Goal: Task Accomplishment & Management: Complete application form

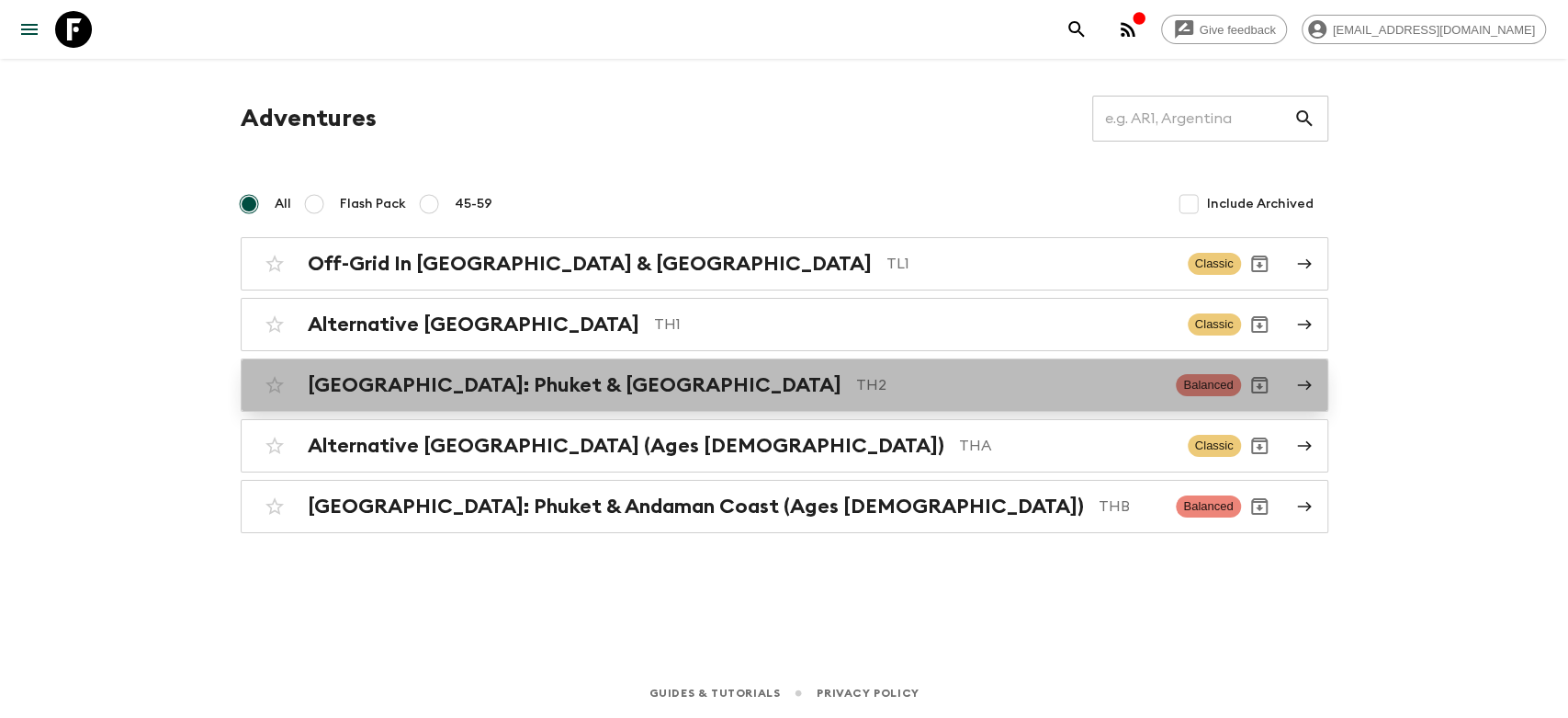
click at [466, 382] on h2 "[GEOGRAPHIC_DATA]: Phuket & [GEOGRAPHIC_DATA]" at bounding box center [574, 385] width 534 height 24
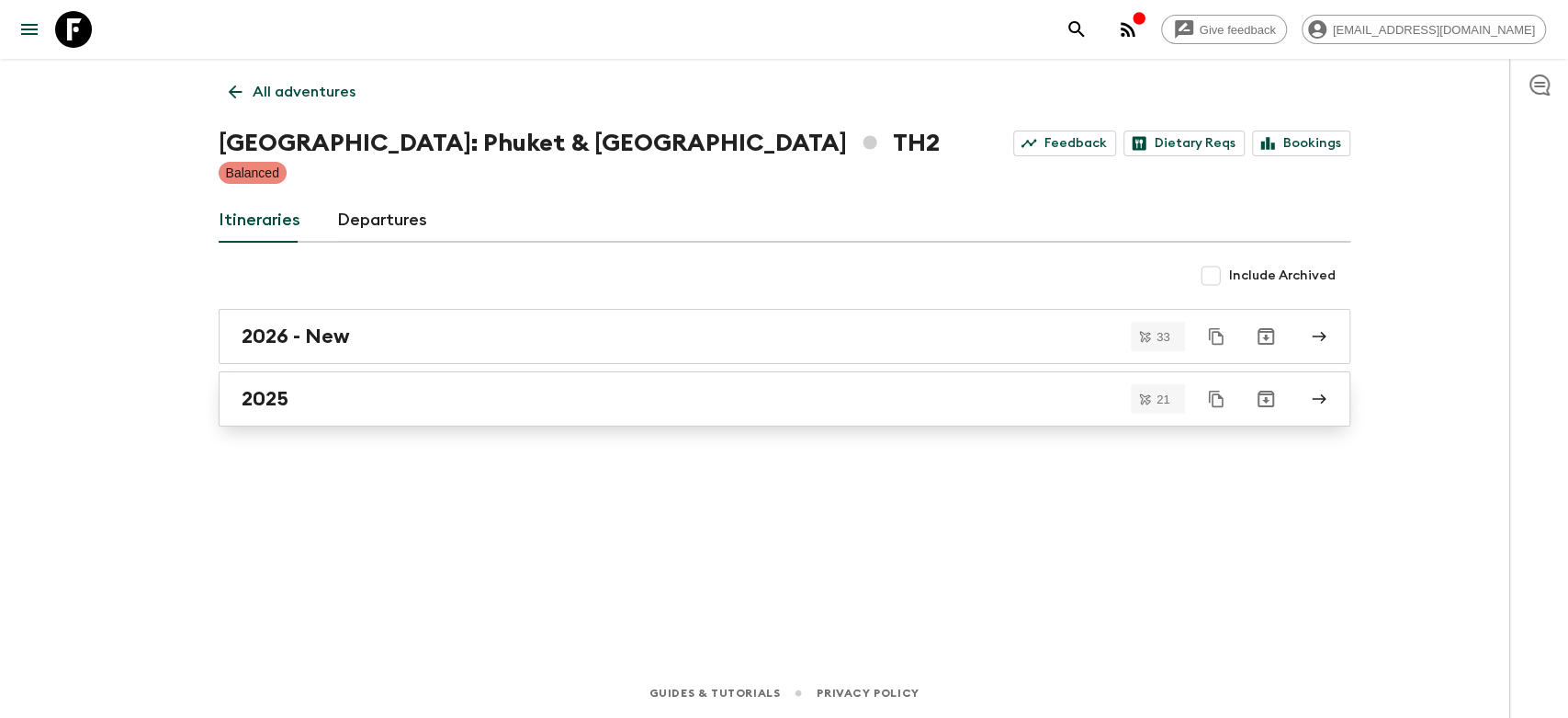
click at [346, 387] on div "2025" at bounding box center [767, 398] width 1051 height 24
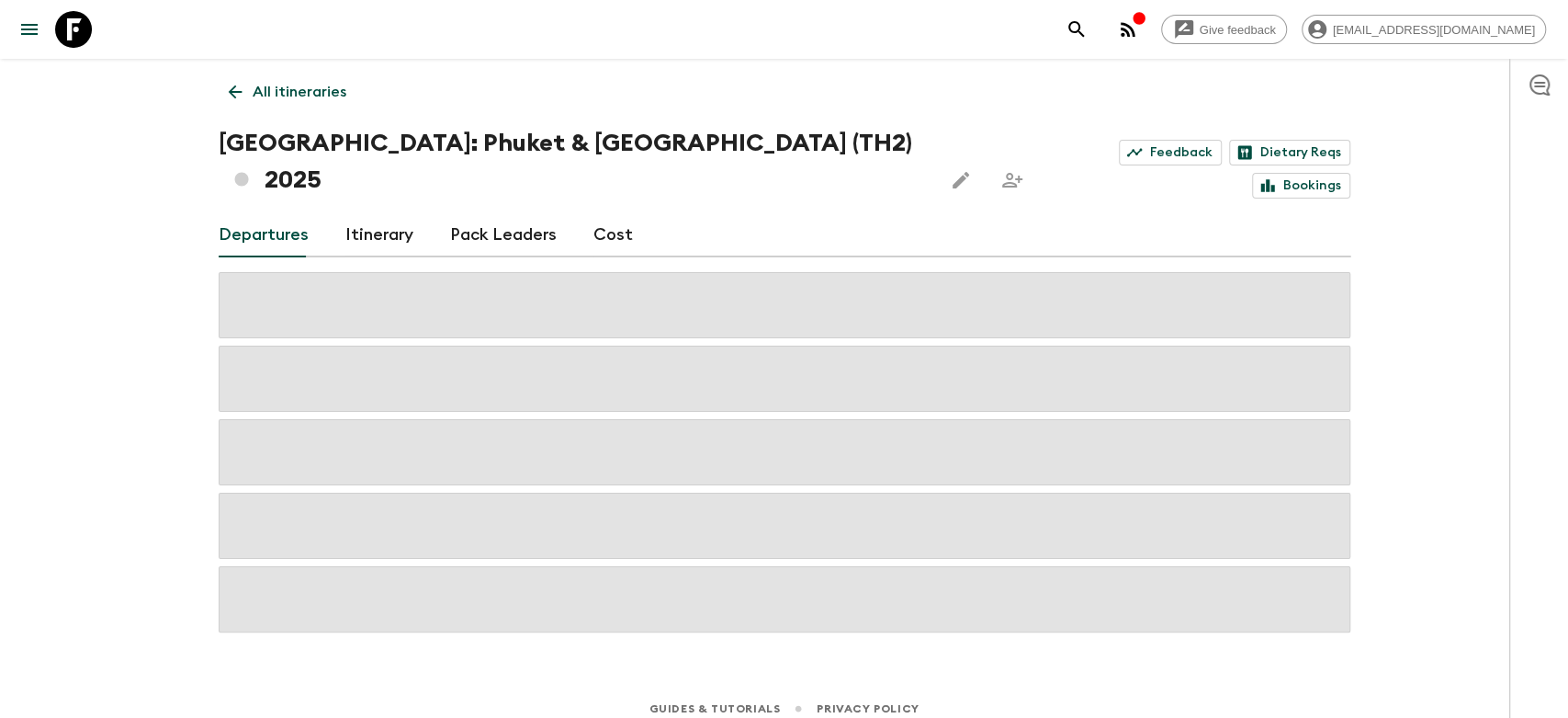
click at [529, 213] on link "Pack Leaders" at bounding box center [503, 235] width 107 height 44
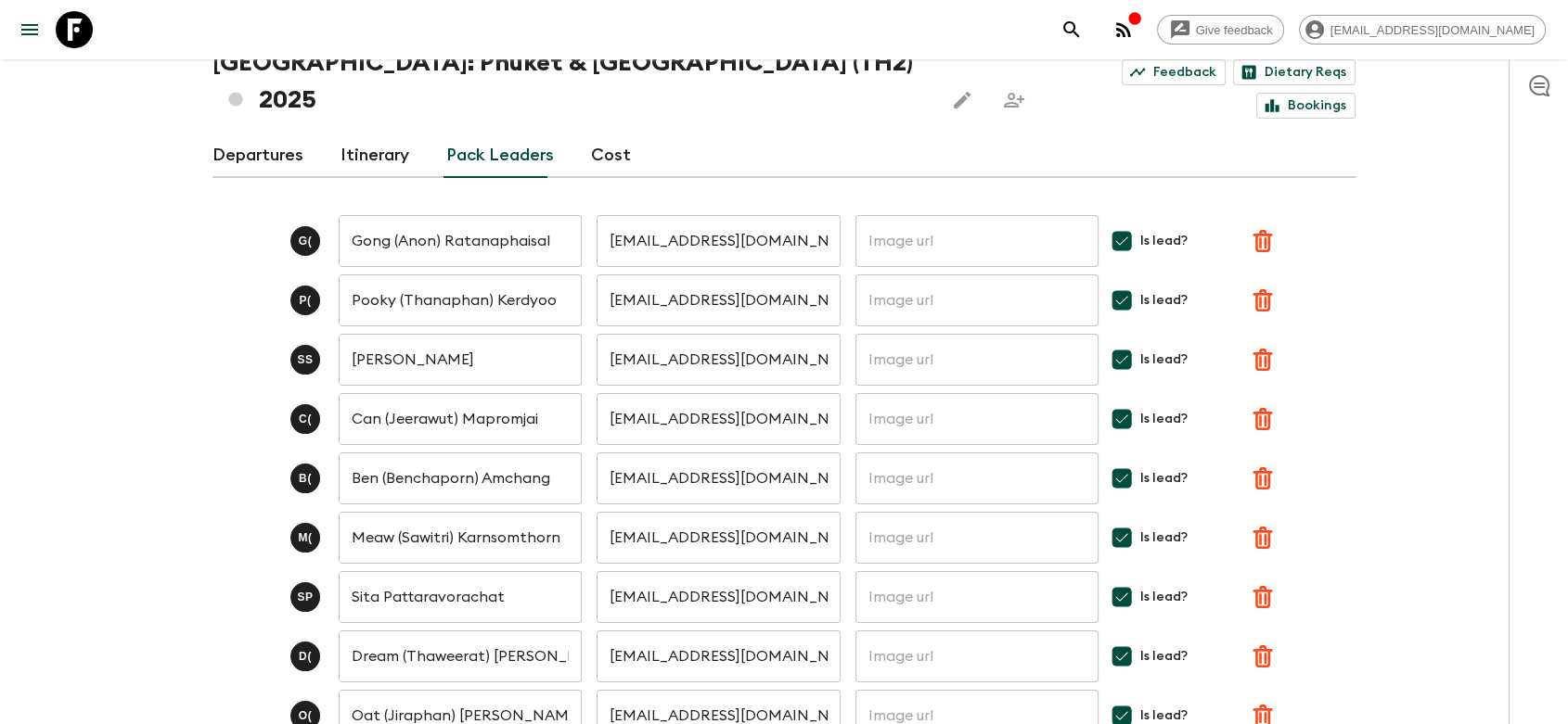
scroll to position [205, 0]
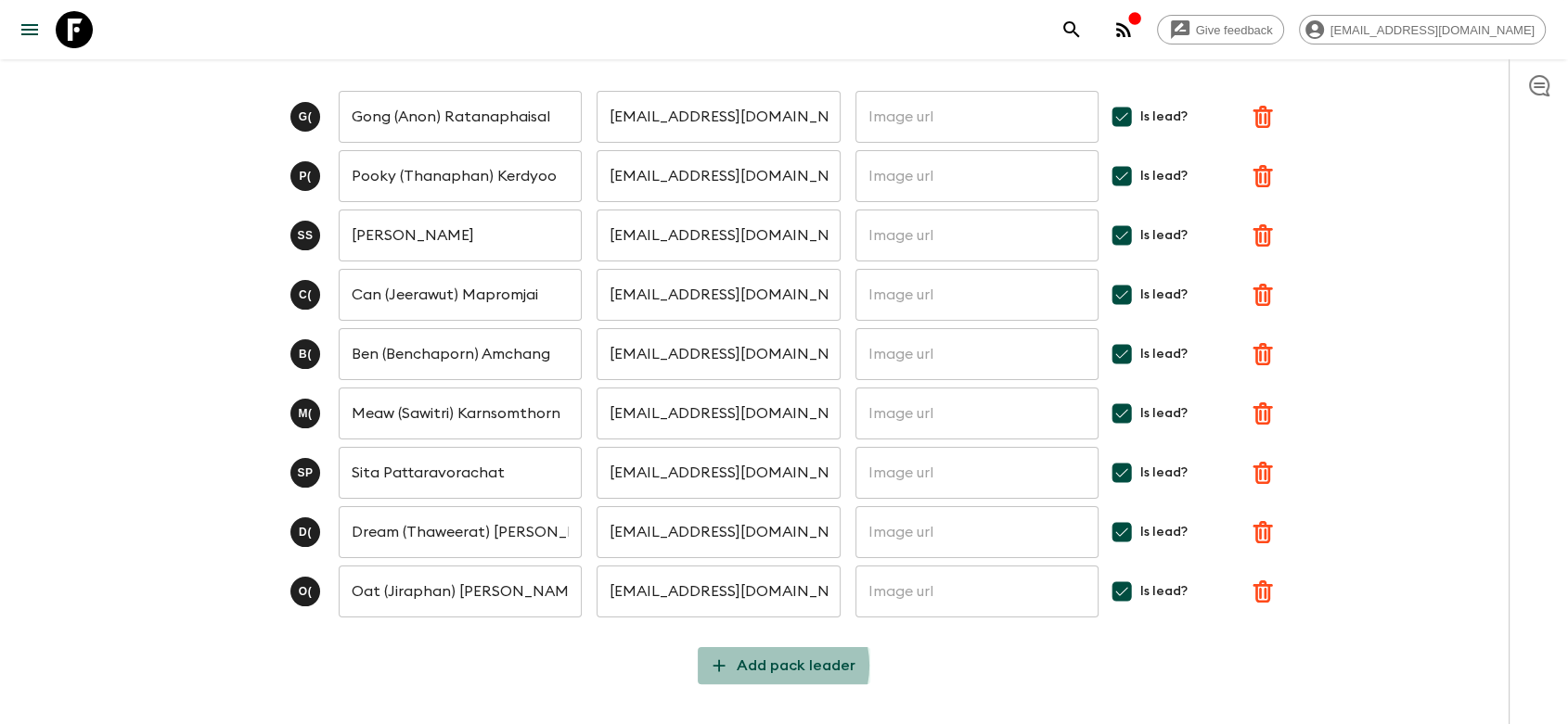
click at [771, 655] on p "Add pack leader" at bounding box center [796, 665] width 119 height 22
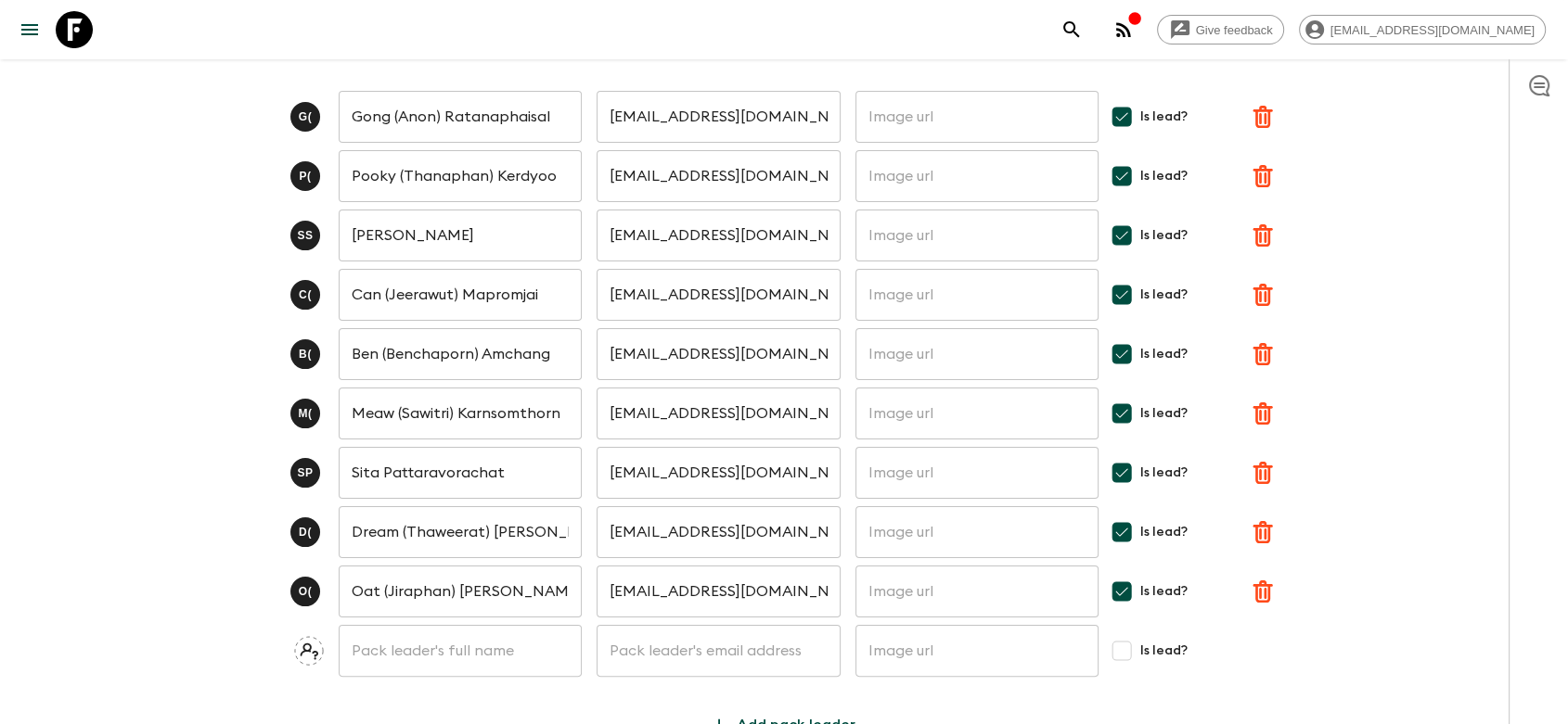
click at [440, 625] on input "text" at bounding box center [460, 651] width 243 height 52
type input "ํ"
paste input "Kawinkarn"
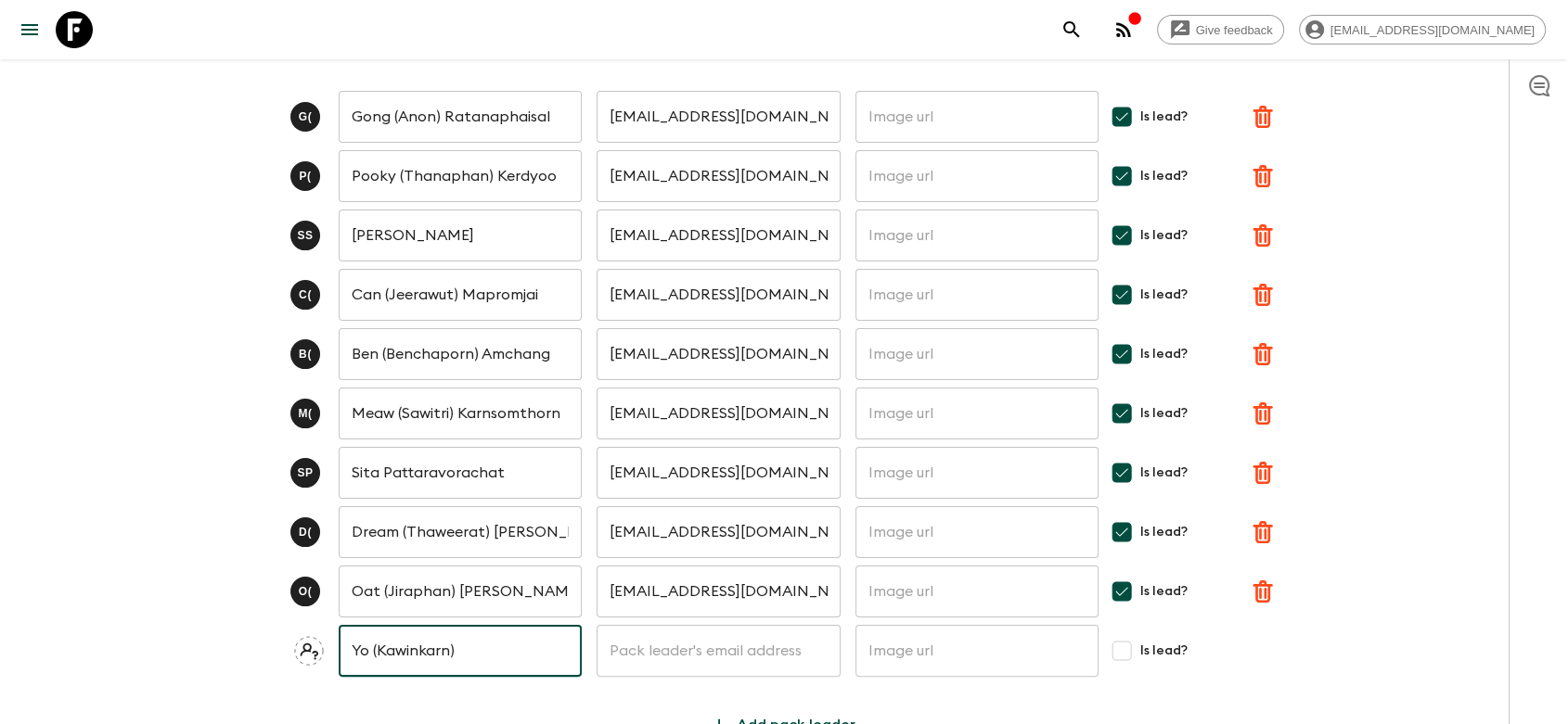
paste input "Rojanaphonghiran"
type input "Yo (Kawinkarn) Rojanaphonghiran"
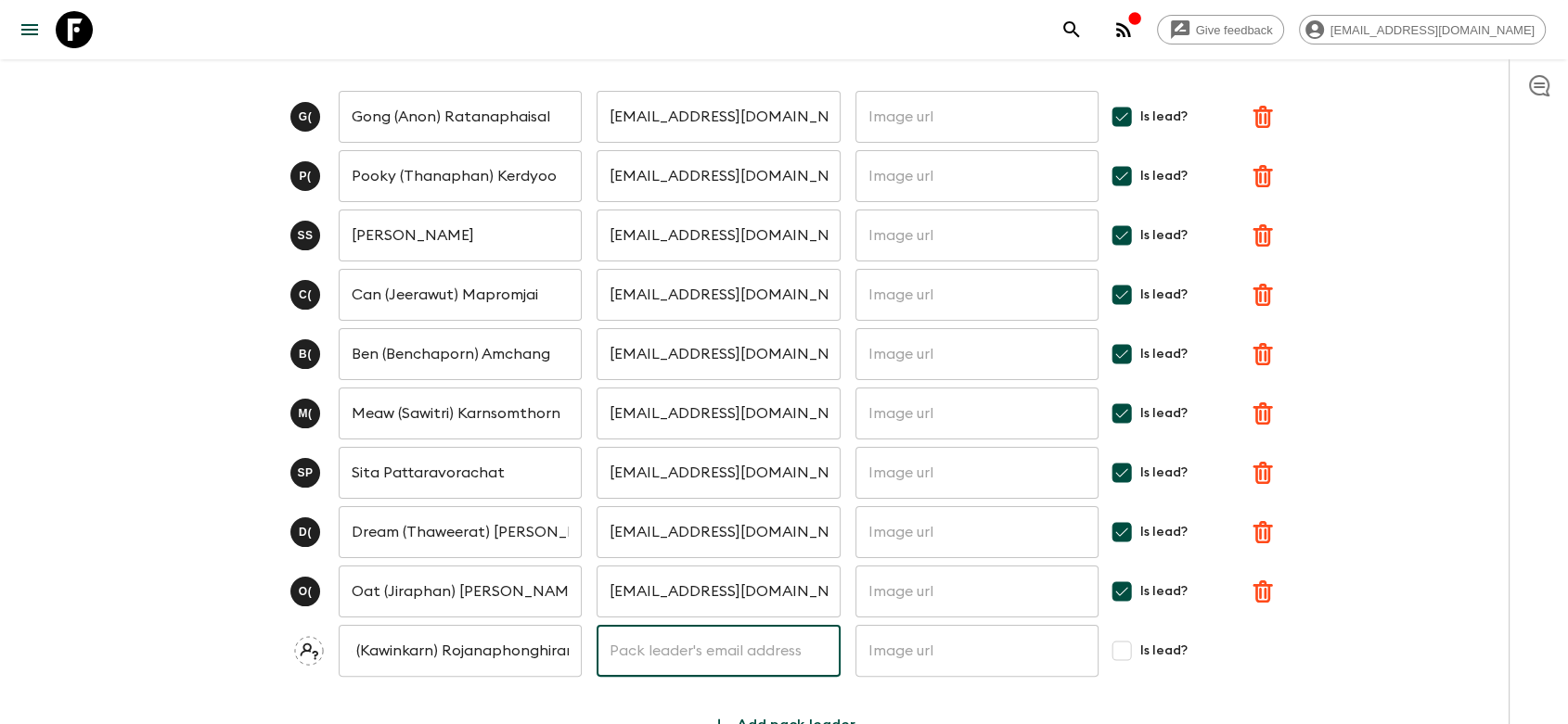
click at [700, 625] on input "text" at bounding box center [718, 651] width 243 height 52
paste input "[EMAIL_ADDRESS][DOMAIN_NAME]"
click at [640, 625] on input "[EMAIL_ADDRESS][DOMAIN_NAME]" at bounding box center [718, 651] width 243 height 52
type input "[EMAIL_ADDRESS][DOMAIN_NAME]"
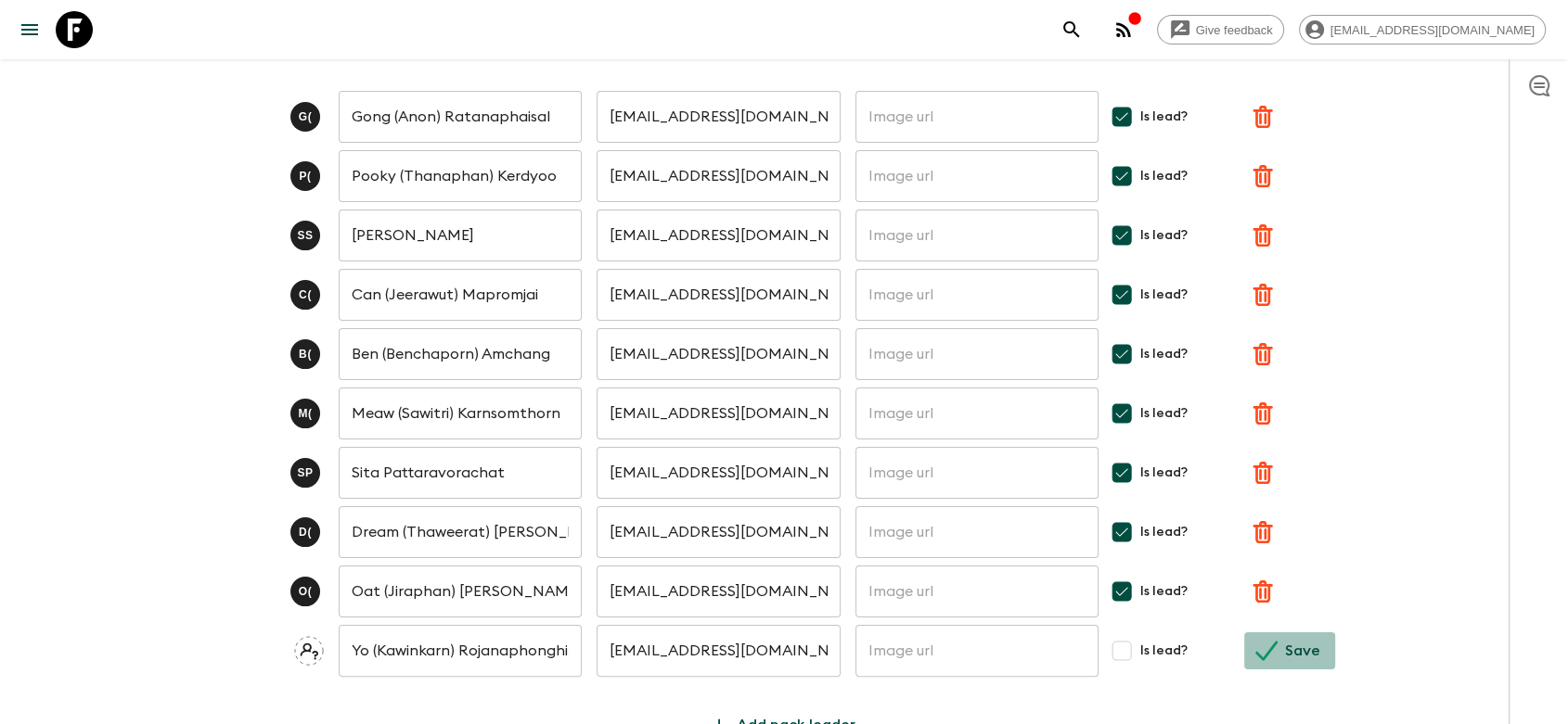
click at [1263, 639] on icon "submit" at bounding box center [1265, 650] width 22 height 22
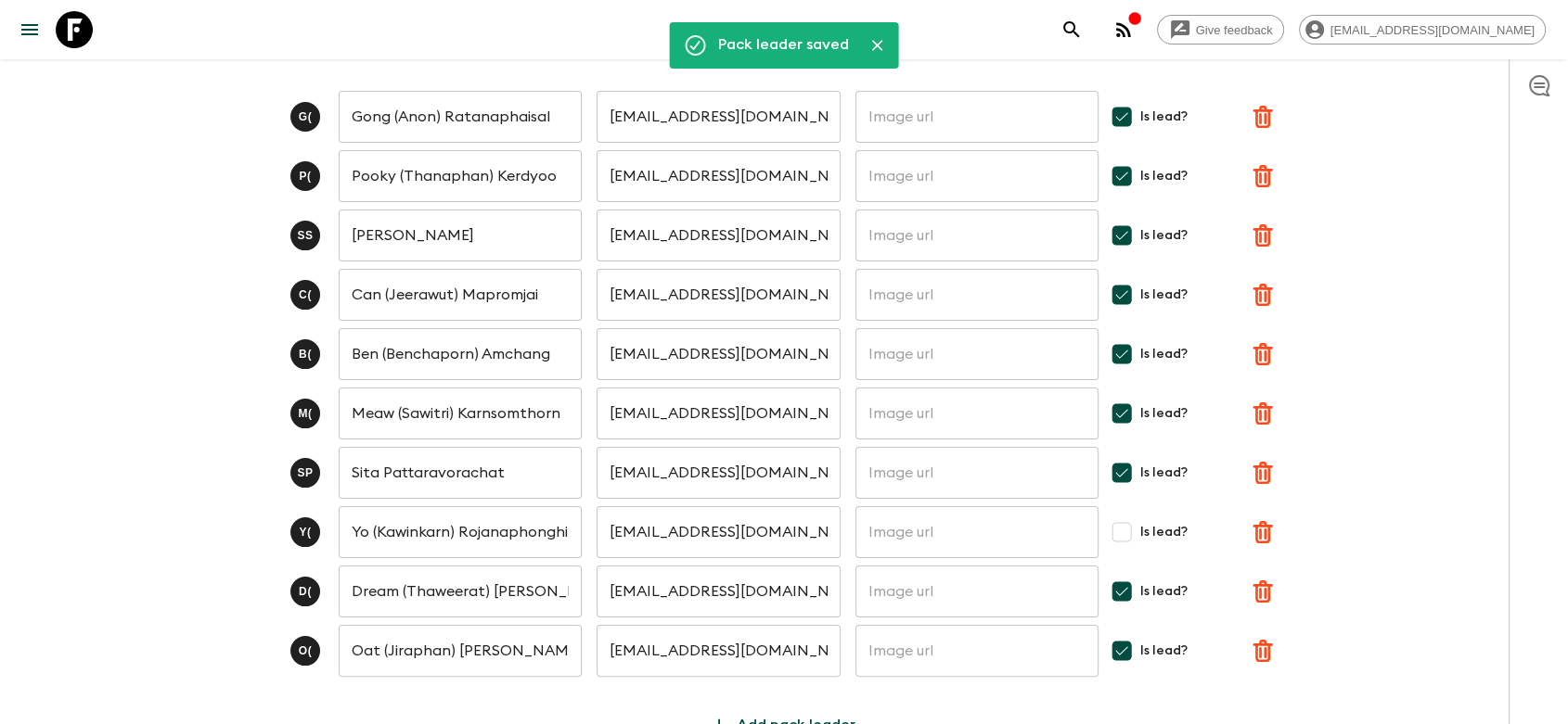
click at [1122, 514] on input "Is lead?" at bounding box center [1121, 532] width 37 height 37
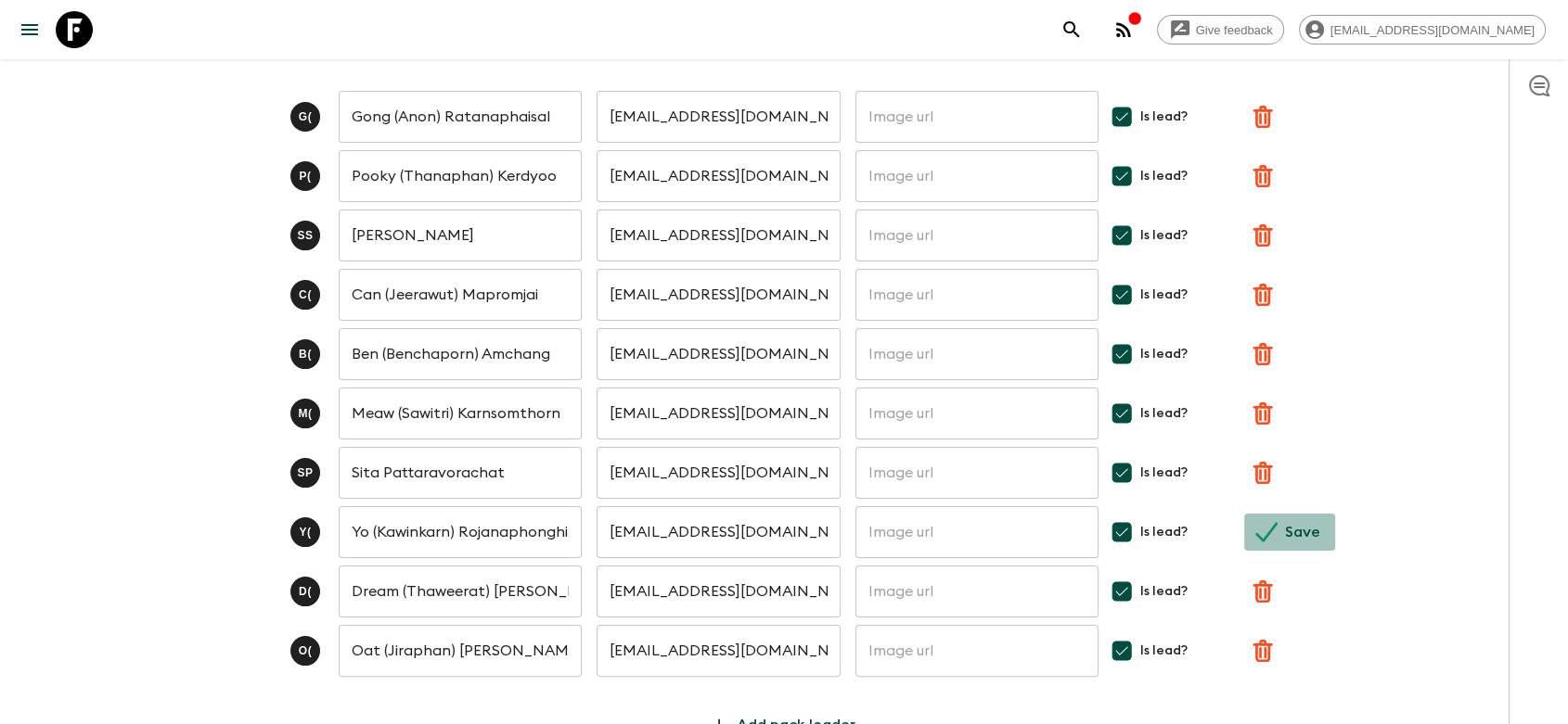
click at [1267, 522] on icon "submit" at bounding box center [1265, 532] width 22 height 19
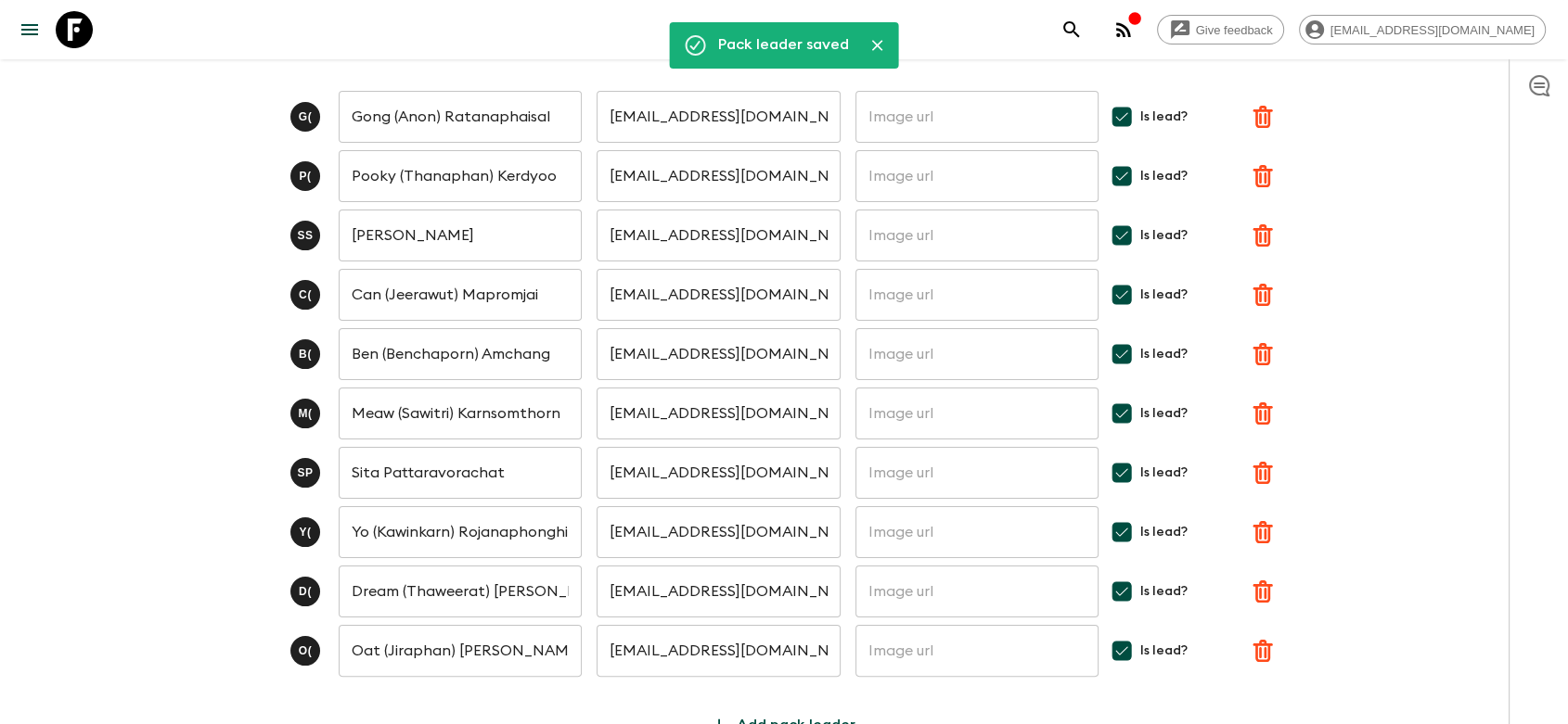
checkbox input "true"
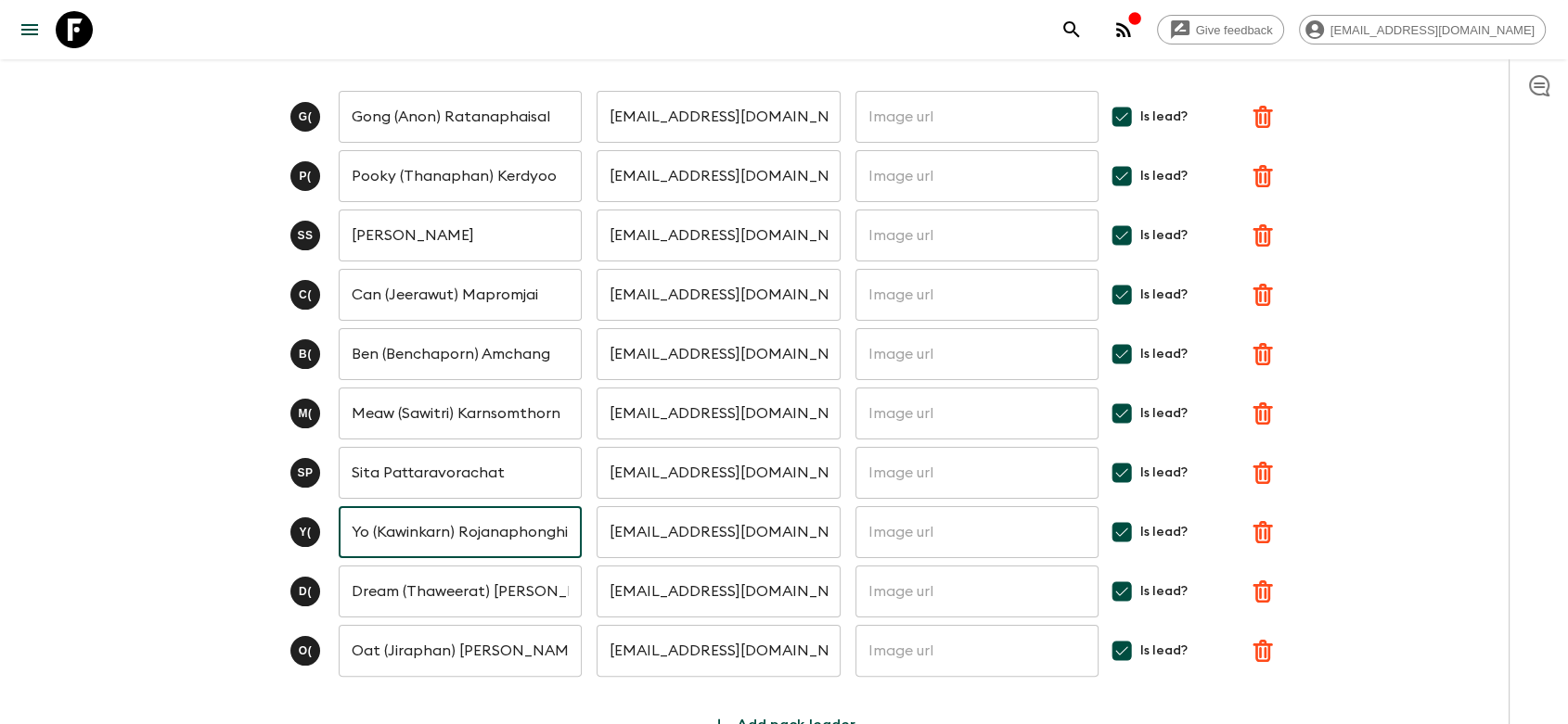
scroll to position [0, 17]
drag, startPoint x: 546, startPoint y: 490, endPoint x: 605, endPoint y: 484, distance: 59.3
click at [605, 506] on div "Y ( Yo (Kawinkarn) Rojanaphonghiran ​ [EMAIL_ADDRESS][DOMAIN_NAME] ​ ​ Is lead?" at bounding box center [784, 532] width 1142 height 52
click at [1372, 490] on div "All itineraries [GEOGRAPHIC_DATA]: [GEOGRAPHIC_DATA] & [GEOGRAPHIC_DATA] (TH2) …" at bounding box center [784, 298] width 1187 height 890
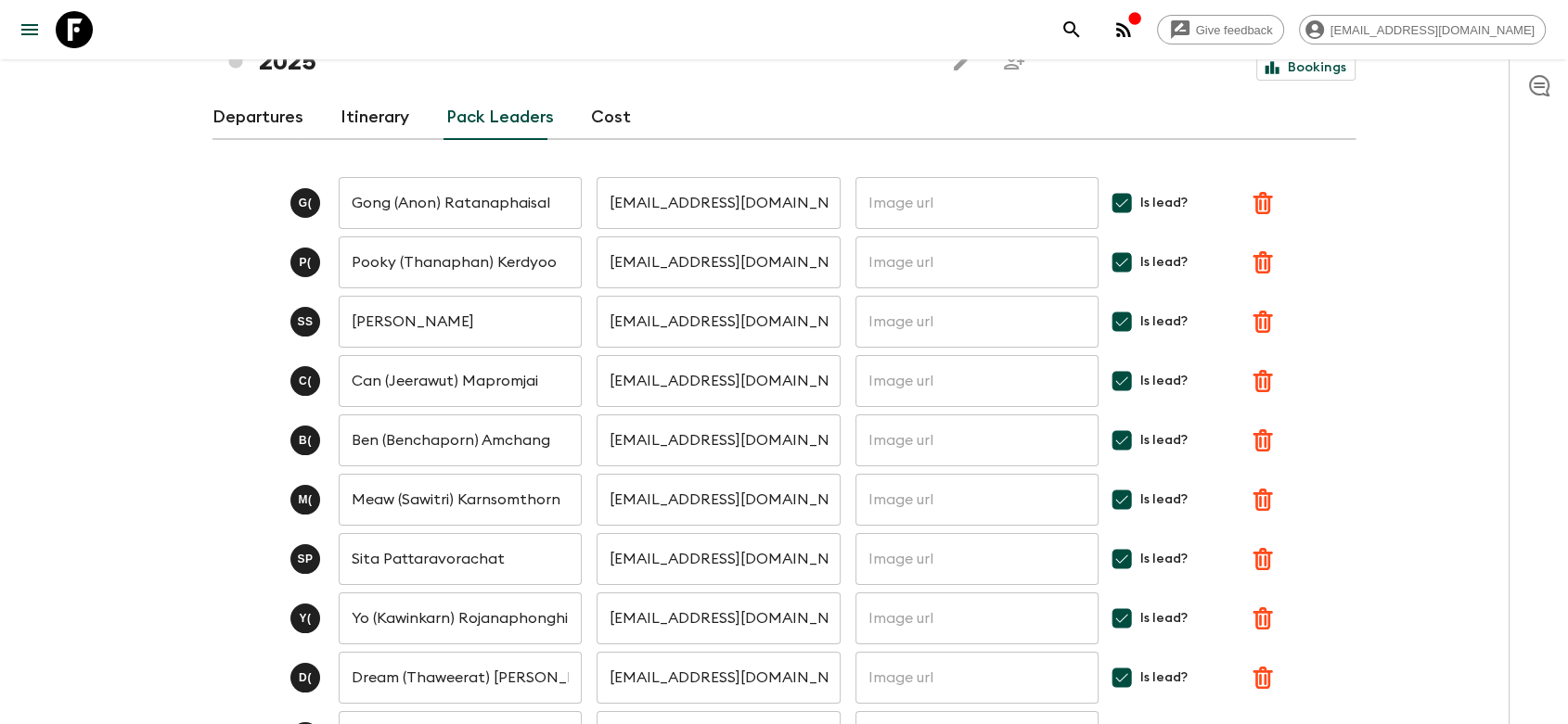
scroll to position [0, 0]
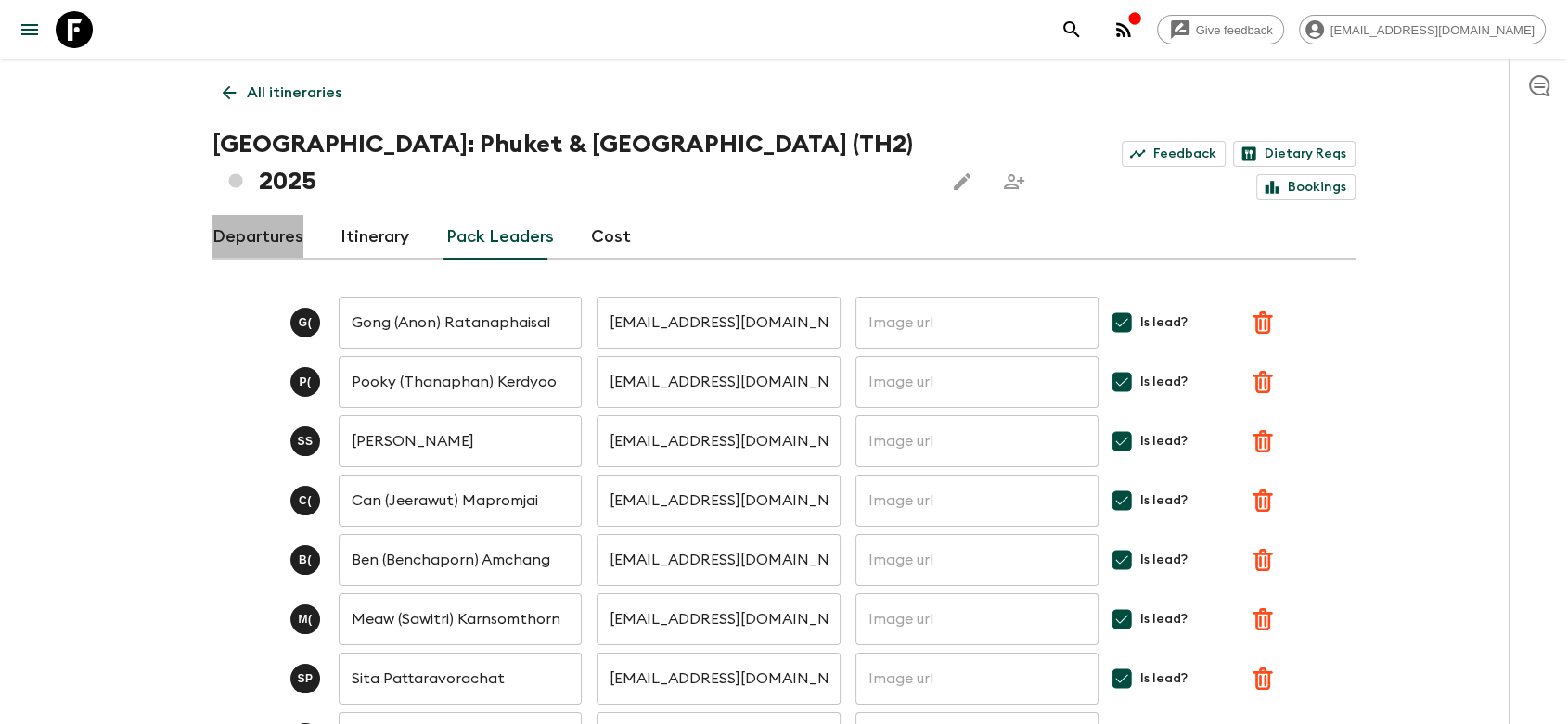
click at [267, 215] on link "Departures" at bounding box center [257, 237] width 90 height 45
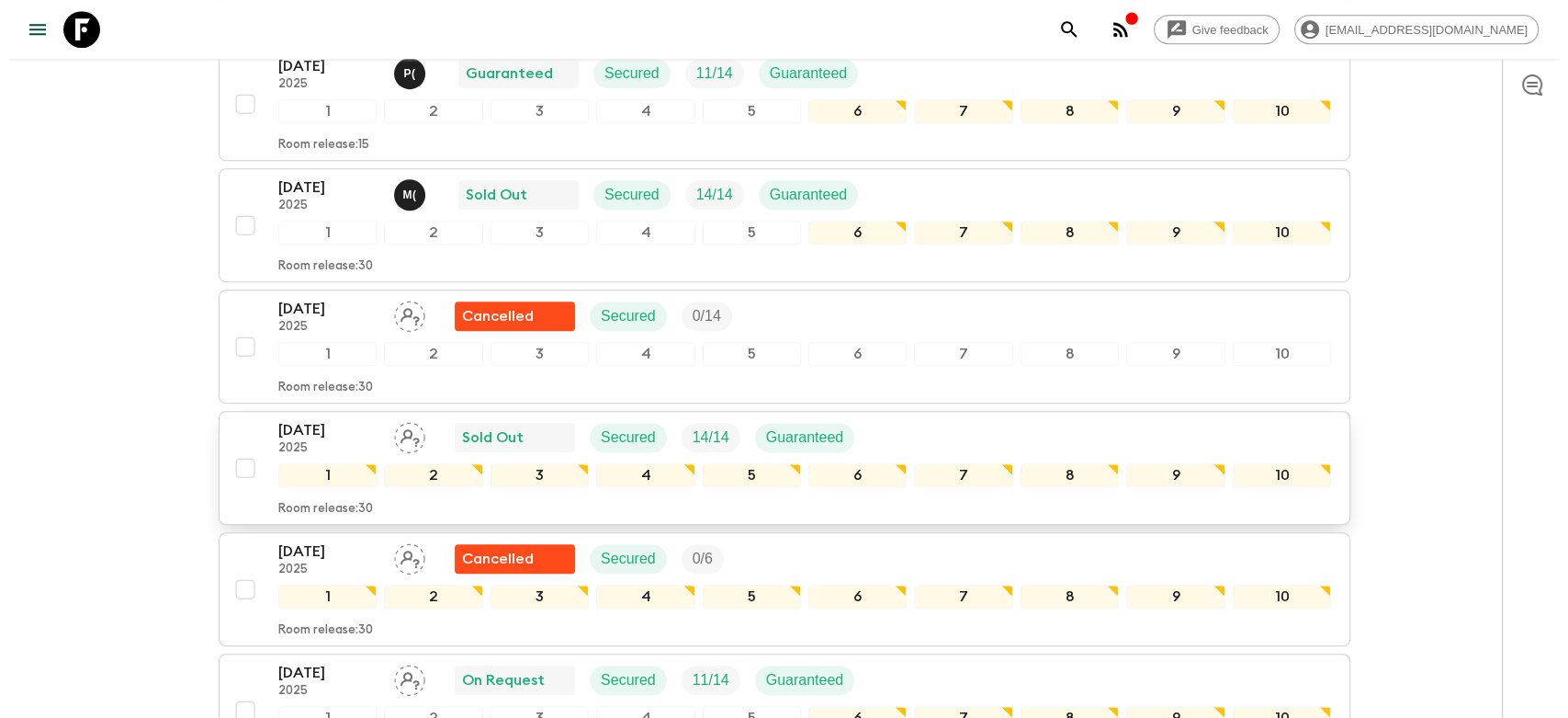
scroll to position [1124, 0]
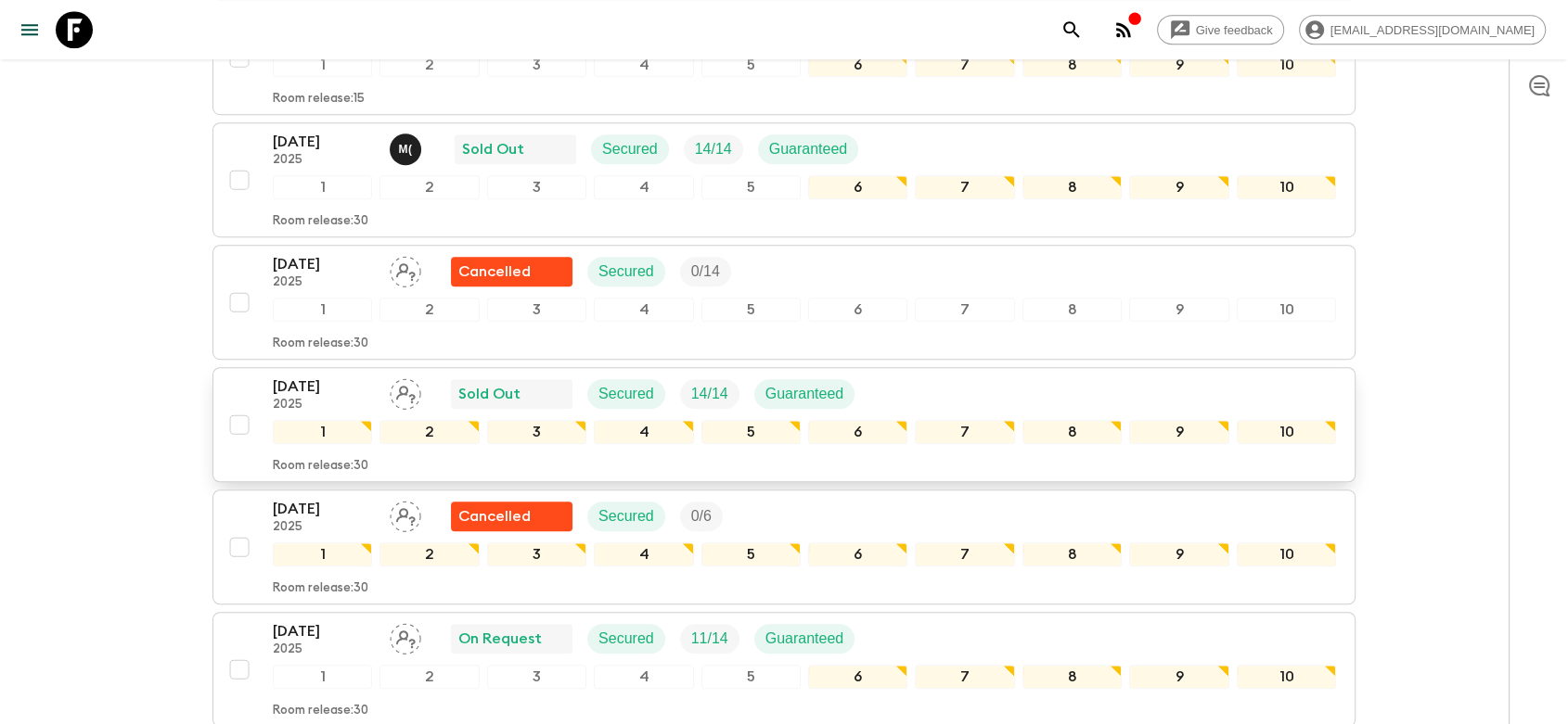
click at [407, 379] on icon "Assign pack leader" at bounding box center [405, 394] width 31 height 31
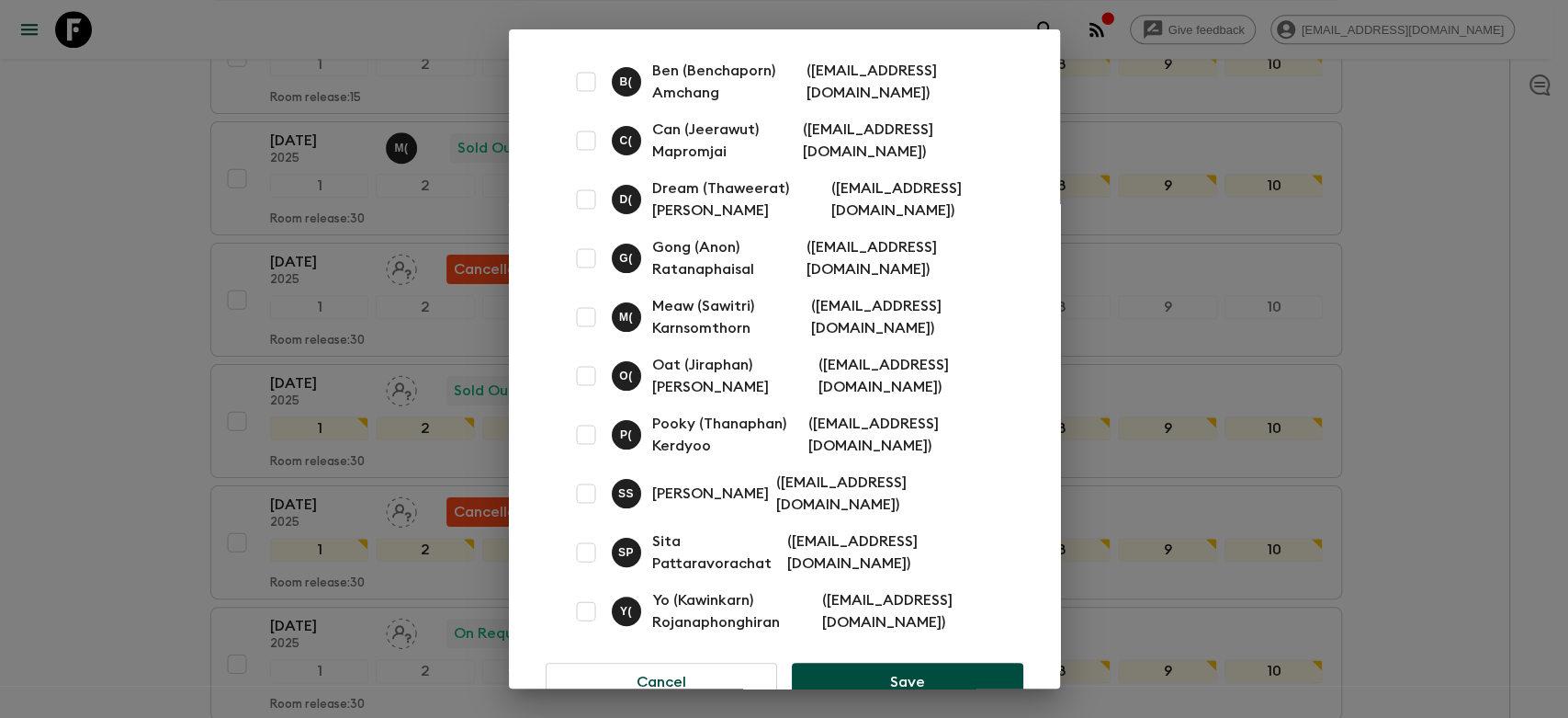
scroll to position [93, 0]
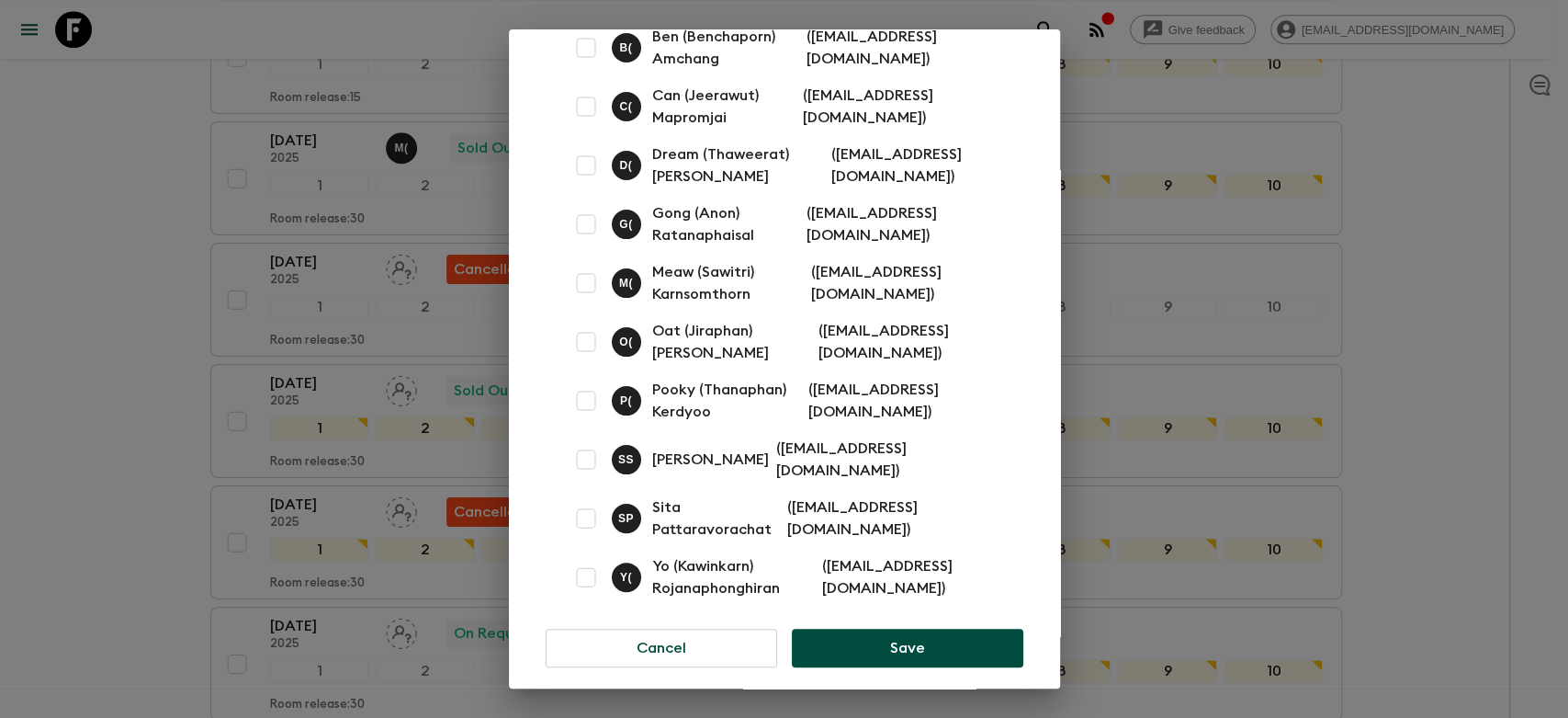
click at [588, 564] on input "checkbox" at bounding box center [586, 576] width 37 height 37
checkbox input "true"
click at [889, 628] on button "Save" at bounding box center [907, 647] width 231 height 39
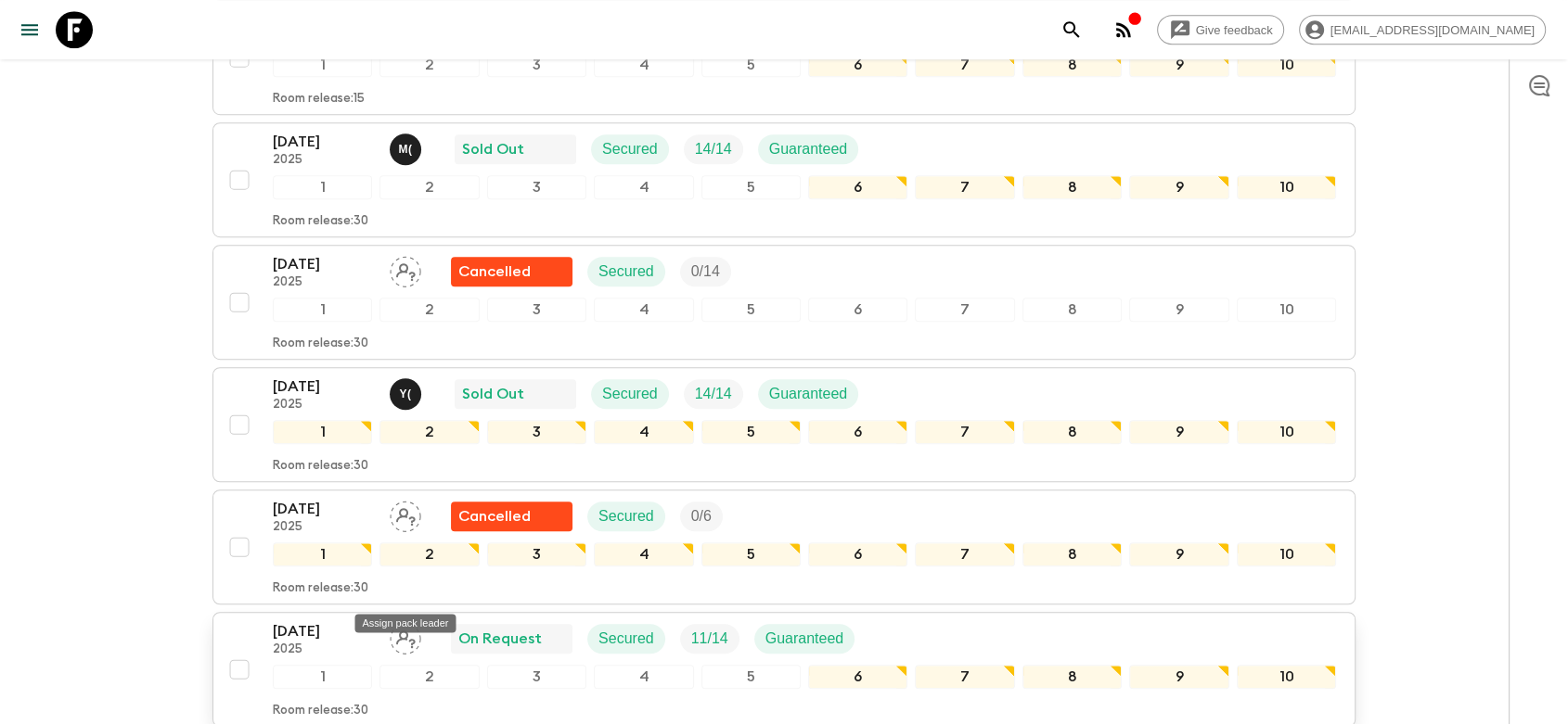
click at [415, 631] on icon "Assign pack leader" at bounding box center [406, 639] width 19 height 18
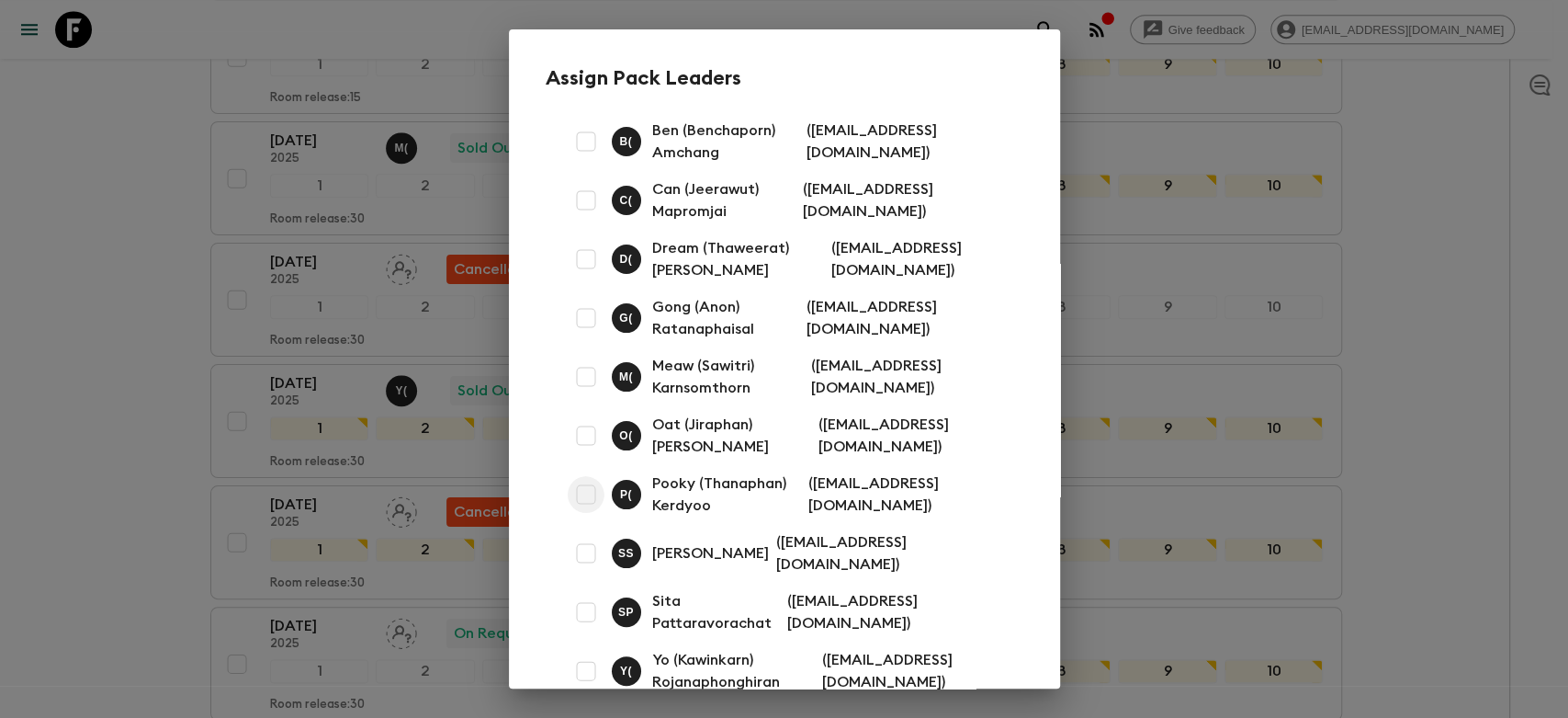
click at [581, 494] on input "checkbox" at bounding box center [586, 494] width 37 height 37
checkbox input "true"
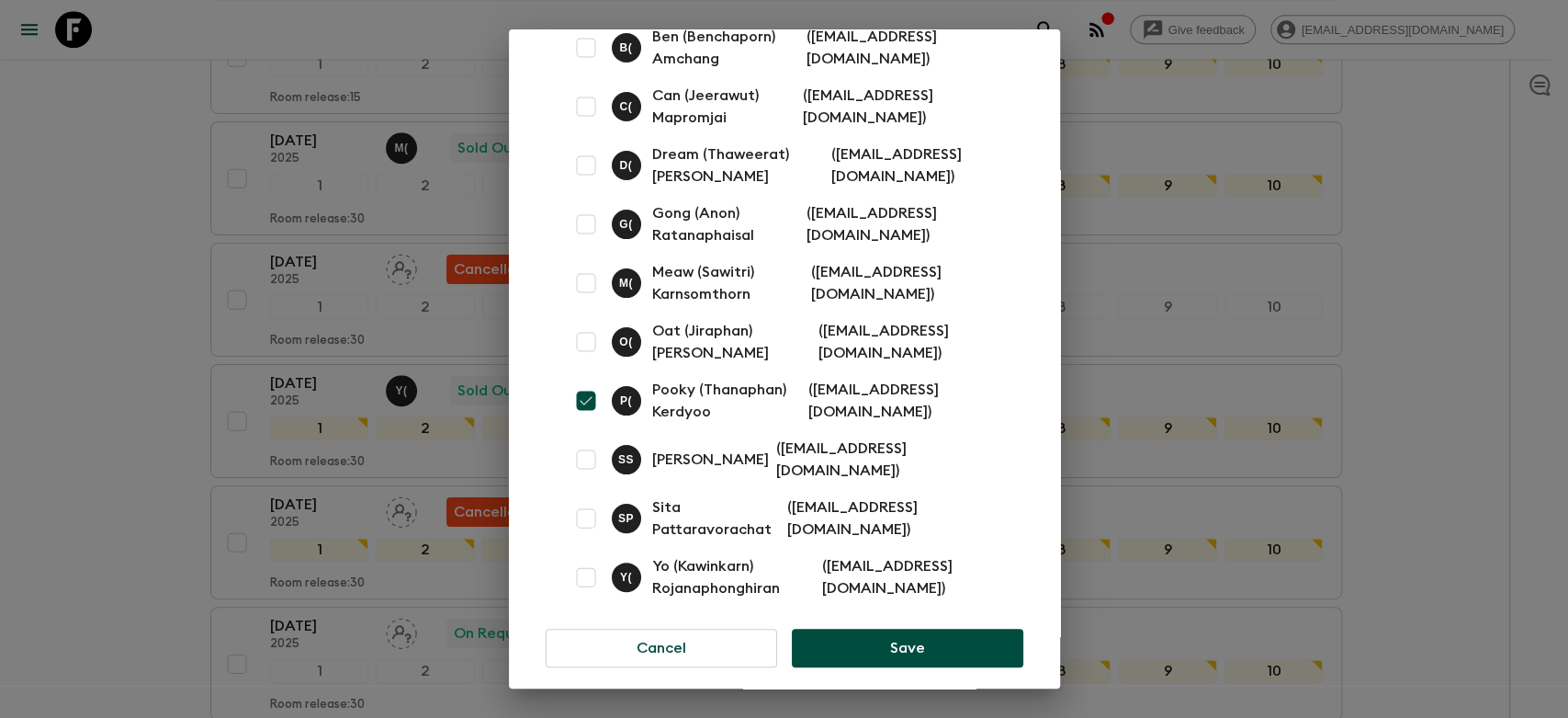
click at [840, 628] on button "Save" at bounding box center [907, 647] width 231 height 39
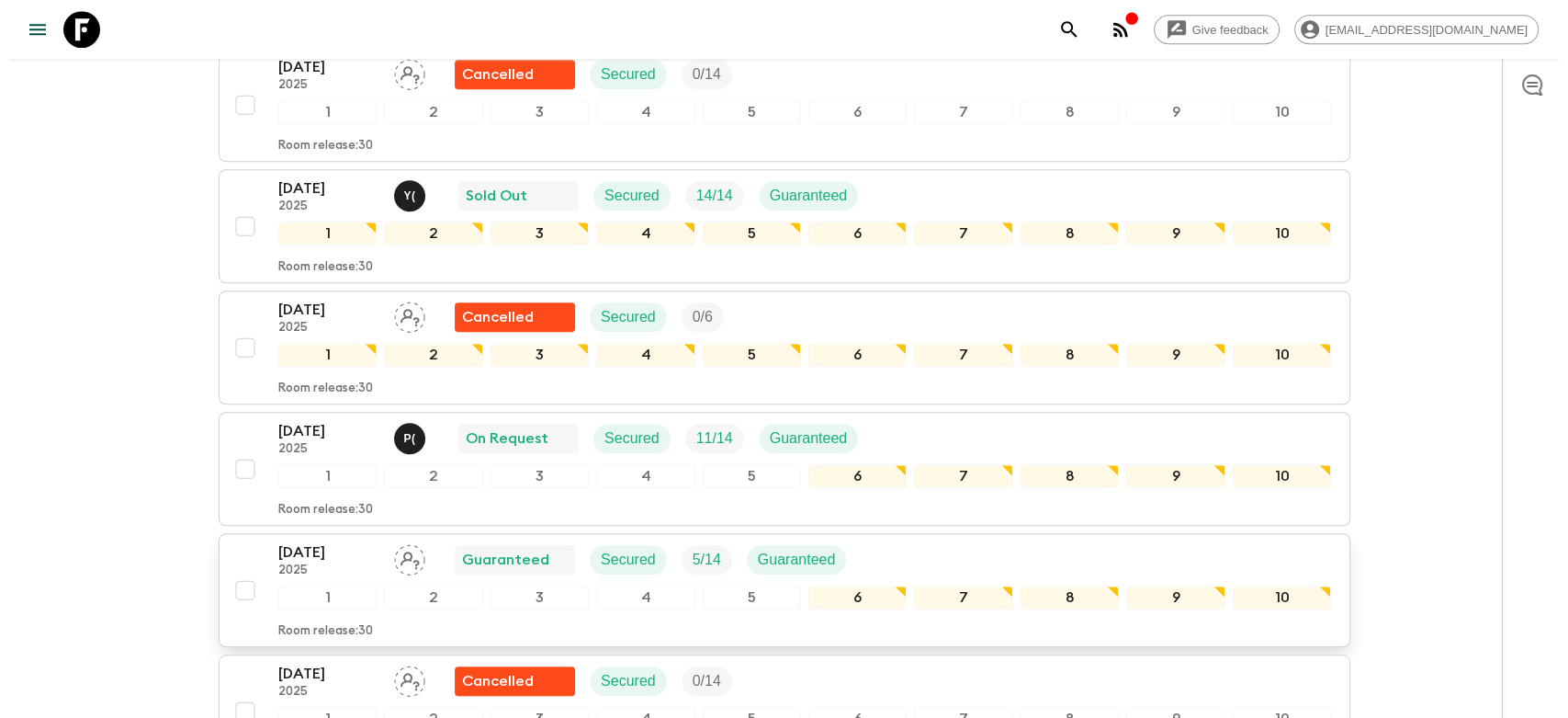
scroll to position [1327, 0]
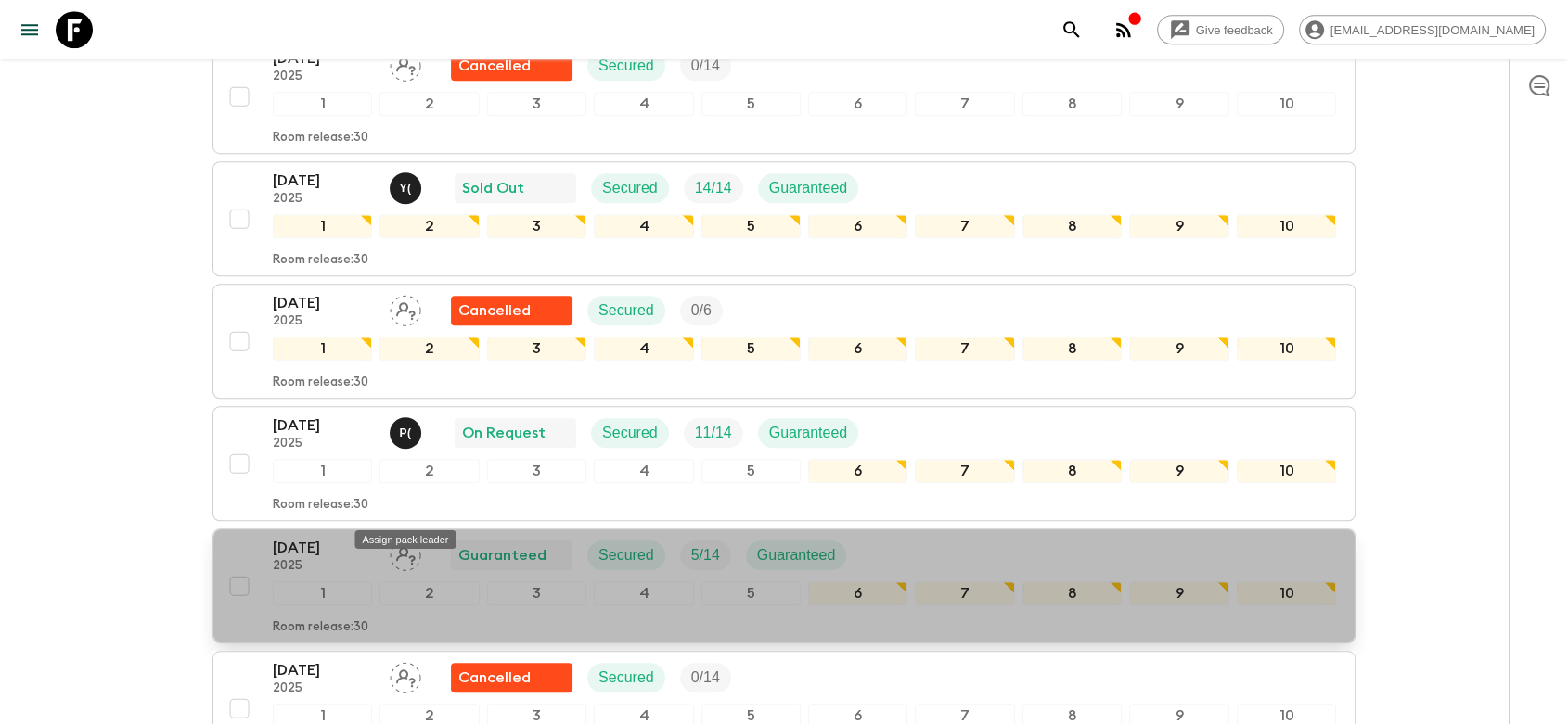
click at [408, 518] on div "Assign pack leader" at bounding box center [405, 534] width 105 height 33
click at [404, 539] on icon "Assign pack leader" at bounding box center [405, 555] width 31 height 31
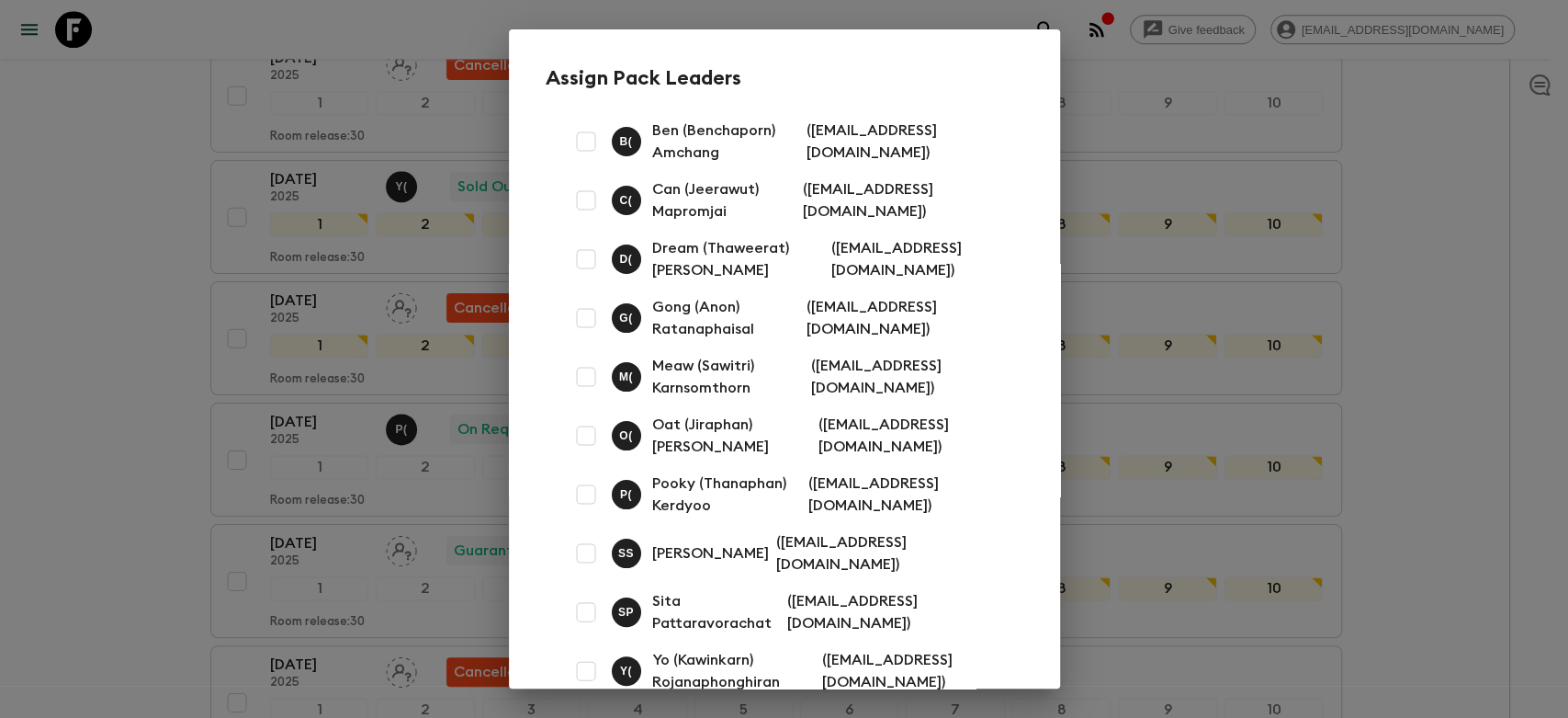
click at [586, 322] on input "checkbox" at bounding box center [586, 318] width 37 height 37
checkbox input "true"
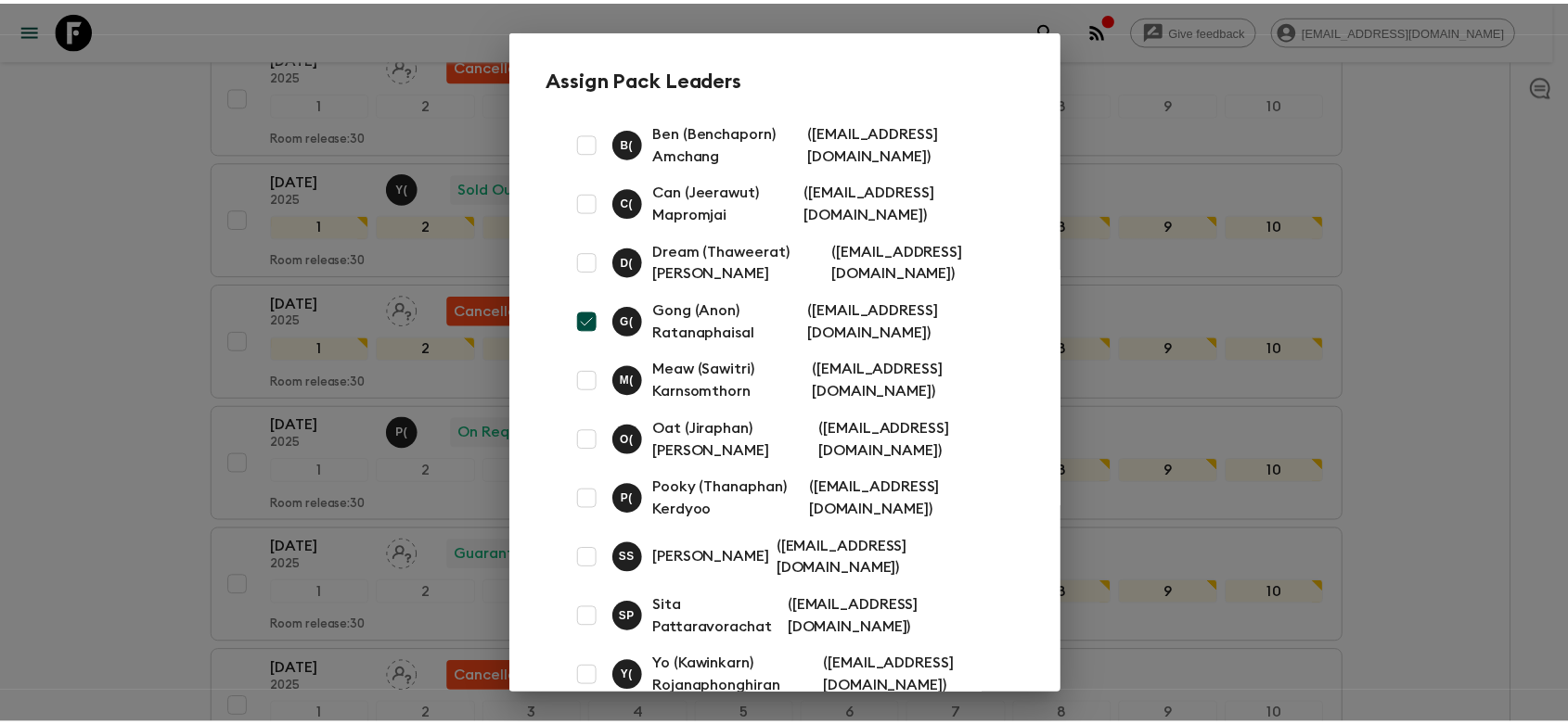
scroll to position [94, 0]
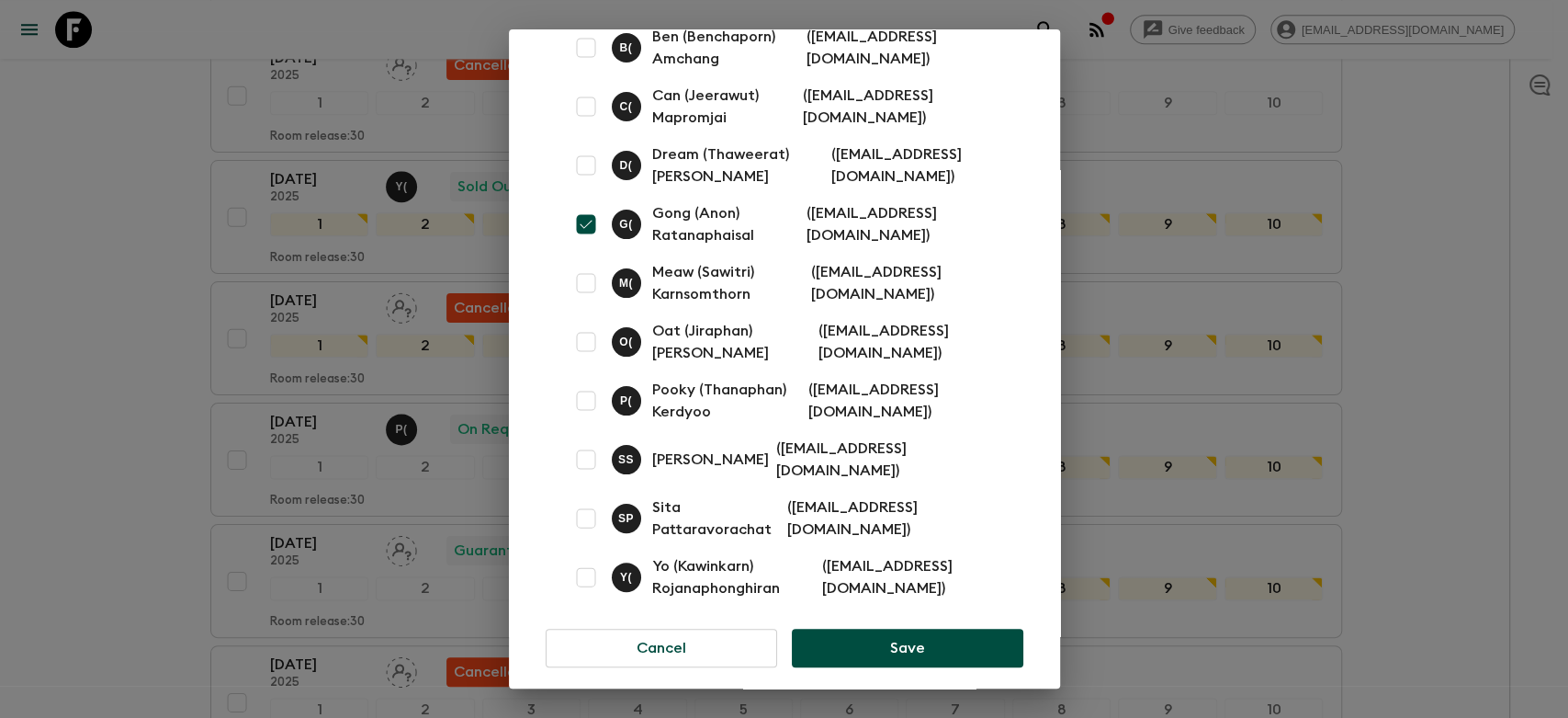
click at [887, 632] on button "Save" at bounding box center [907, 647] width 231 height 39
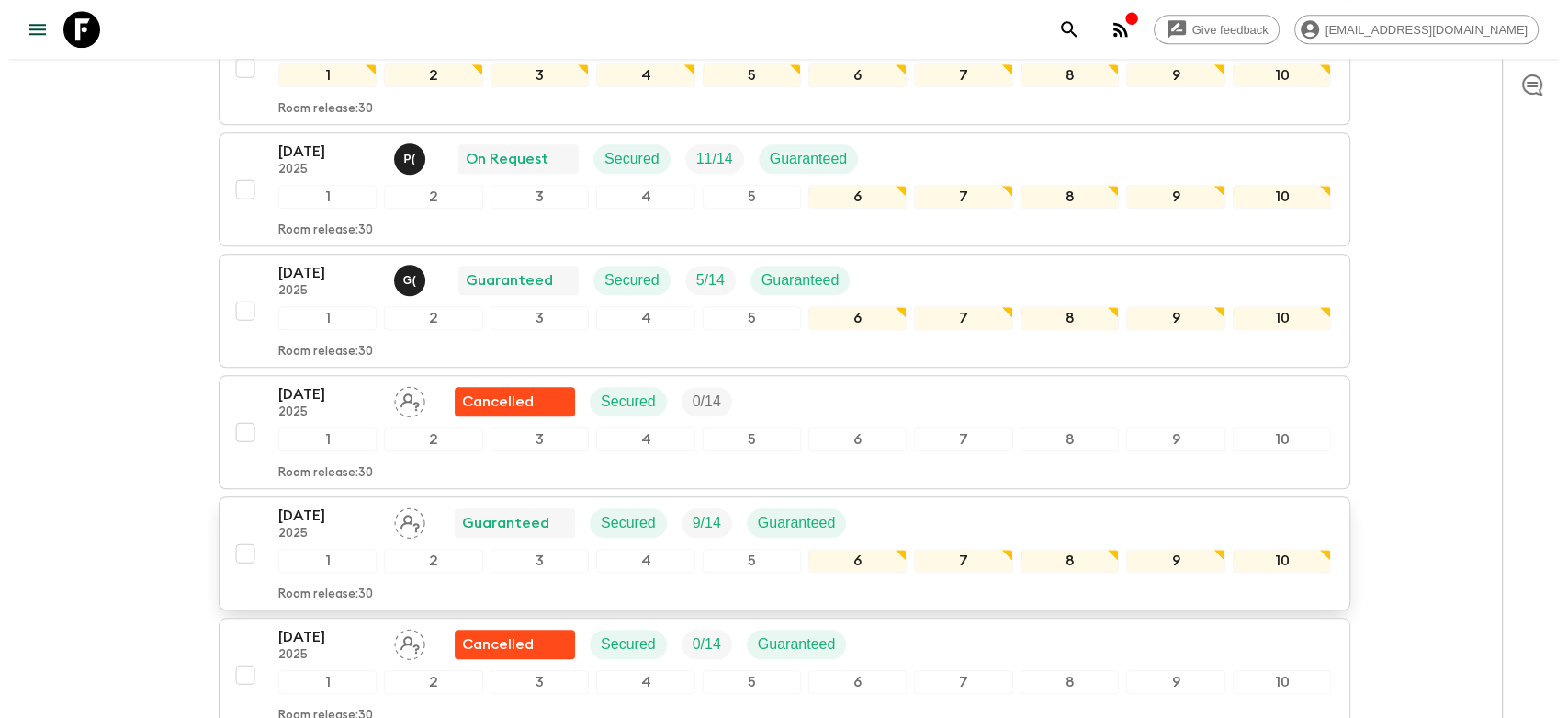
scroll to position [1633, 0]
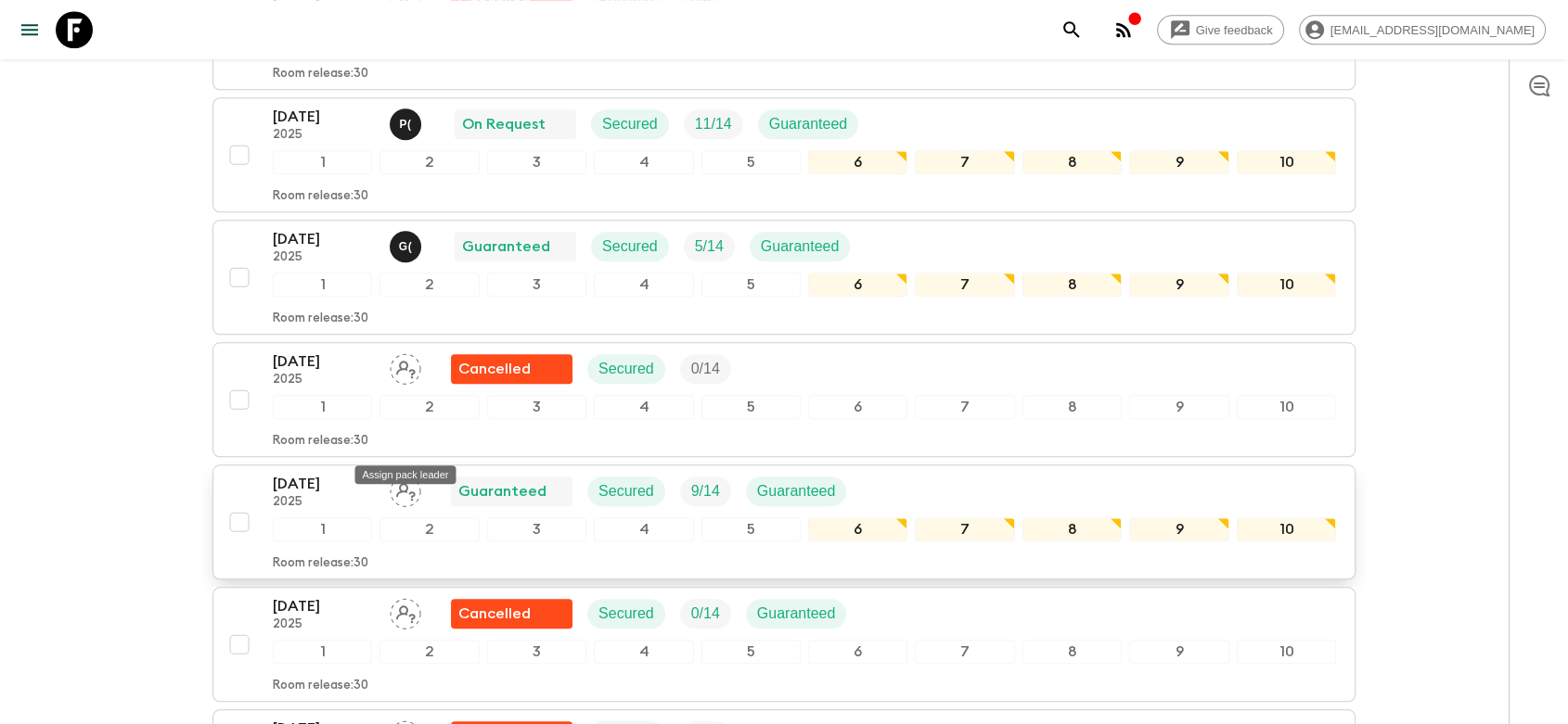
click at [409, 476] on icon "Assign pack leader" at bounding box center [405, 491] width 31 height 31
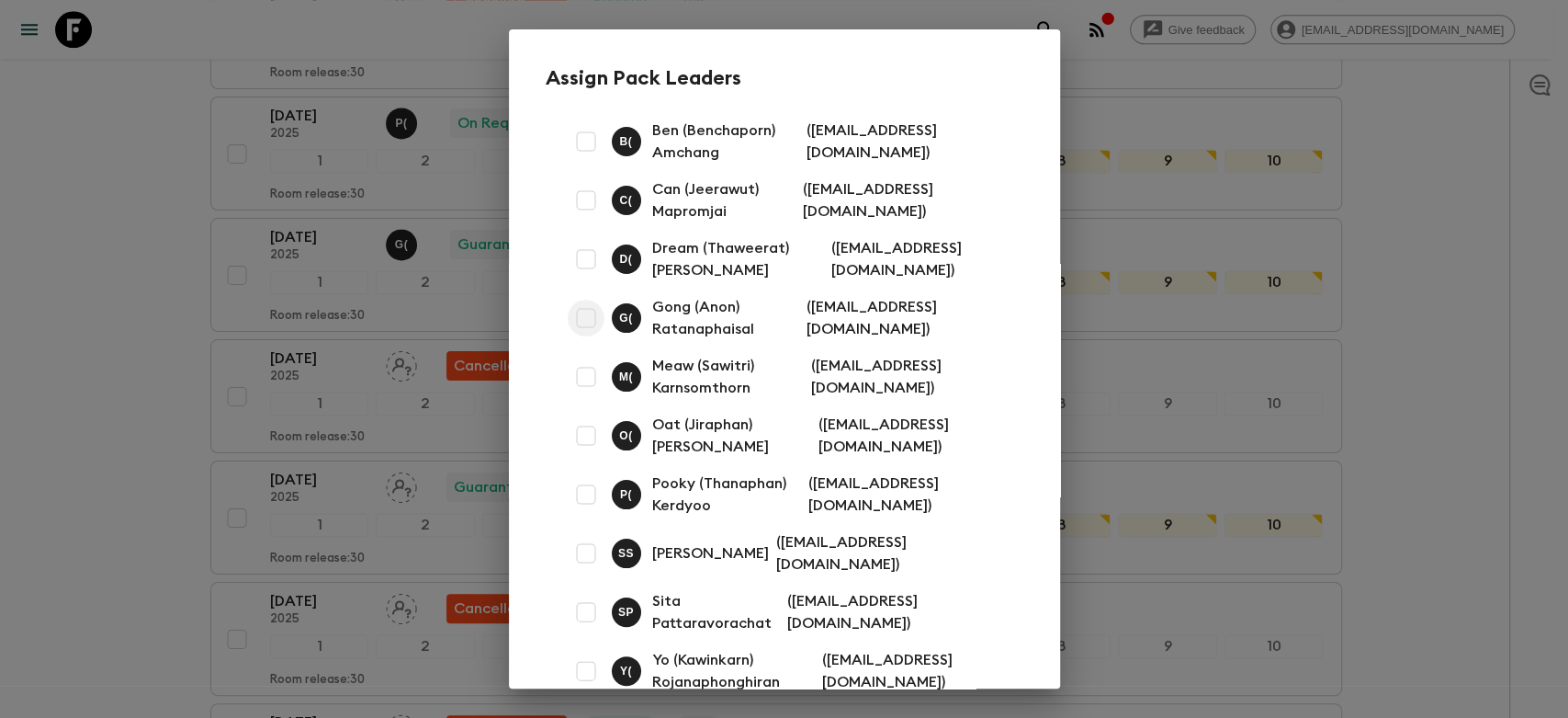
click at [579, 314] on input "checkbox" at bounding box center [586, 318] width 37 height 37
checkbox input "true"
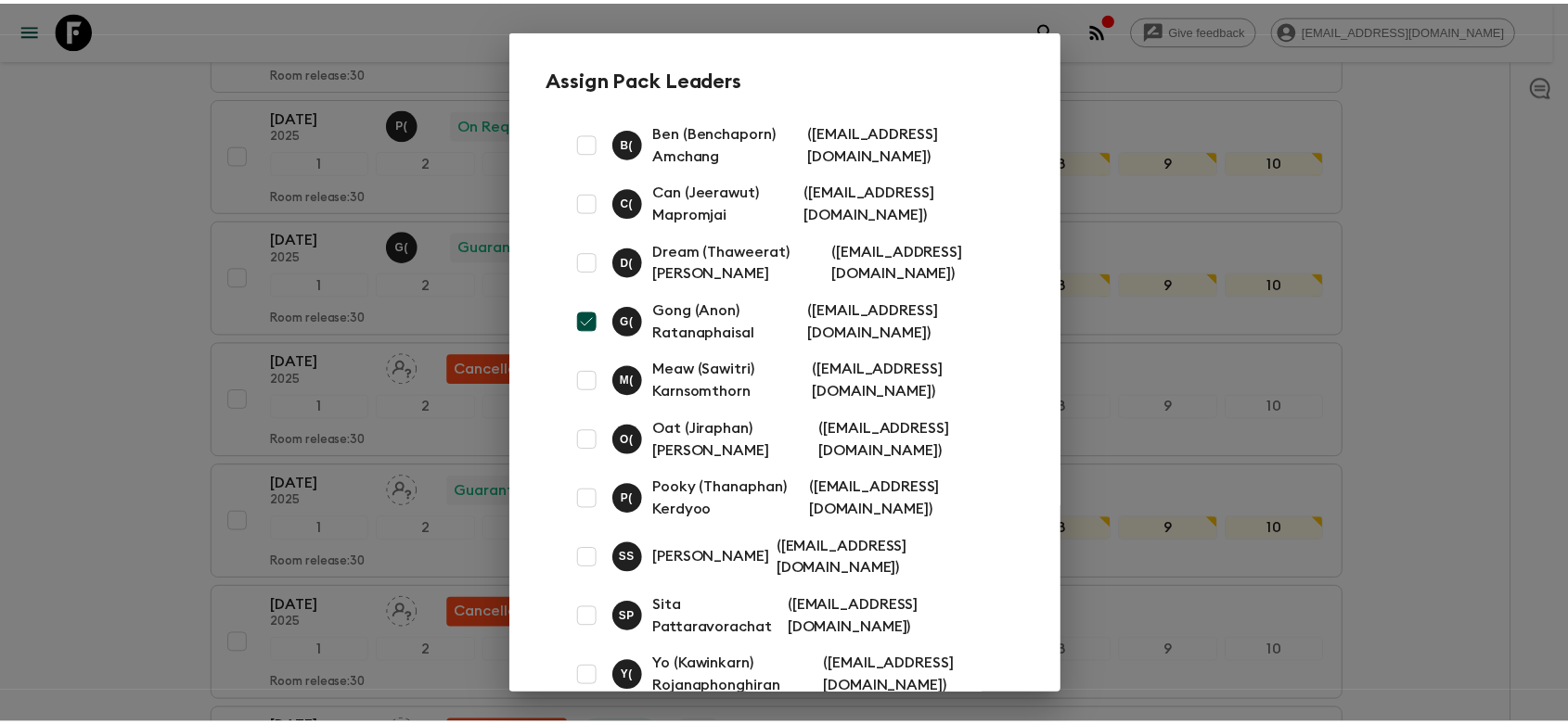
scroll to position [94, 0]
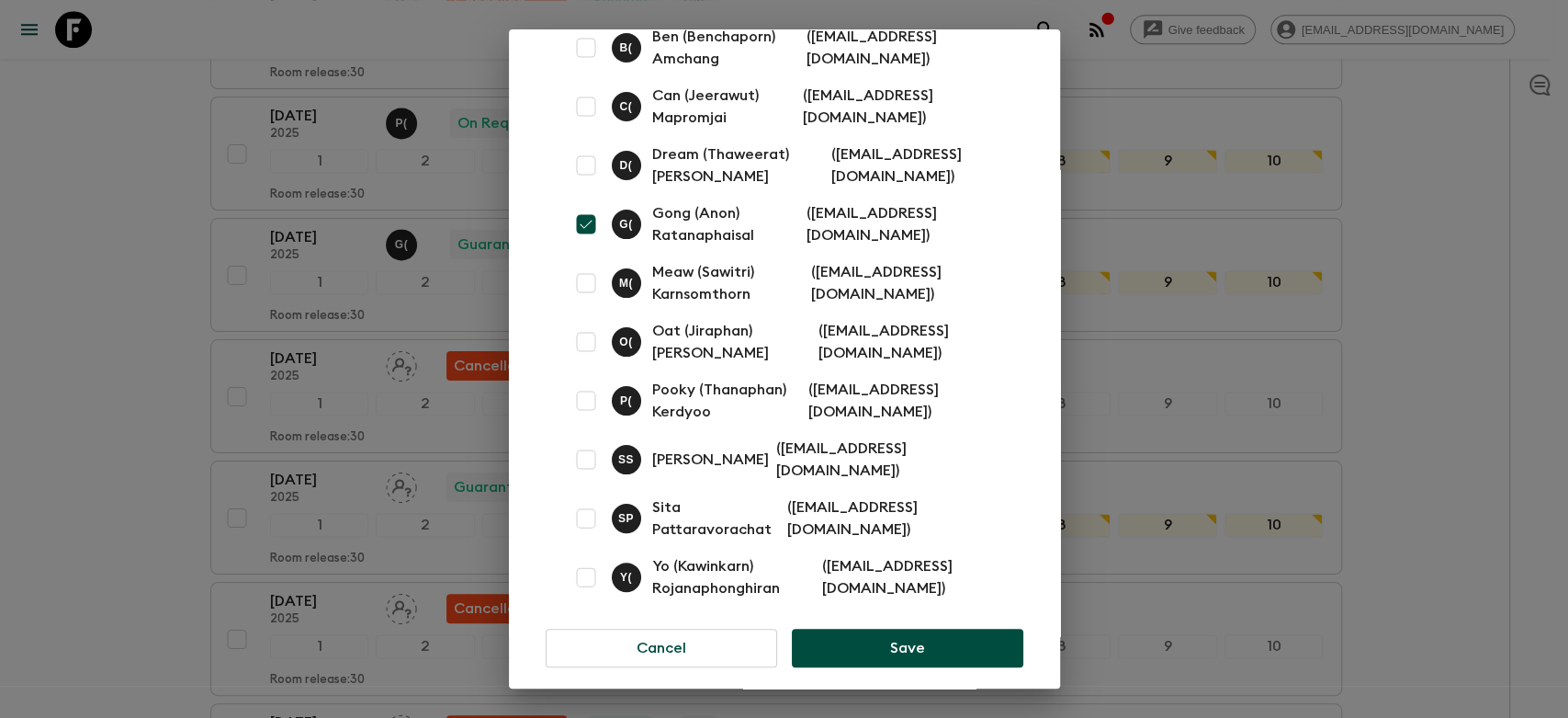
click at [879, 628] on button "Save" at bounding box center [907, 647] width 231 height 39
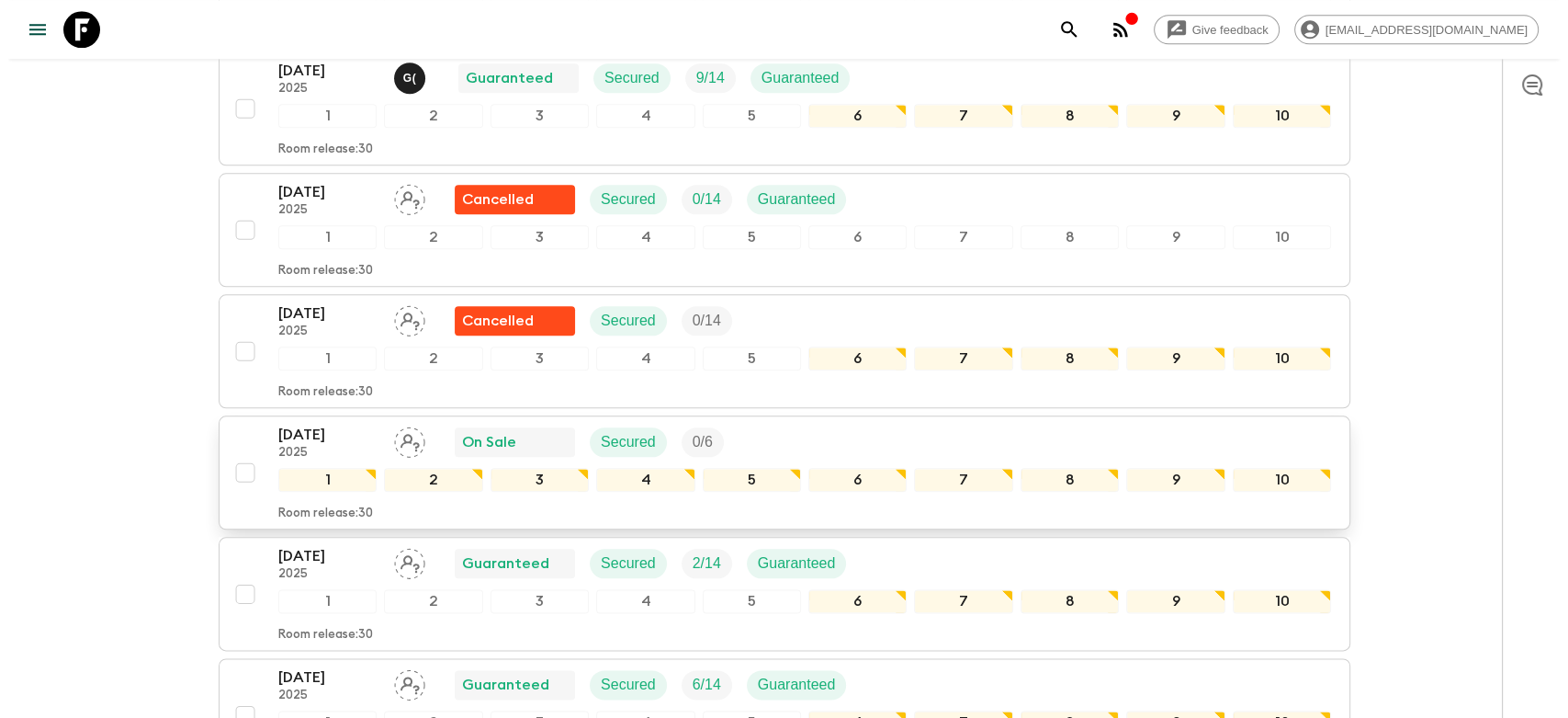
scroll to position [2145, 0]
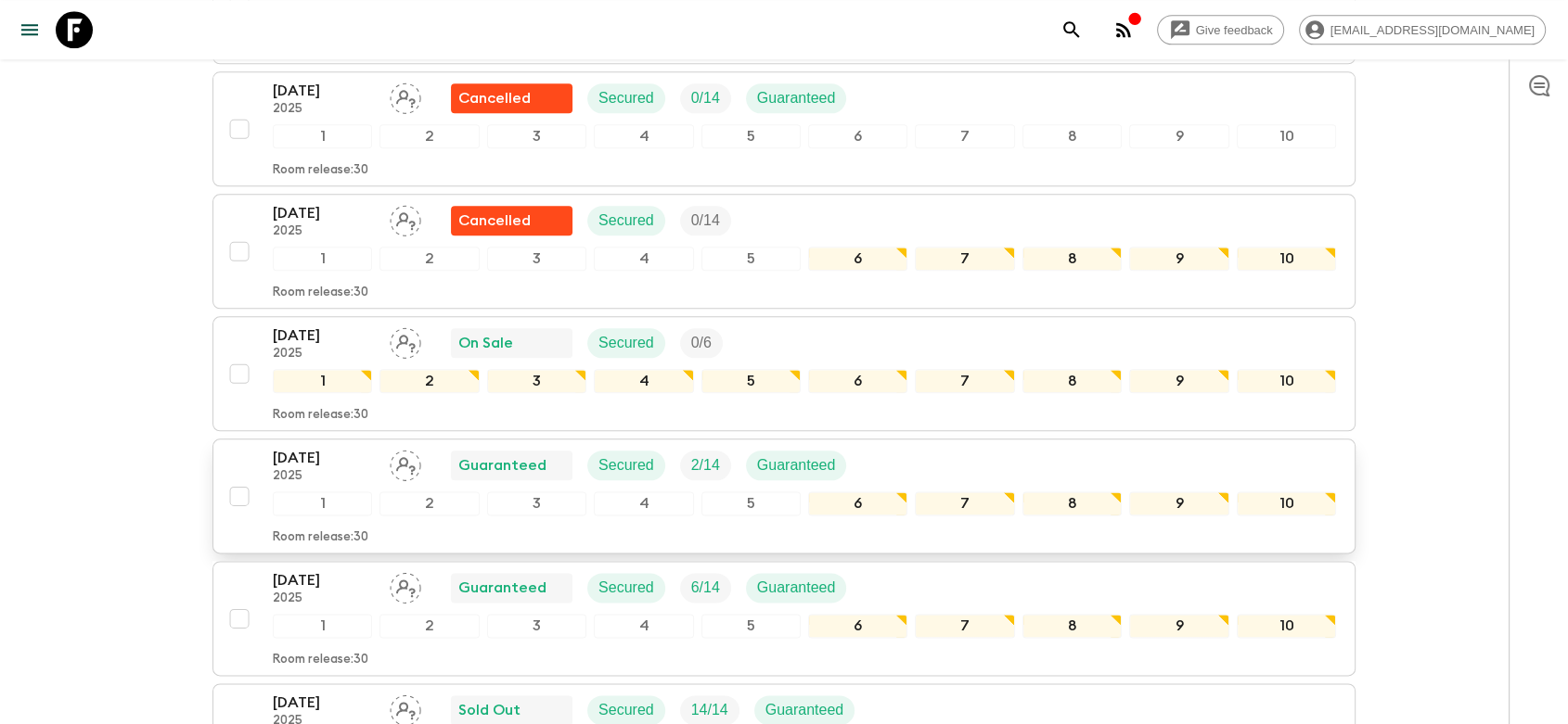
click at [399, 450] on icon "Assign pack leader" at bounding box center [405, 465] width 31 height 31
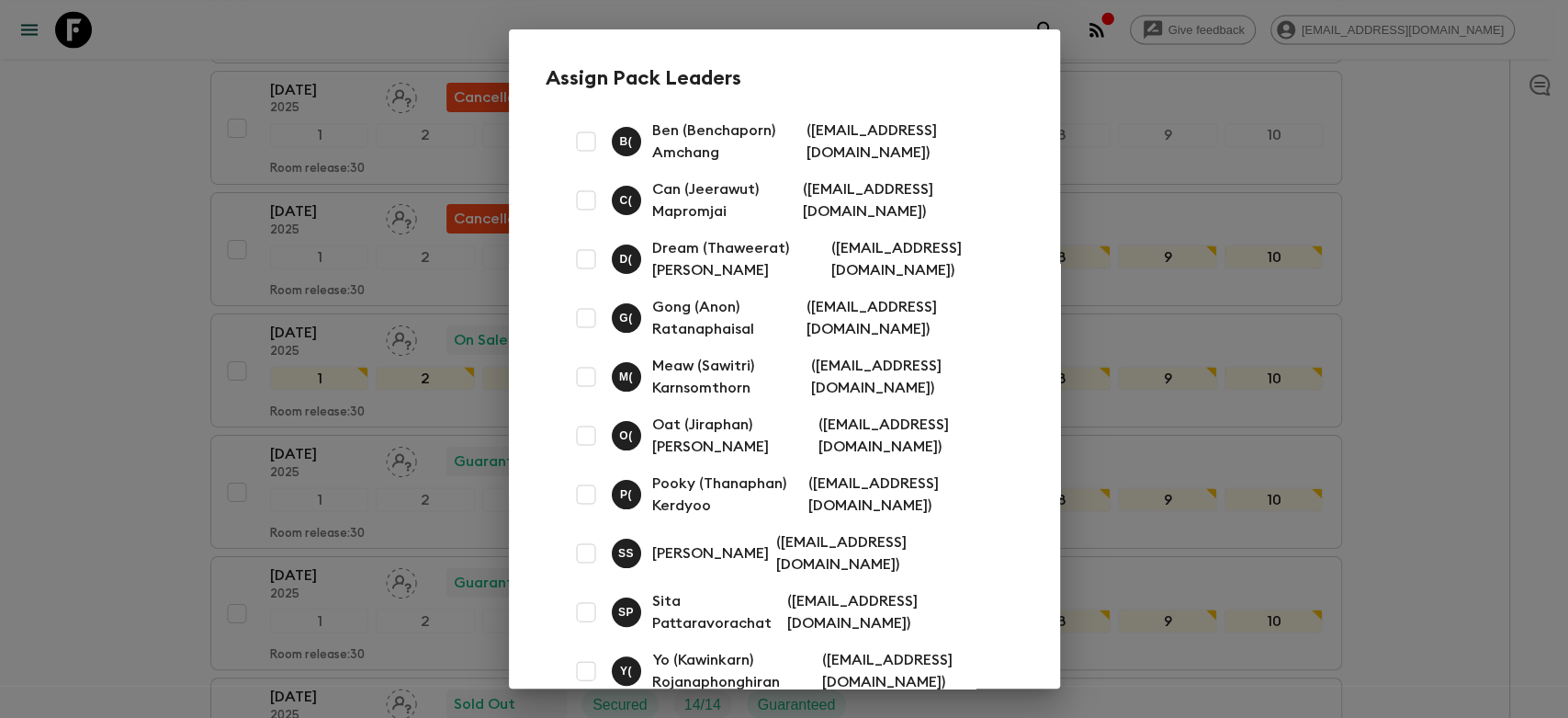
click at [588, 491] on input "checkbox" at bounding box center [586, 494] width 37 height 37
checkbox input "true"
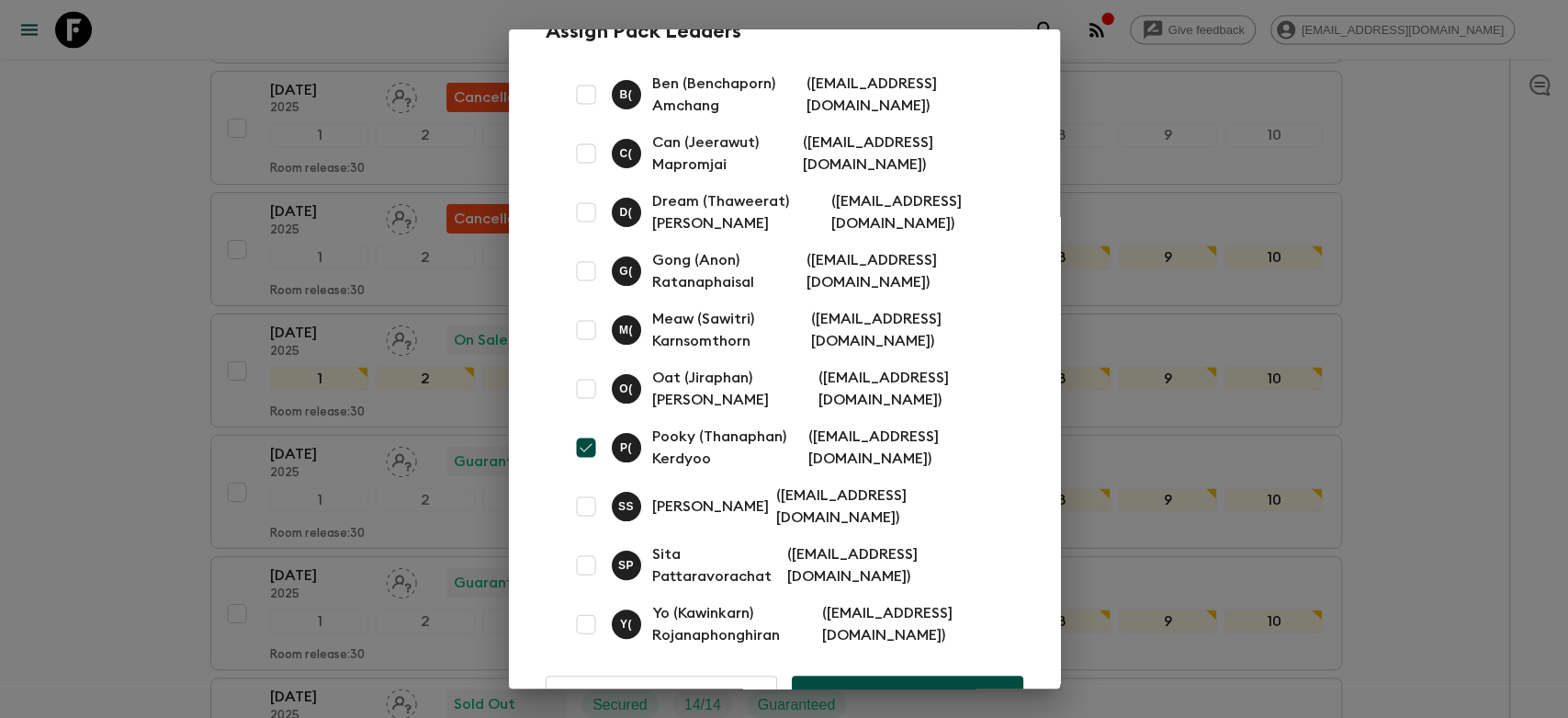
scroll to position [93, 0]
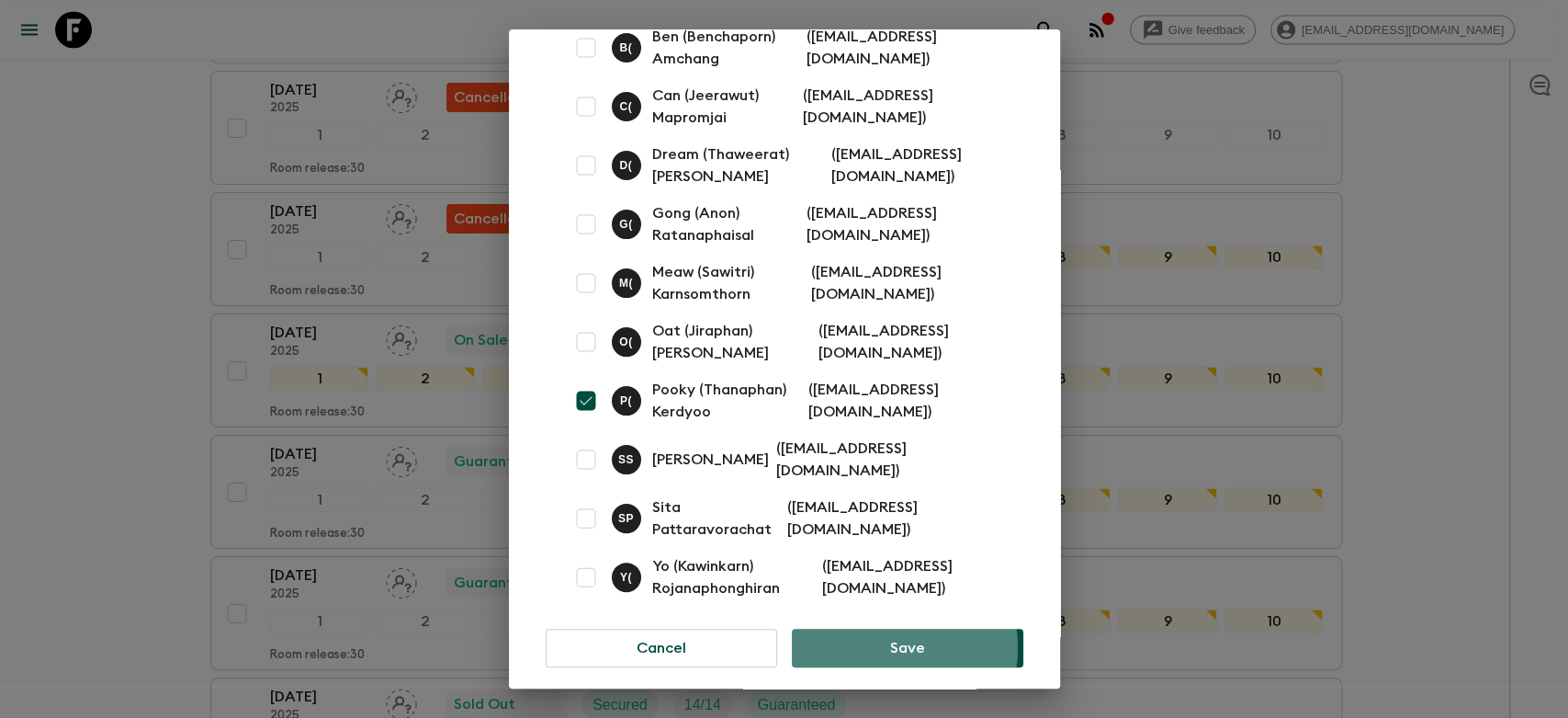
drag, startPoint x: 875, startPoint y: 633, endPoint x: 883, endPoint y: 592, distance: 41.8
click at [875, 634] on button "Save" at bounding box center [907, 647] width 231 height 39
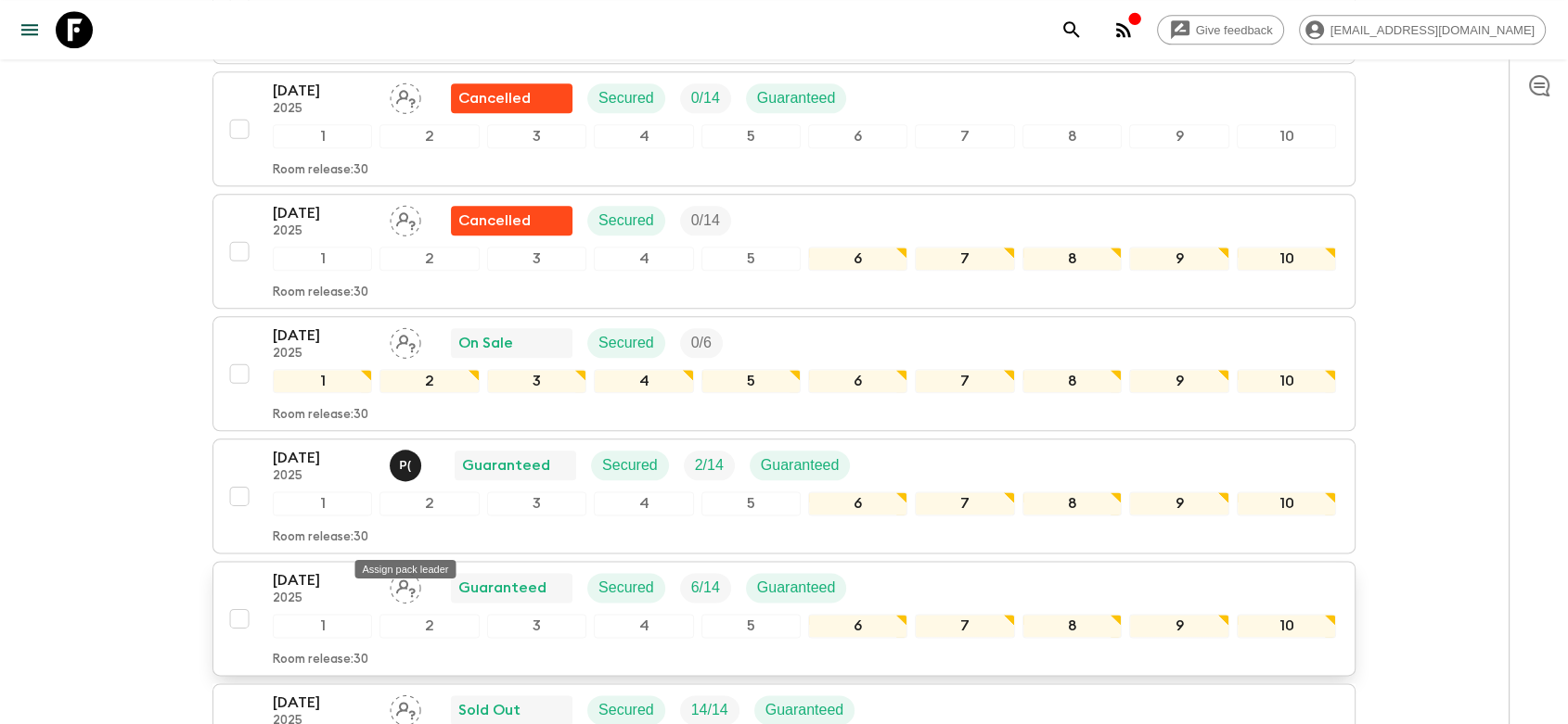
click at [406, 572] on icon "Assign pack leader" at bounding box center [405, 587] width 31 height 31
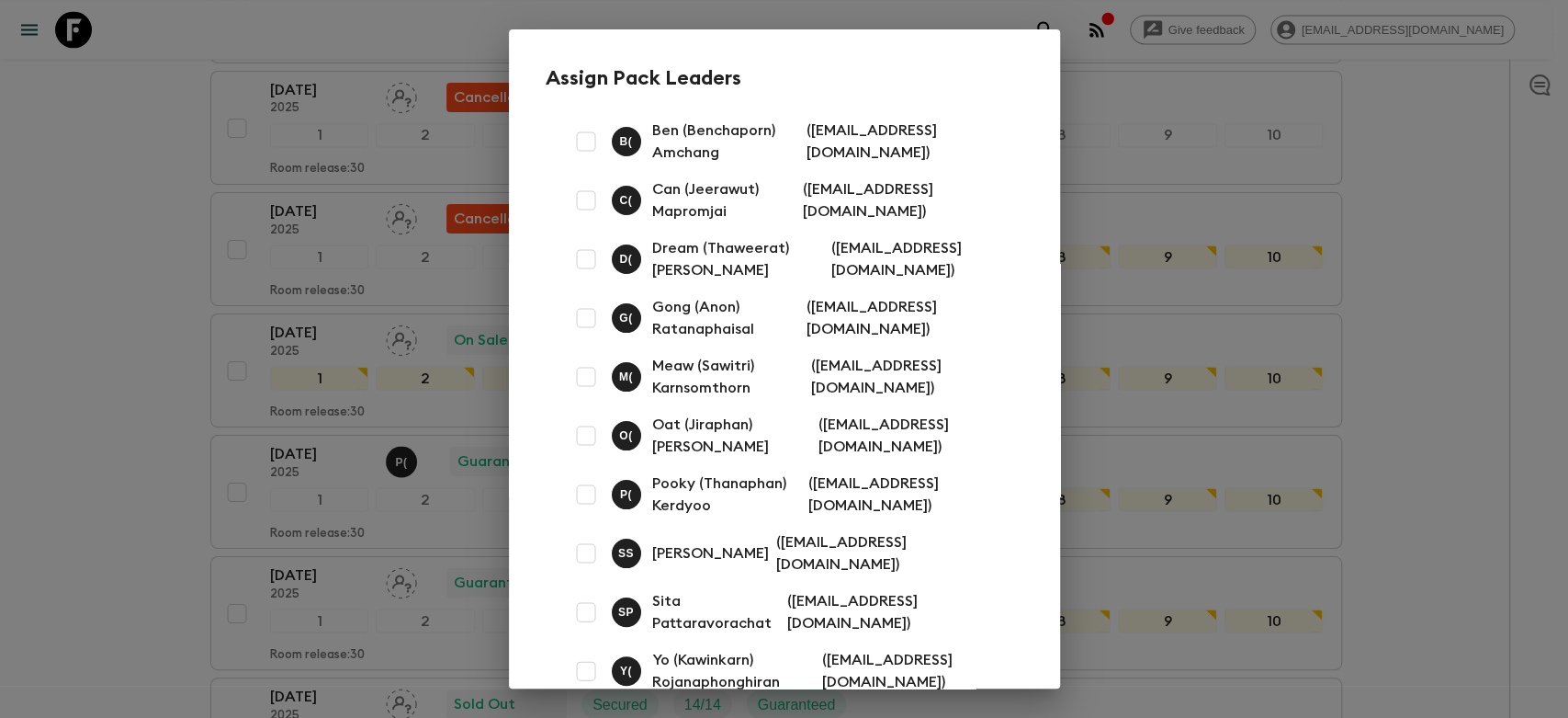
click at [594, 436] on input "checkbox" at bounding box center [586, 435] width 37 height 37
checkbox input "true"
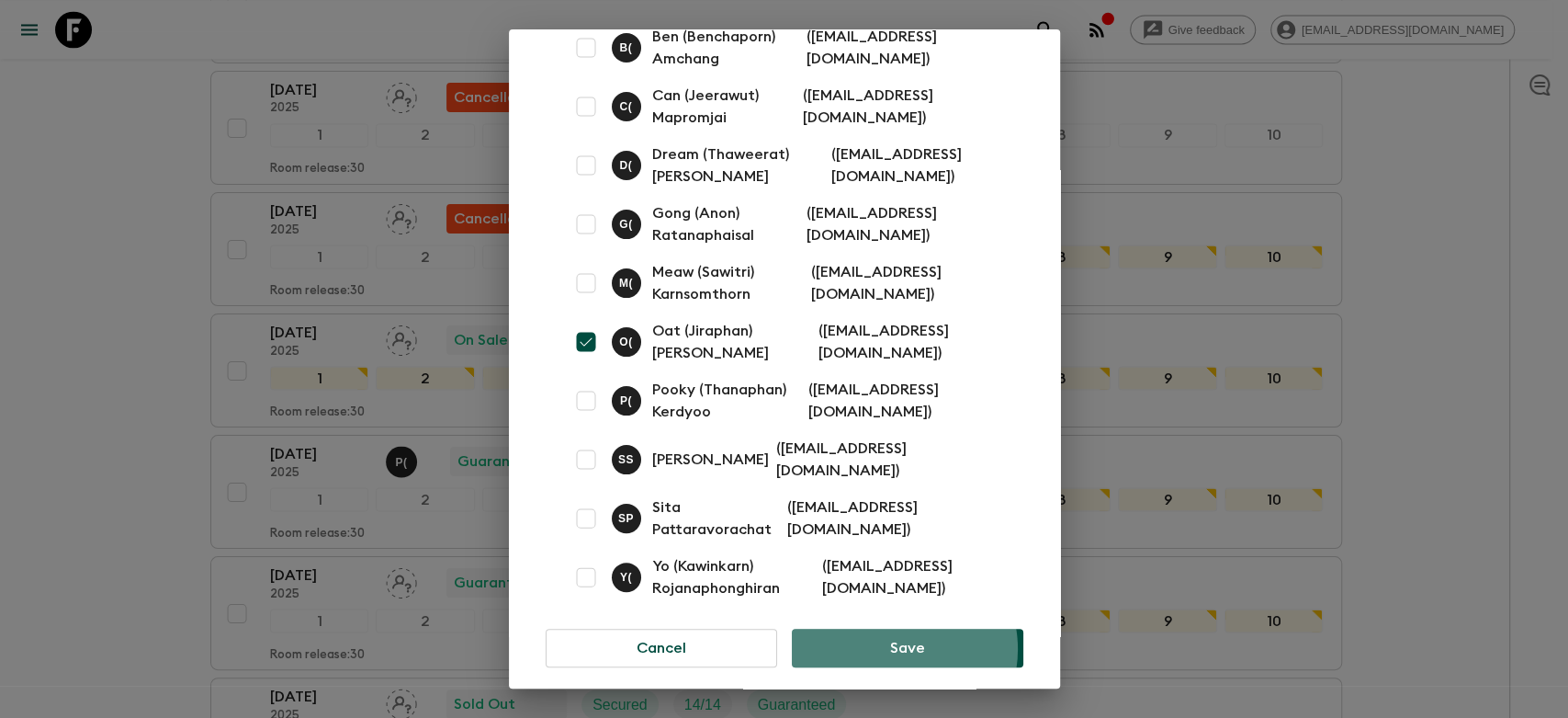
click at [883, 634] on button "Save" at bounding box center [907, 647] width 231 height 39
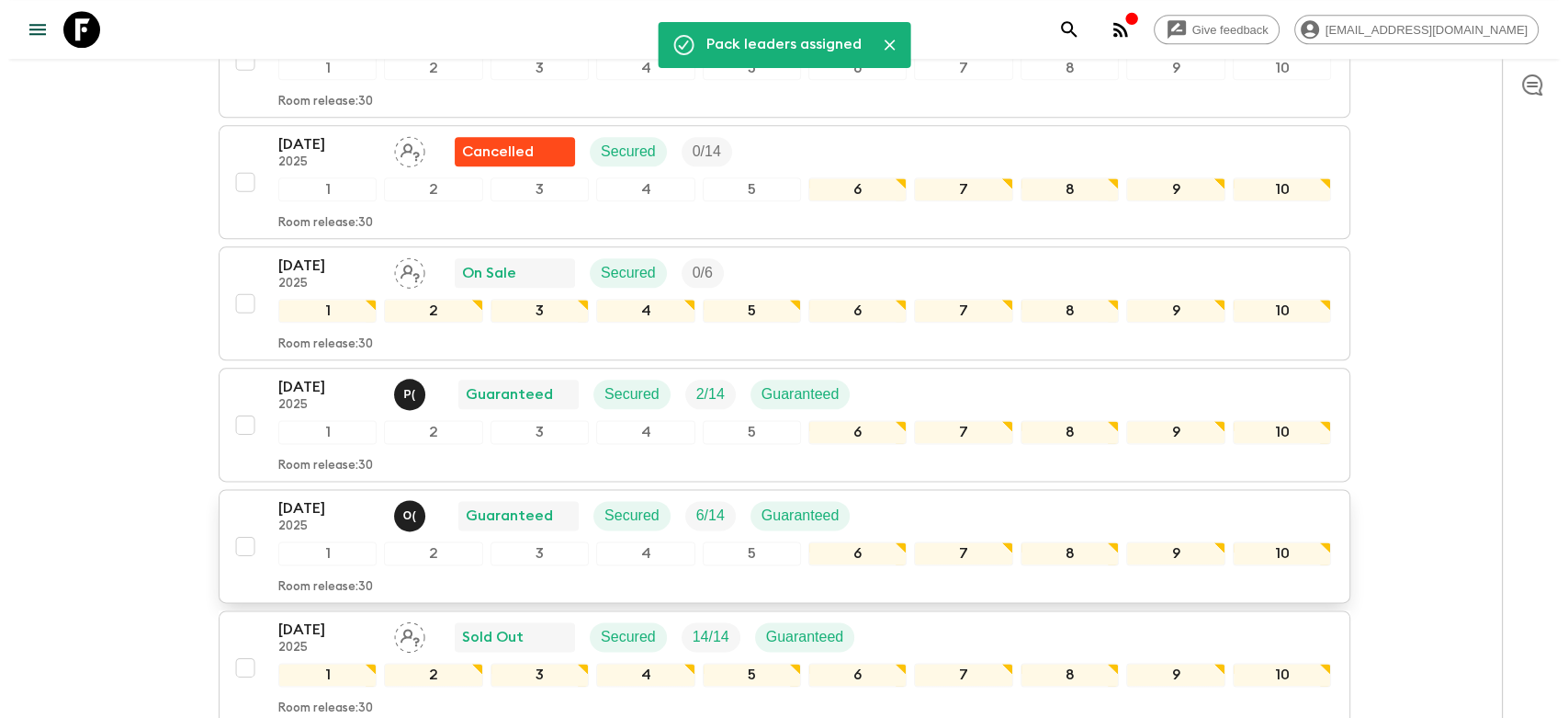
scroll to position [2246, 0]
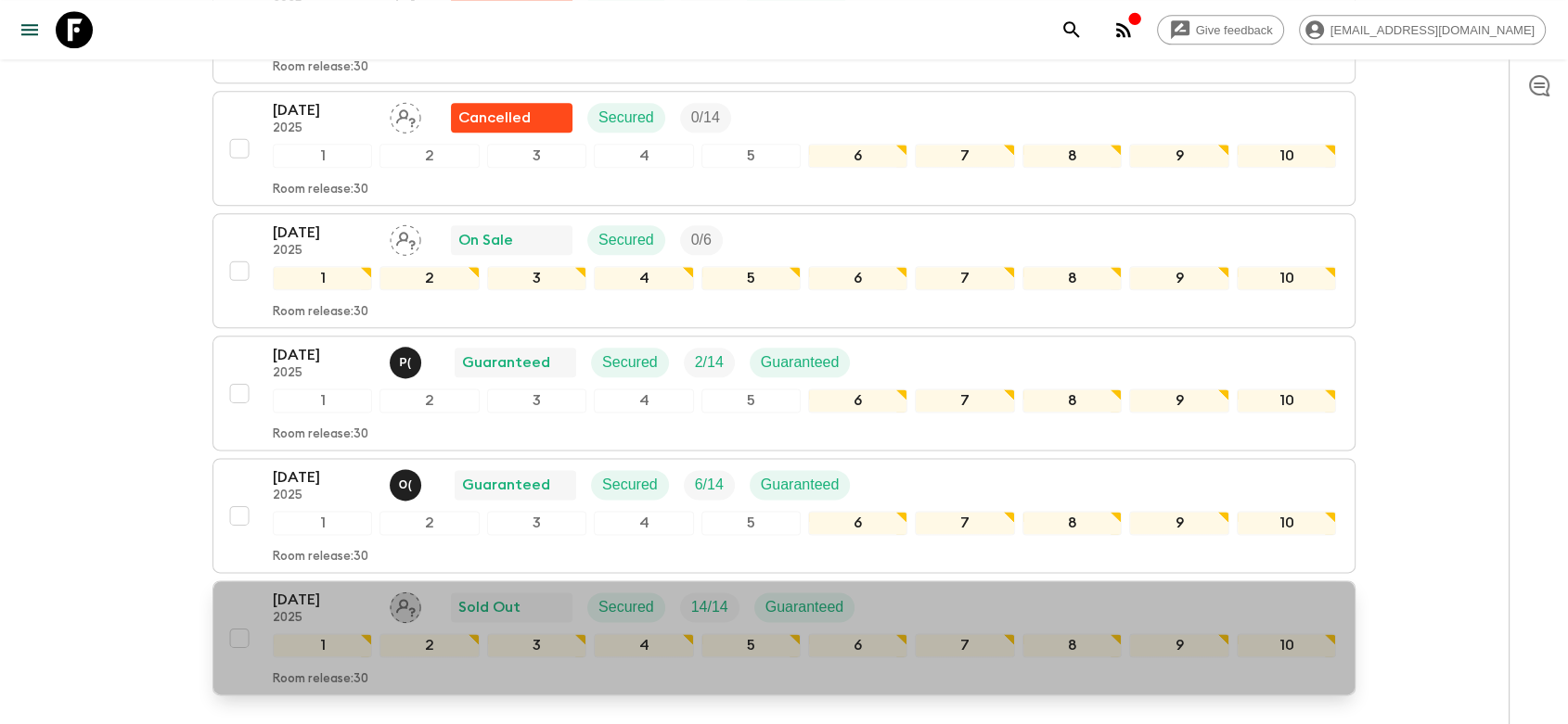
click at [401, 592] on icon "Assign pack leader" at bounding box center [405, 607] width 31 height 31
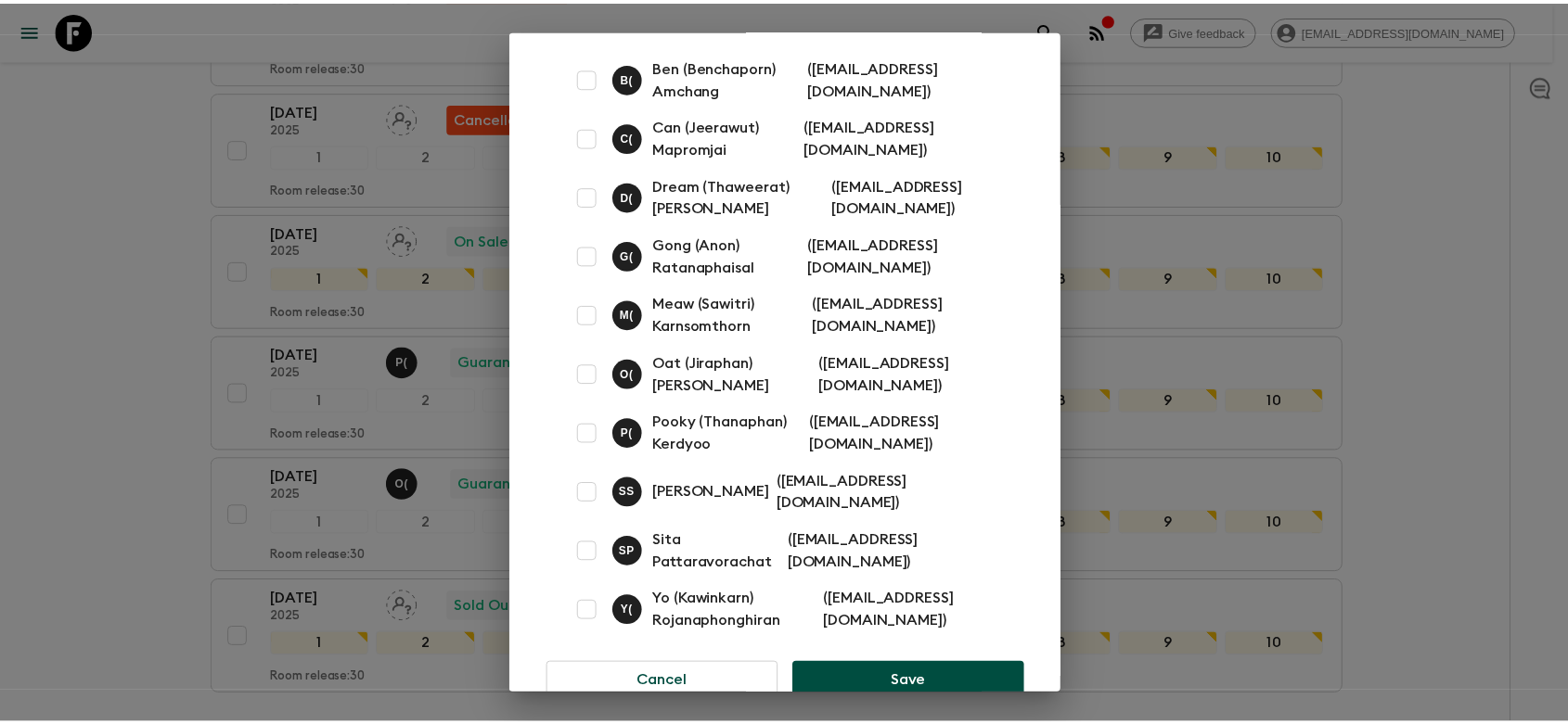
scroll to position [94, 0]
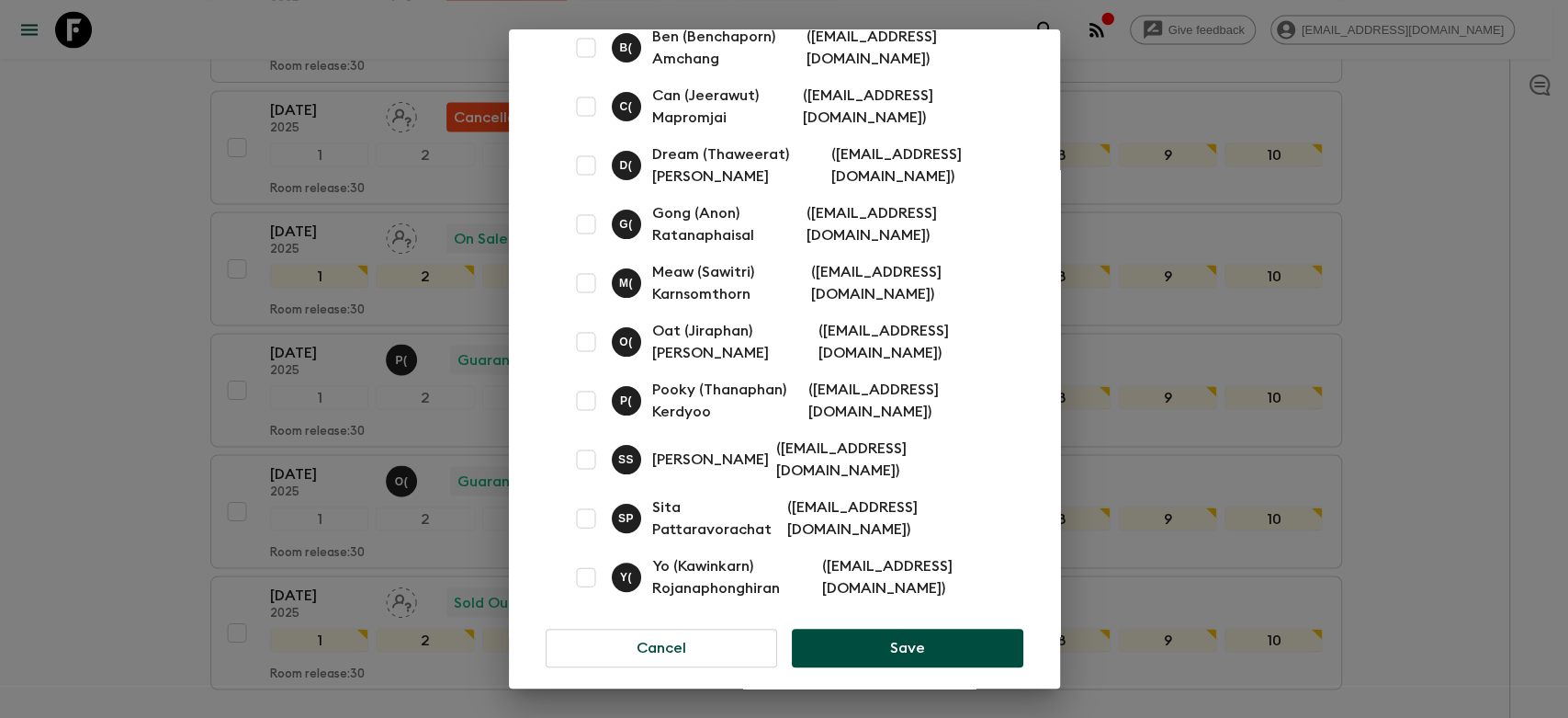
click at [590, 452] on input "checkbox" at bounding box center [586, 459] width 37 height 37
checkbox input "true"
click at [883, 628] on button "Save" at bounding box center [907, 647] width 231 height 39
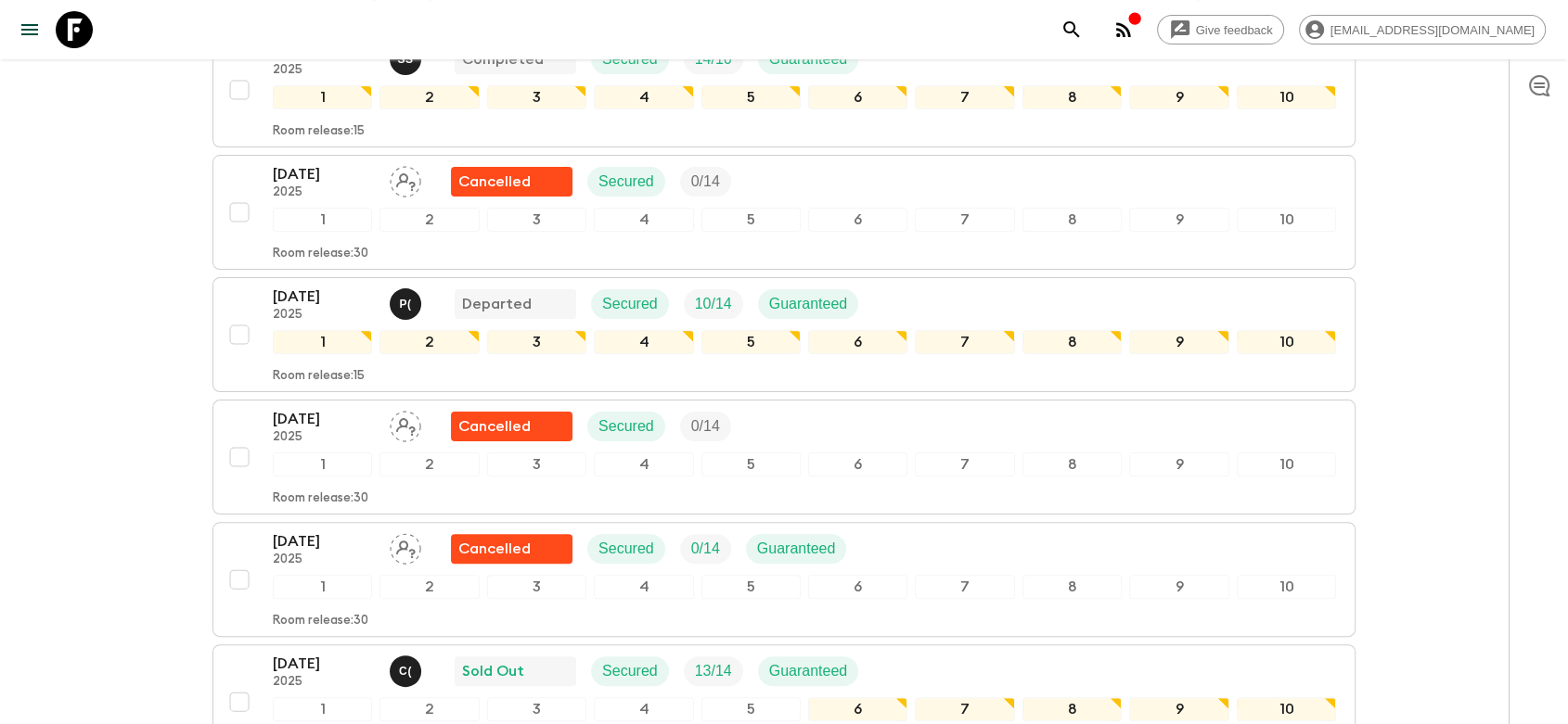
scroll to position [0, 0]
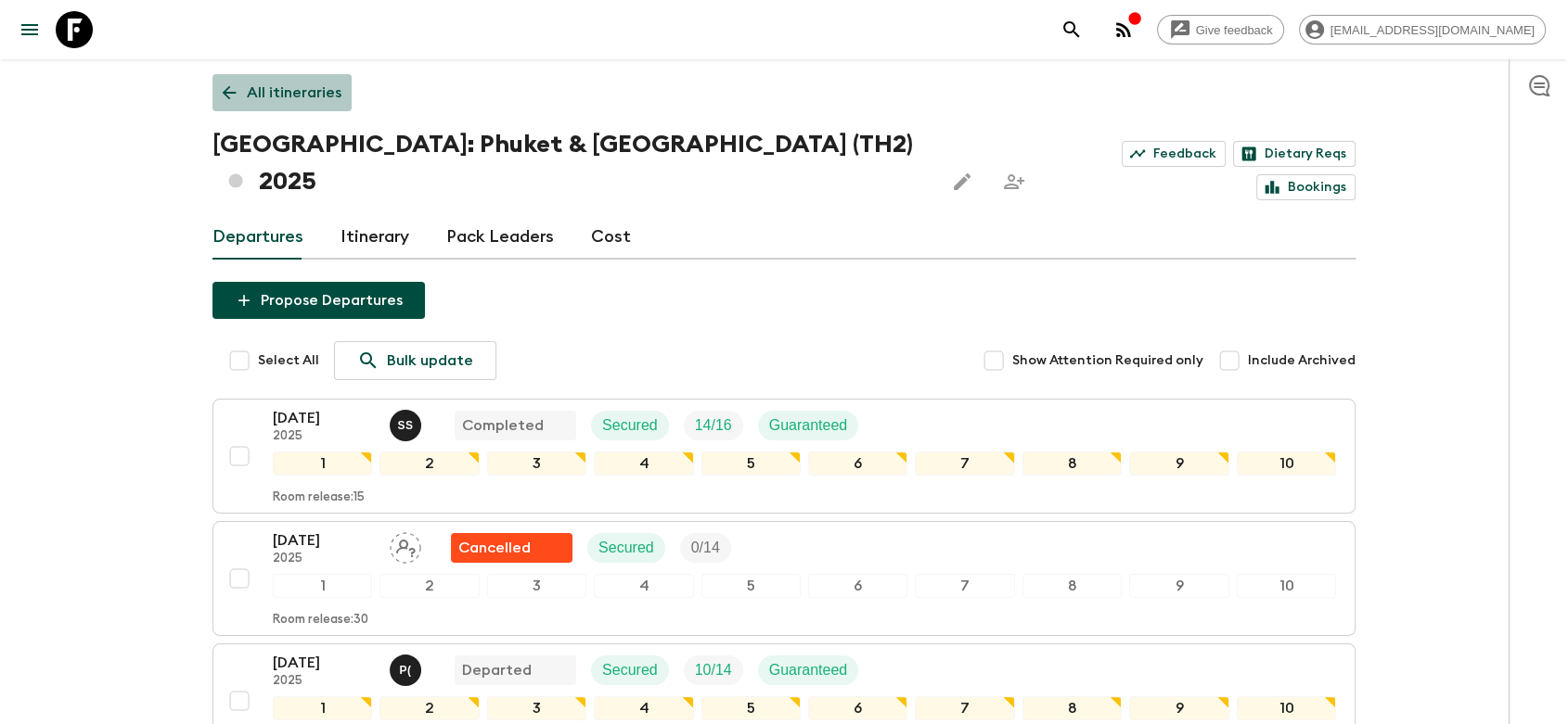
click at [273, 90] on p "All itineraries" at bounding box center [293, 92] width 94 height 22
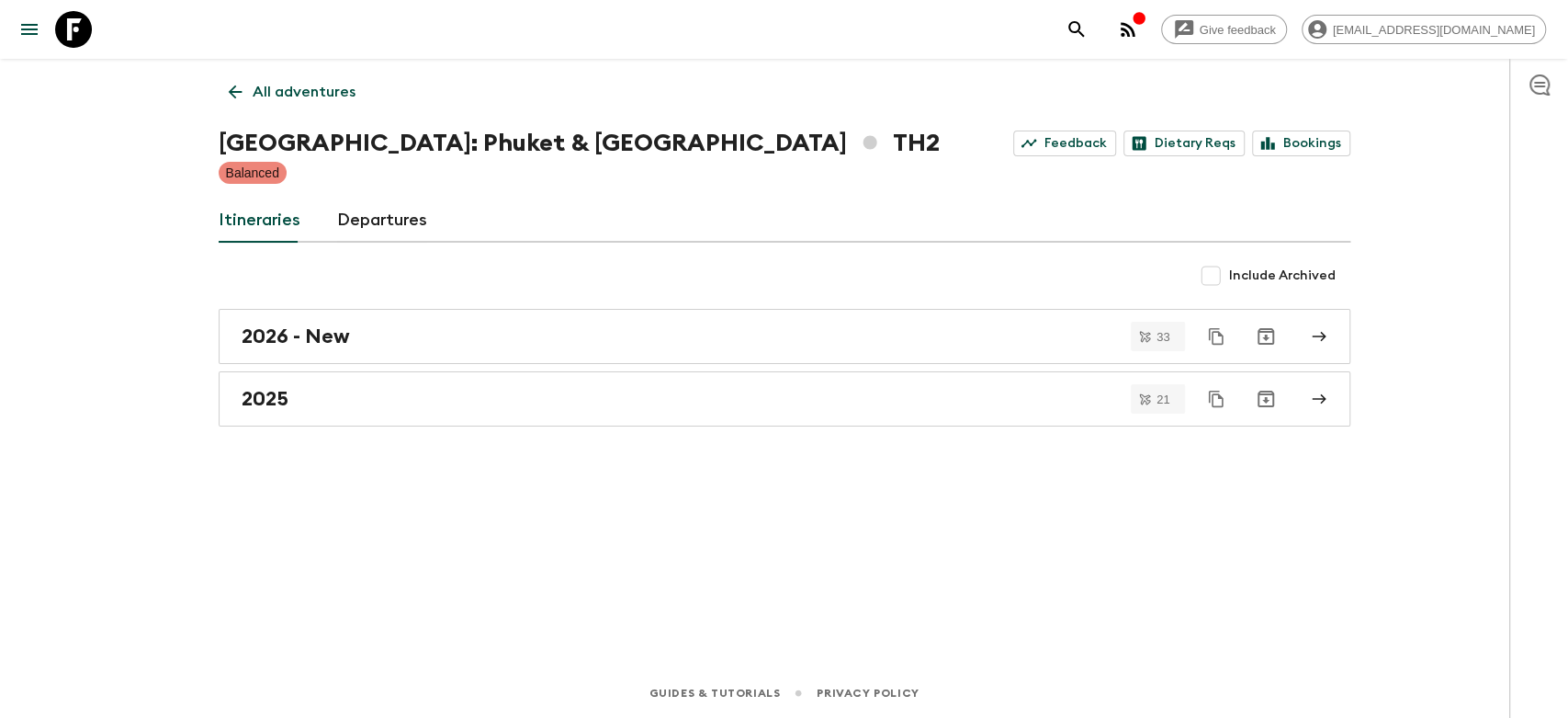
click at [285, 87] on p "All adventures" at bounding box center [304, 92] width 103 height 22
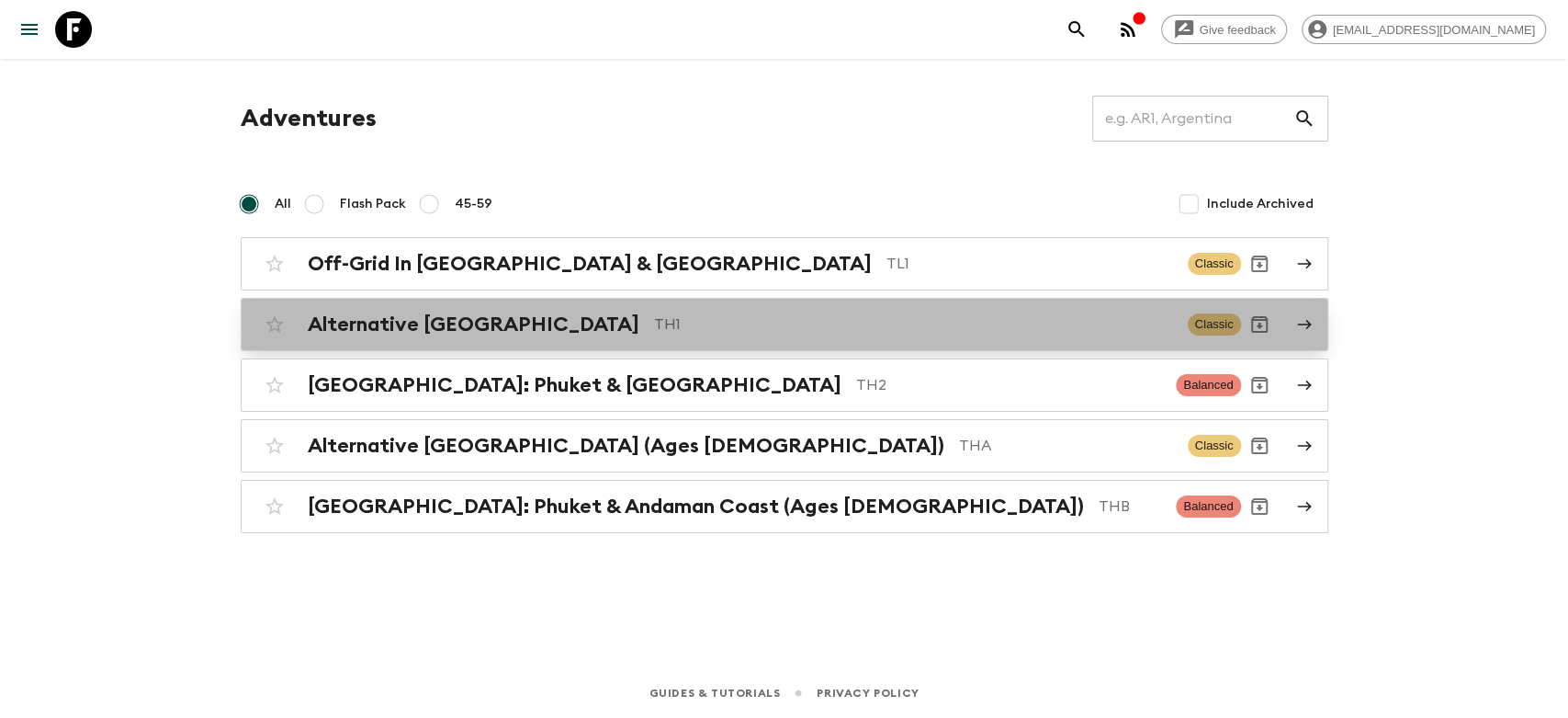
click at [654, 326] on p "TH1" at bounding box center [914, 324] width 520 height 22
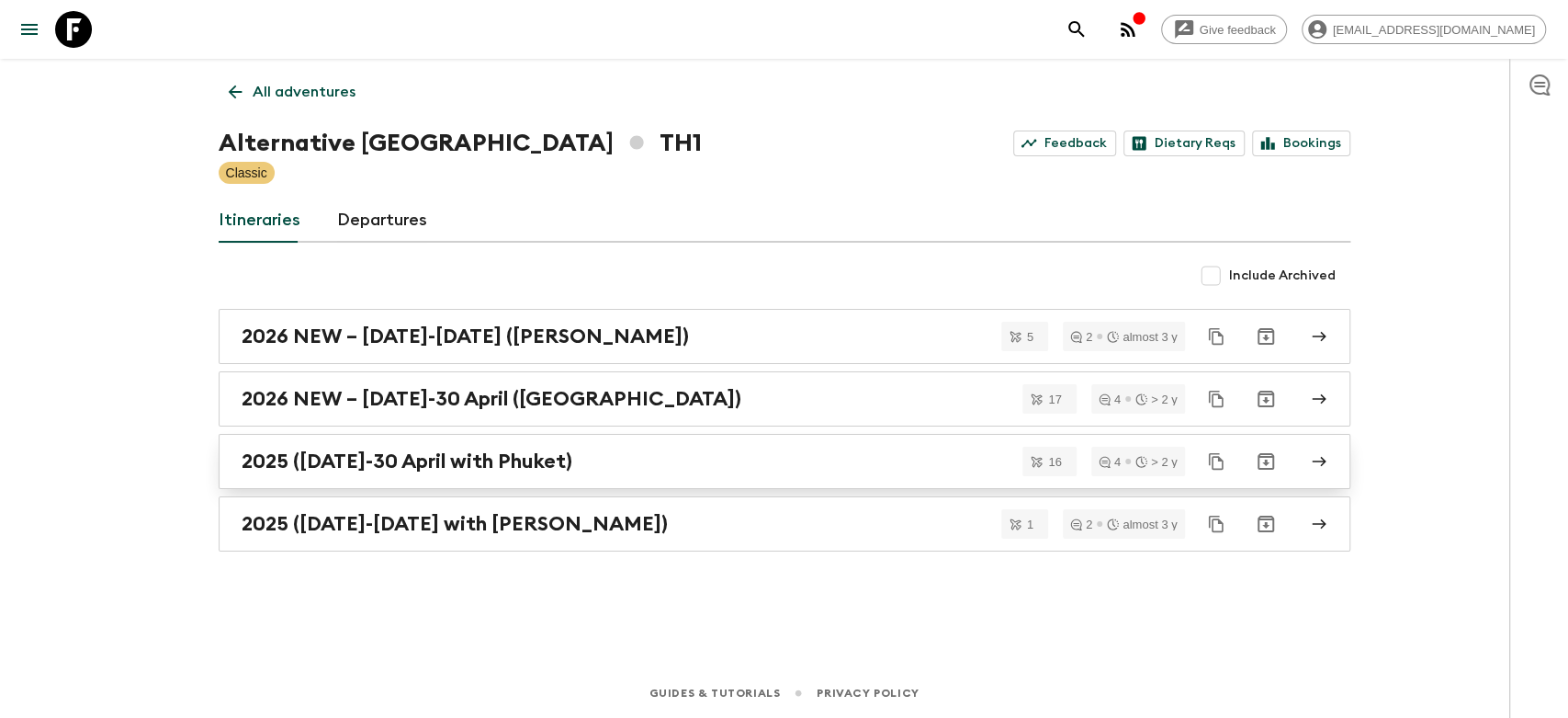
click at [669, 459] on div "2025 ([DATE]-30 April with Phuket)" at bounding box center [767, 460] width 1051 height 24
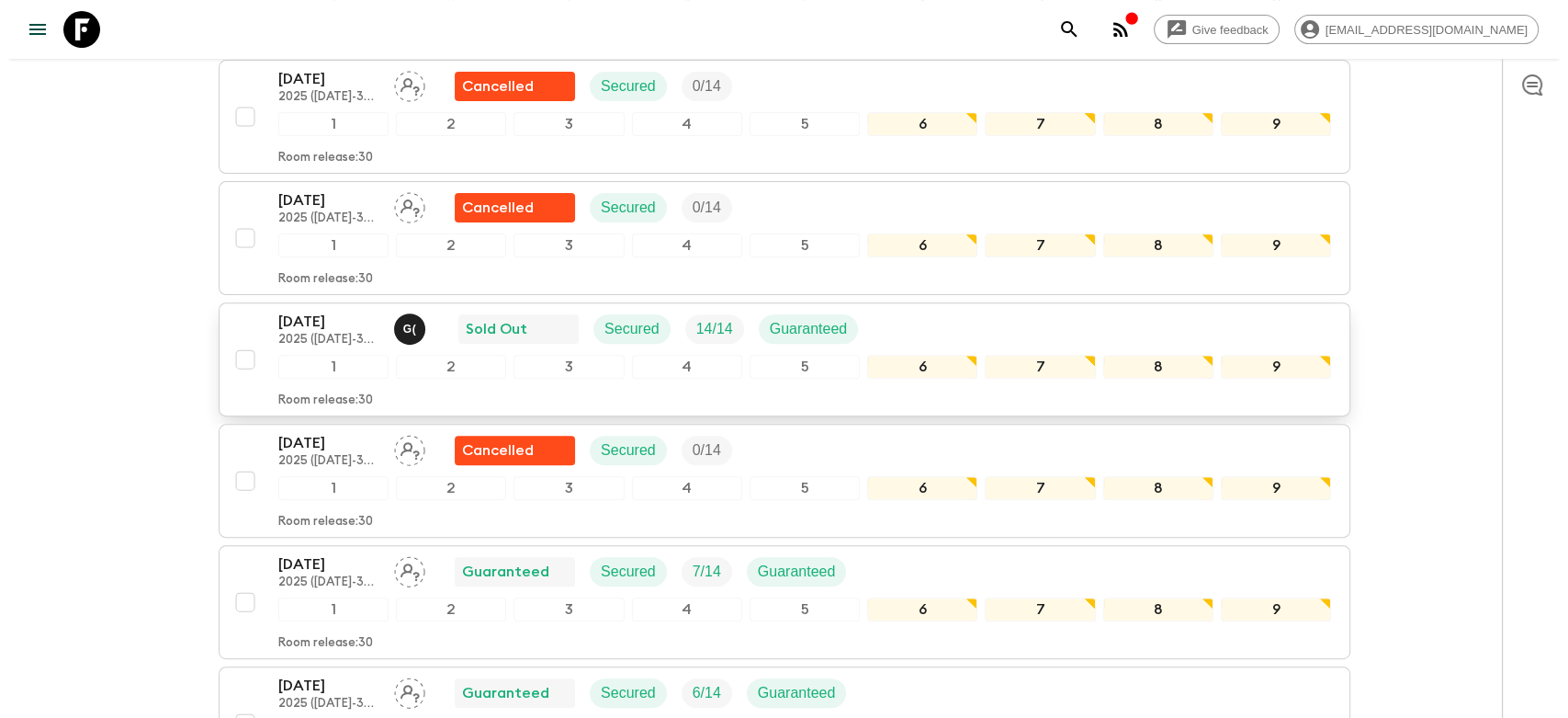
scroll to position [714, 0]
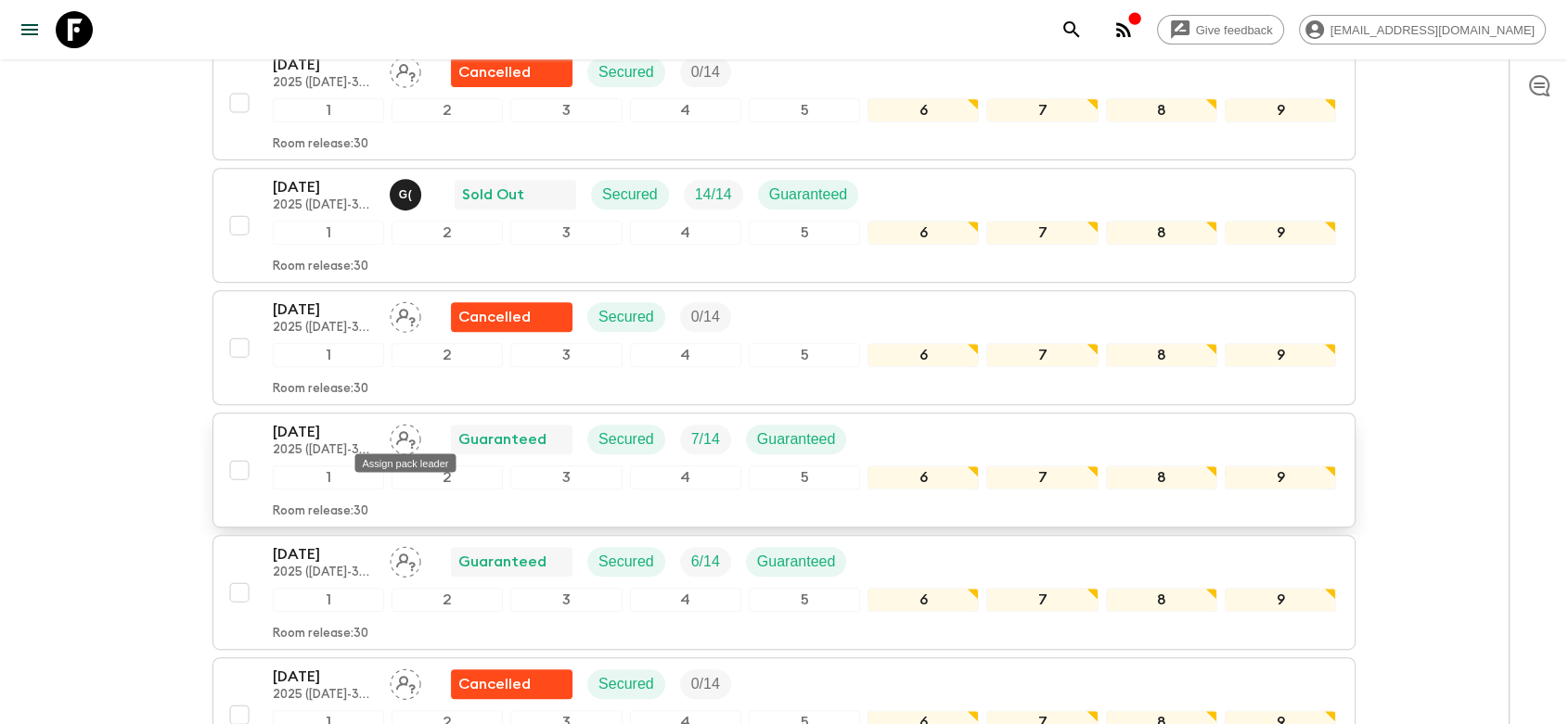
click at [392, 432] on icon "Assign pack leader" at bounding box center [405, 439] width 31 height 31
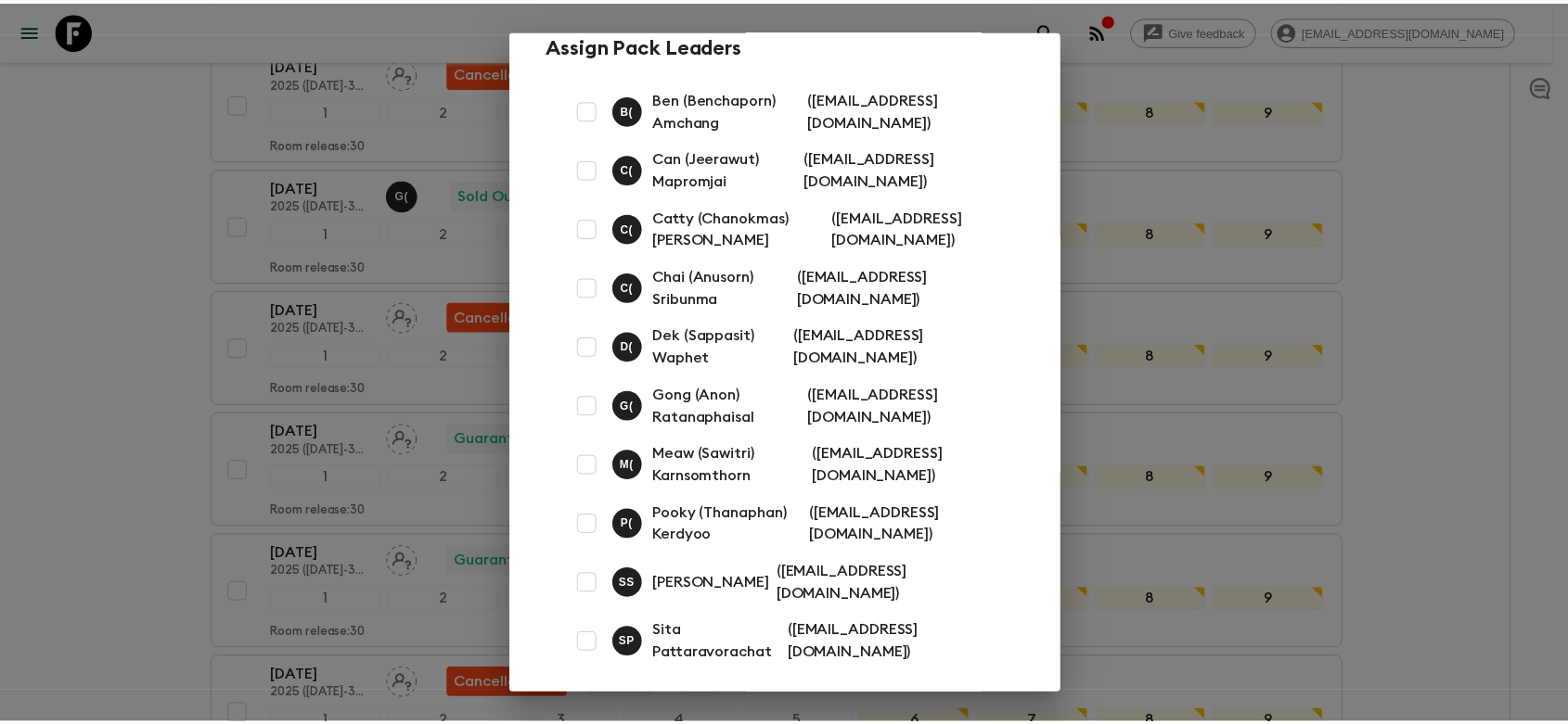
scroll to position [0, 0]
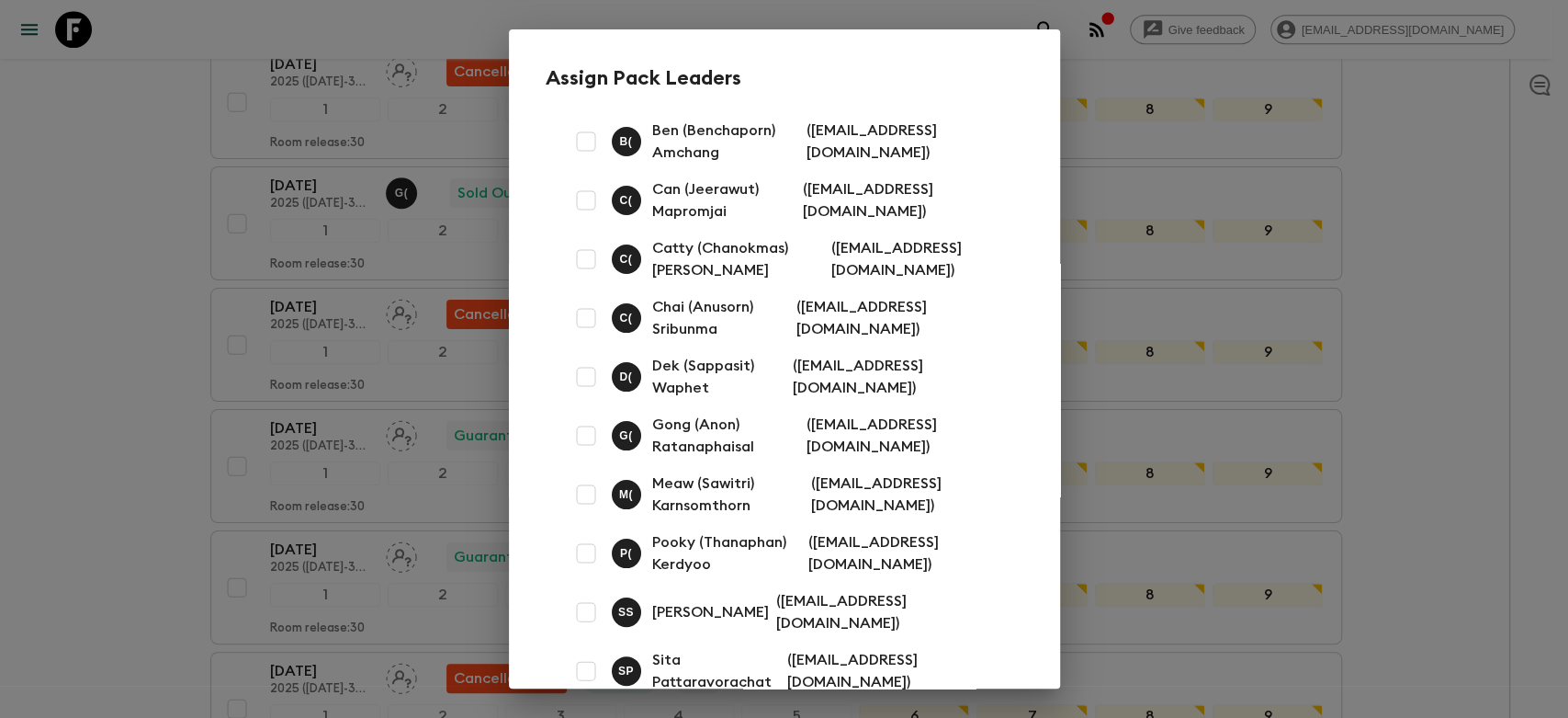
click at [147, 337] on div "Assign Pack Leaders B ( Ben (Benchaporn) Amchang ( [EMAIL_ADDRESS][DOMAIN_NAME]…" at bounding box center [784, 359] width 1568 height 718
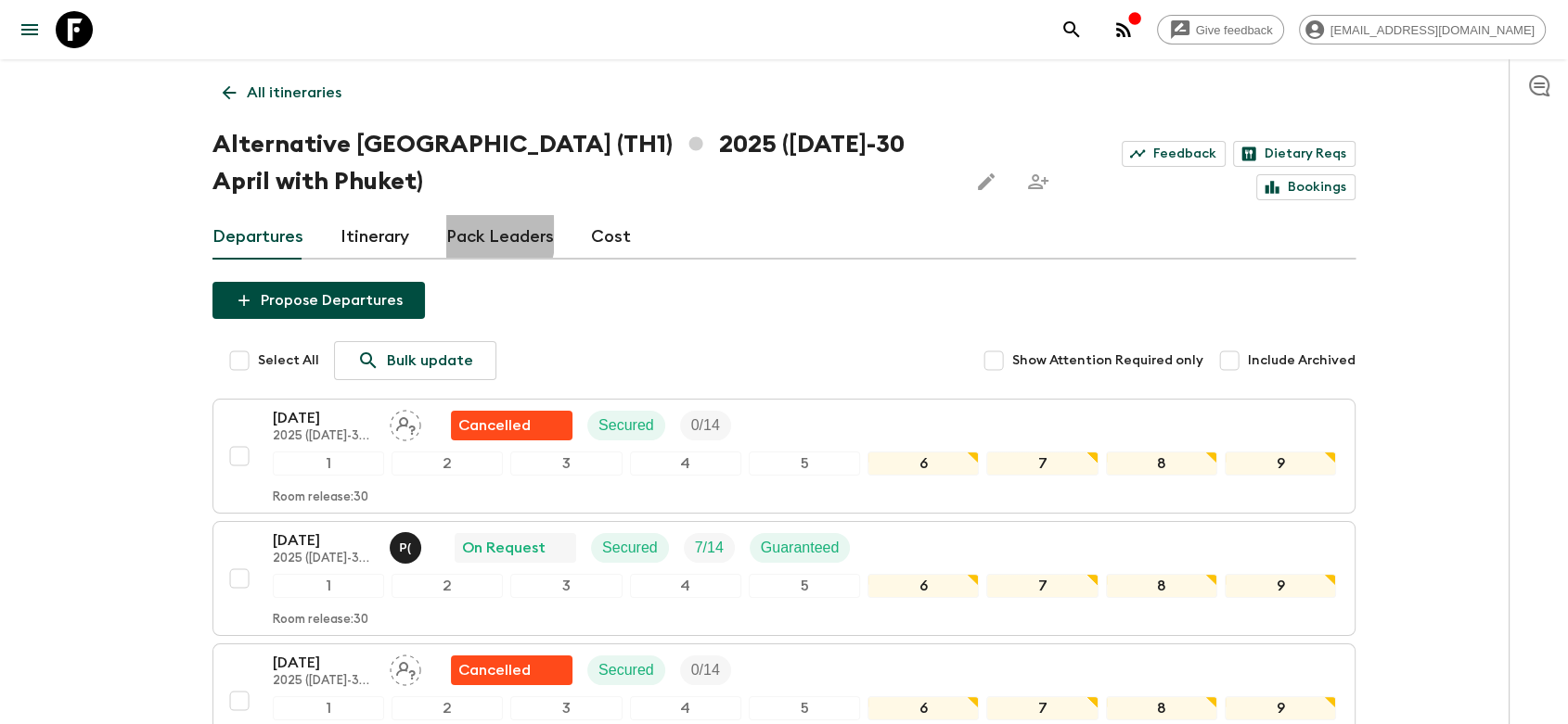
click at [465, 235] on link "Pack Leaders" at bounding box center [500, 237] width 108 height 45
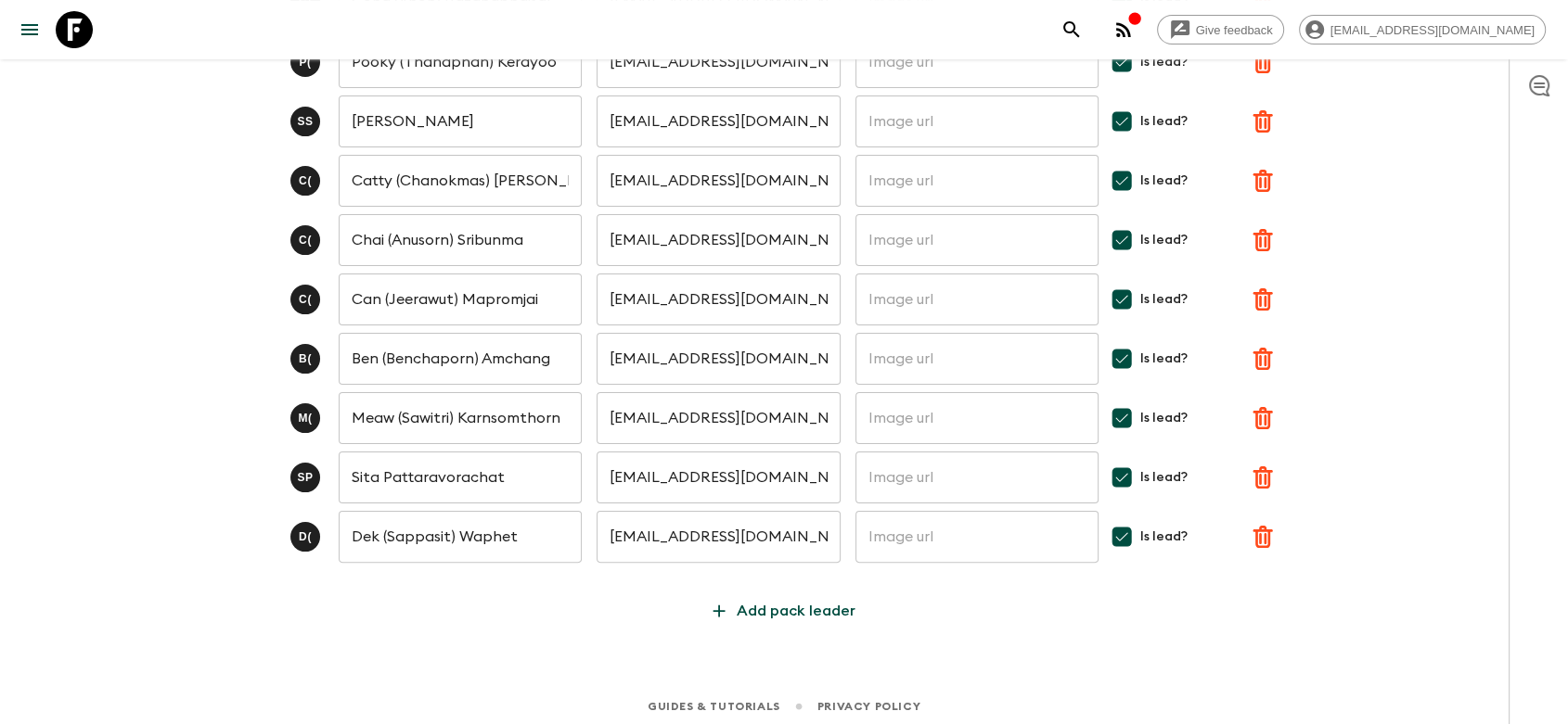
scroll to position [326, 0]
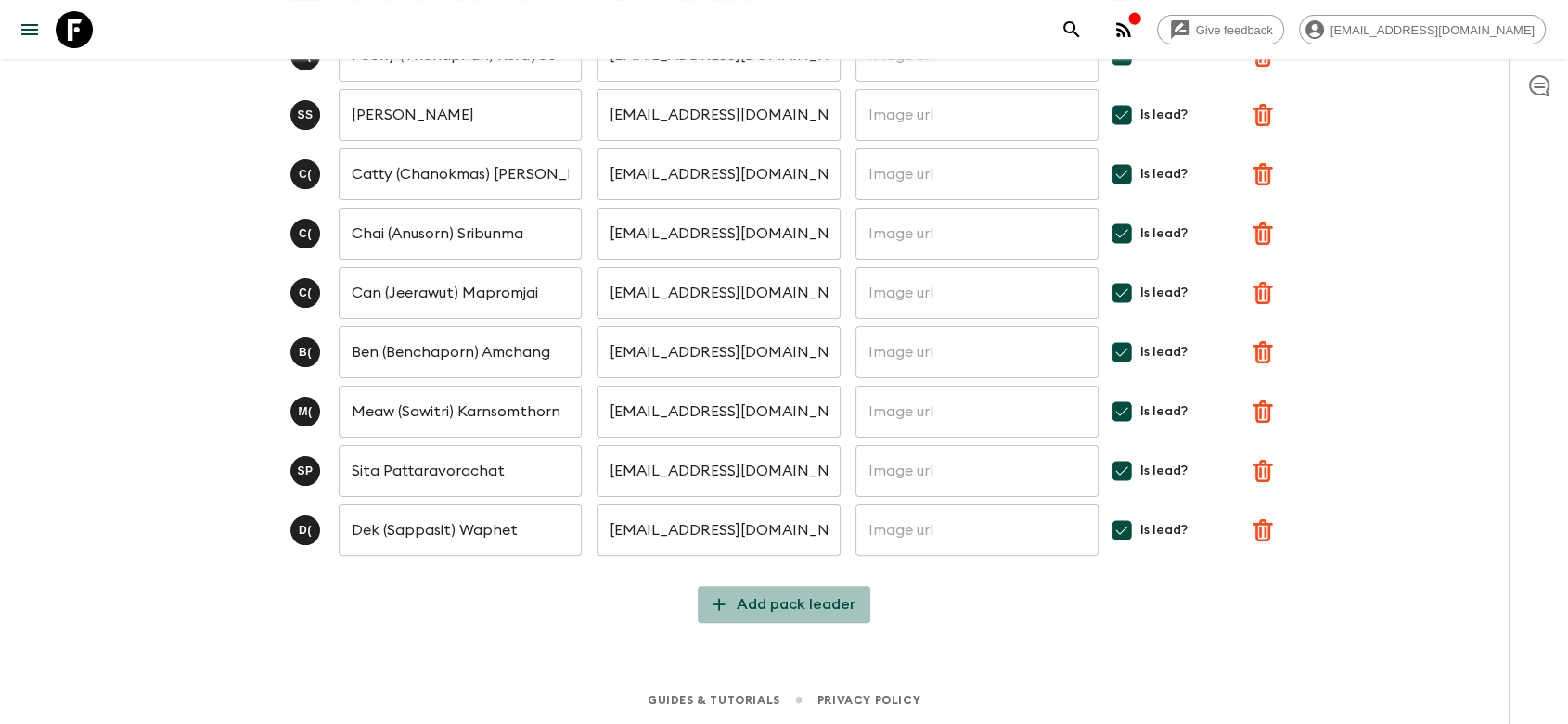
click at [812, 599] on p "Add pack leader" at bounding box center [796, 604] width 119 height 22
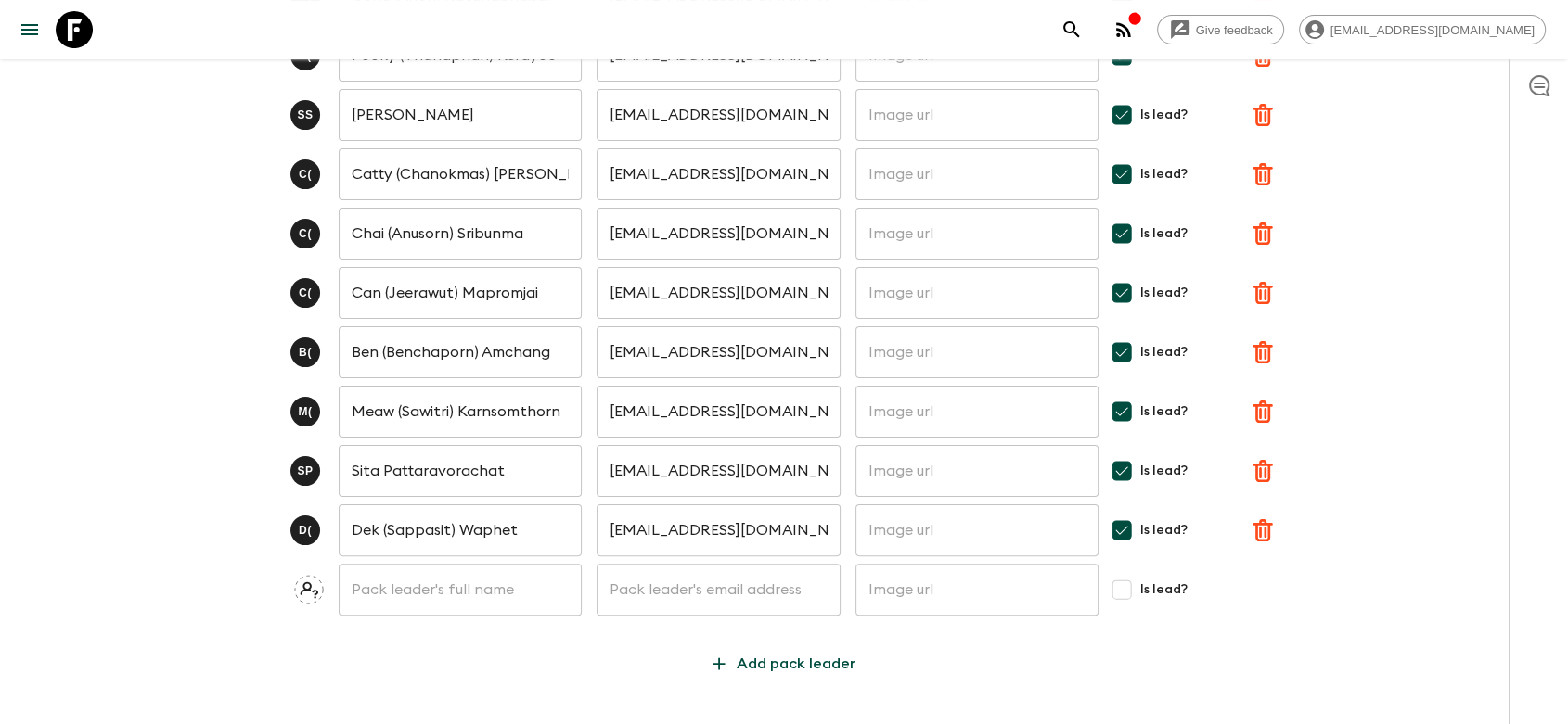
click at [411, 588] on input "text" at bounding box center [460, 589] width 243 height 52
type input "ญ"
paste input "Bubpachat"
type input "Peak (Rachai) Bubpachat"
click at [680, 598] on input "text" at bounding box center [718, 589] width 243 height 52
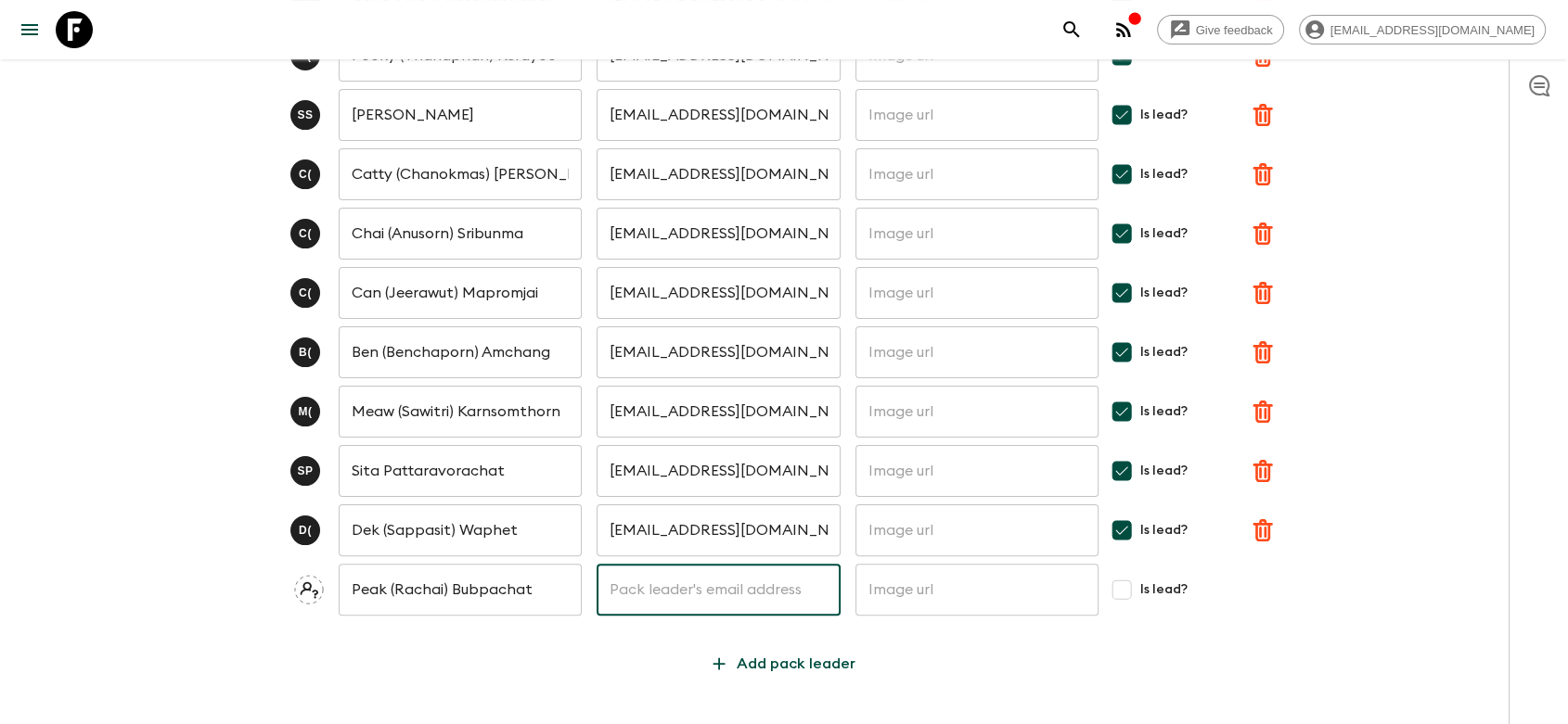
paste input "[EMAIL_ADDRESS][DOMAIN_NAME]"
type input "[EMAIL_ADDRESS][DOMAIN_NAME]"
click at [957, 598] on input "text" at bounding box center [976, 589] width 243 height 52
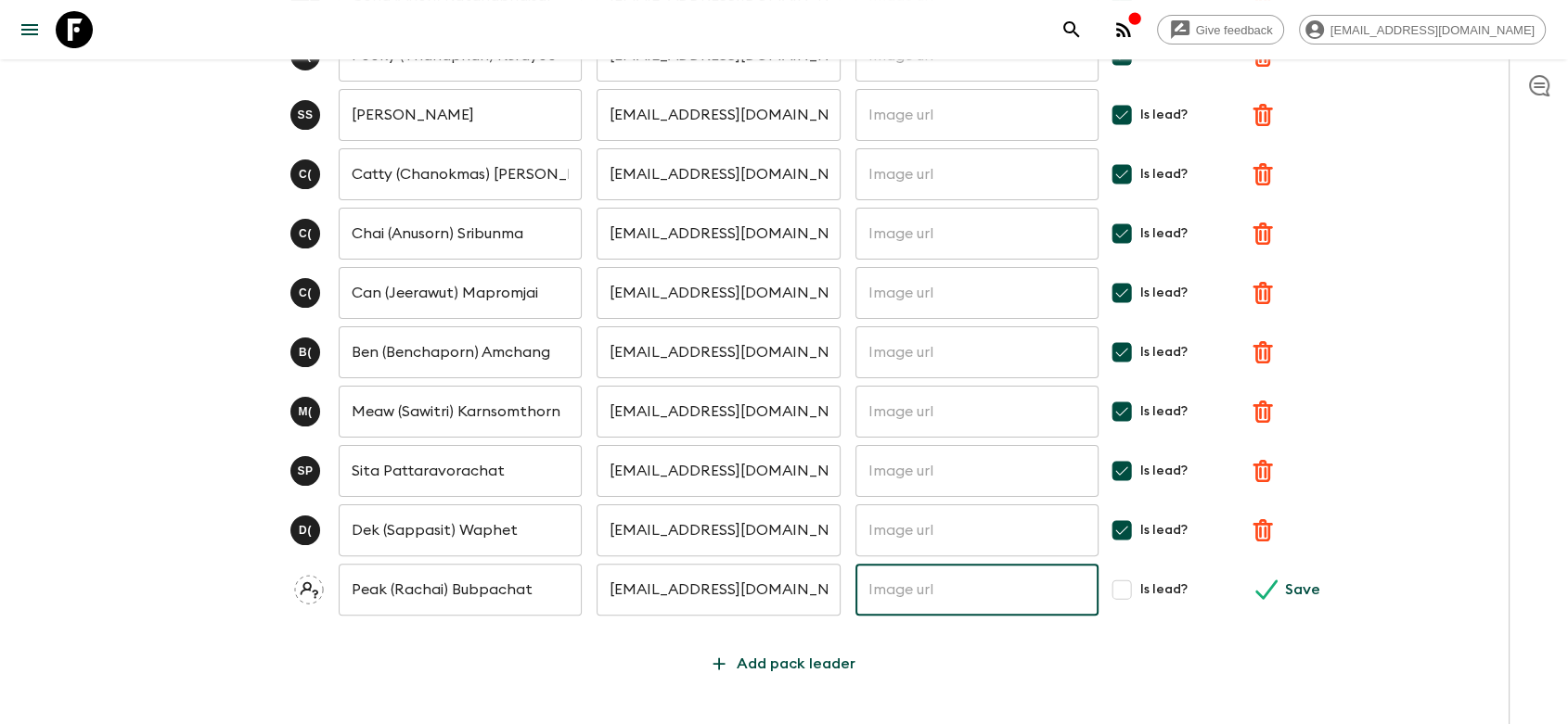
click at [1132, 596] on input "Is lead?" at bounding box center [1121, 589] width 37 height 37
checkbox input "true"
click at [1276, 594] on icon "submit" at bounding box center [1265, 589] width 22 height 22
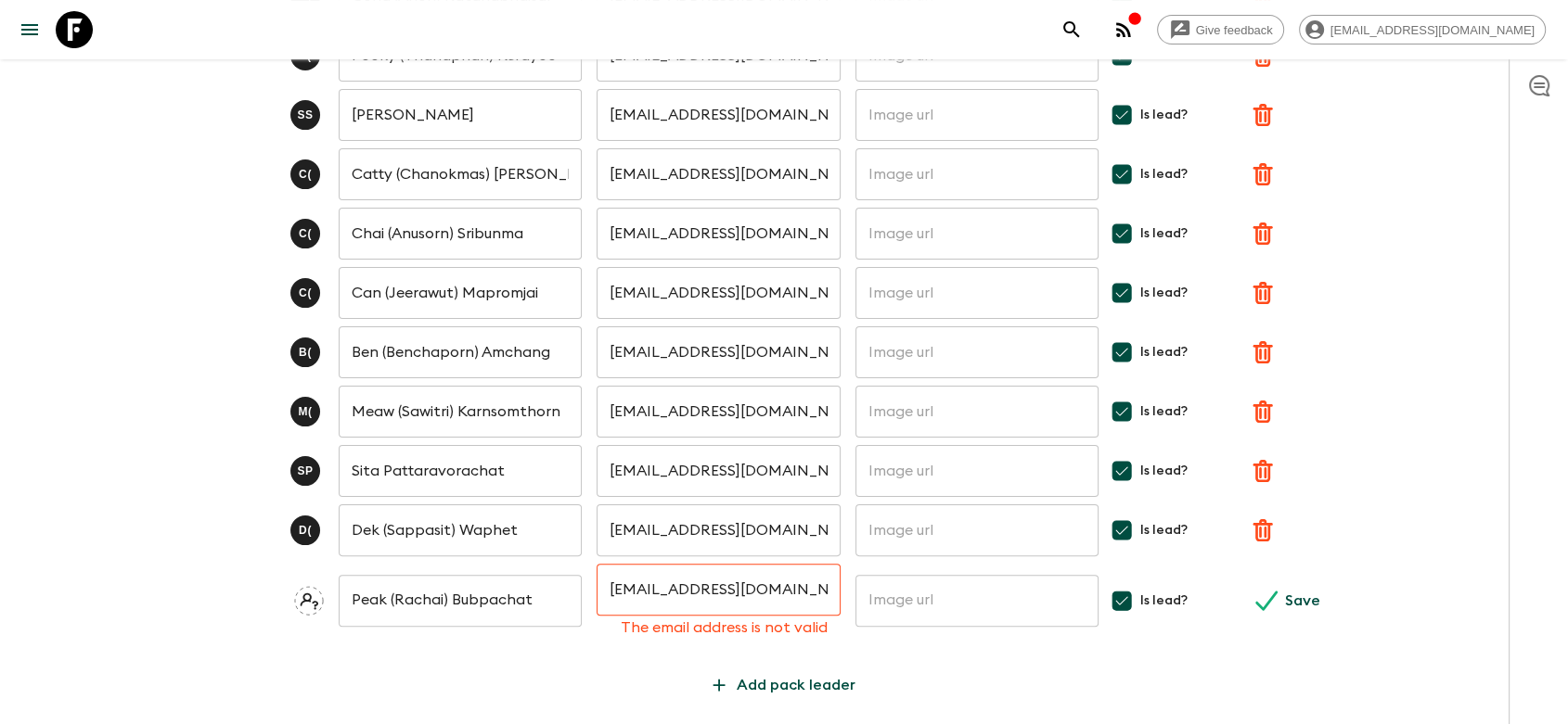
click at [637, 592] on input "[EMAIL_ADDRESS][DOMAIN_NAME]" at bounding box center [718, 589] width 243 height 52
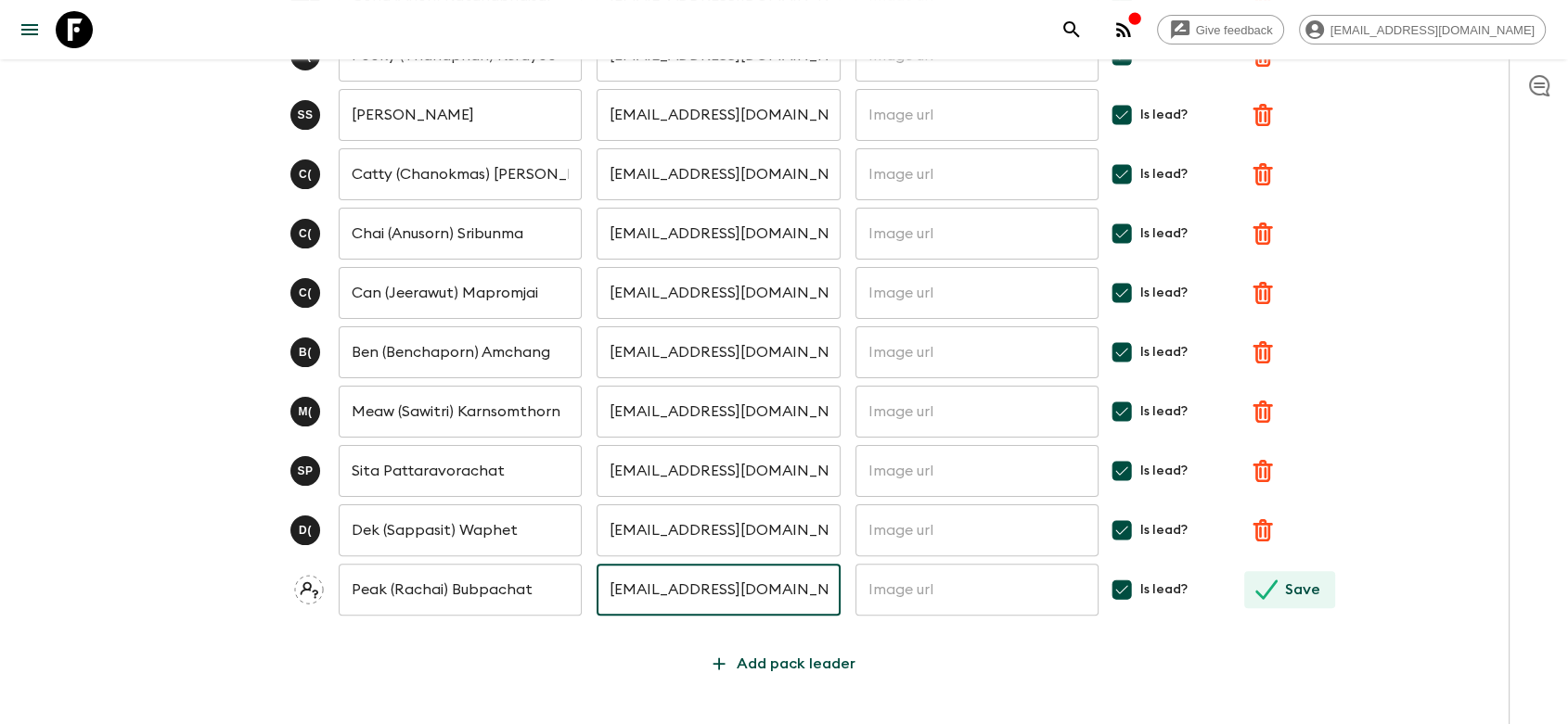
type input "[EMAIL_ADDRESS][DOMAIN_NAME]"
click at [1269, 596] on icon "submit" at bounding box center [1265, 589] width 22 height 22
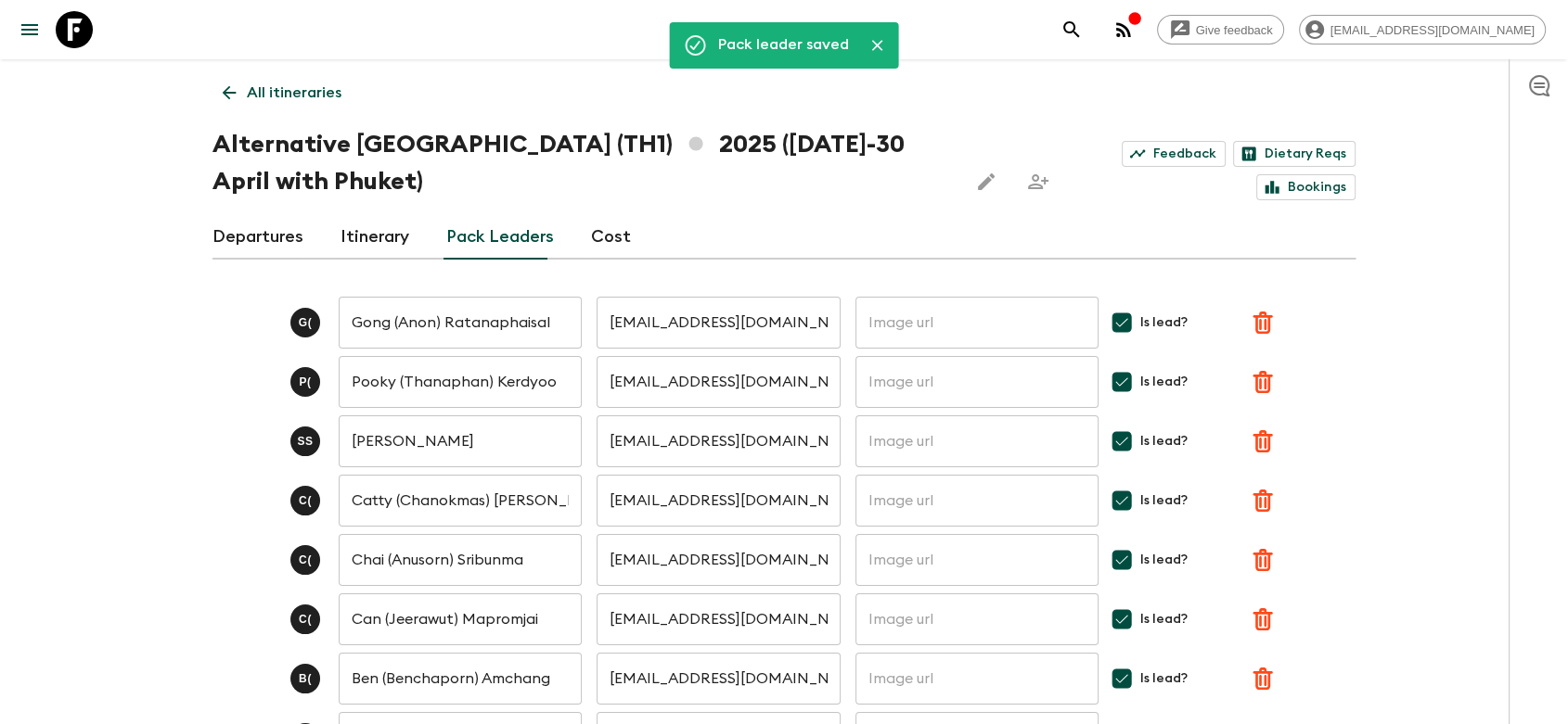
click at [270, 243] on link "Departures" at bounding box center [257, 237] width 90 height 45
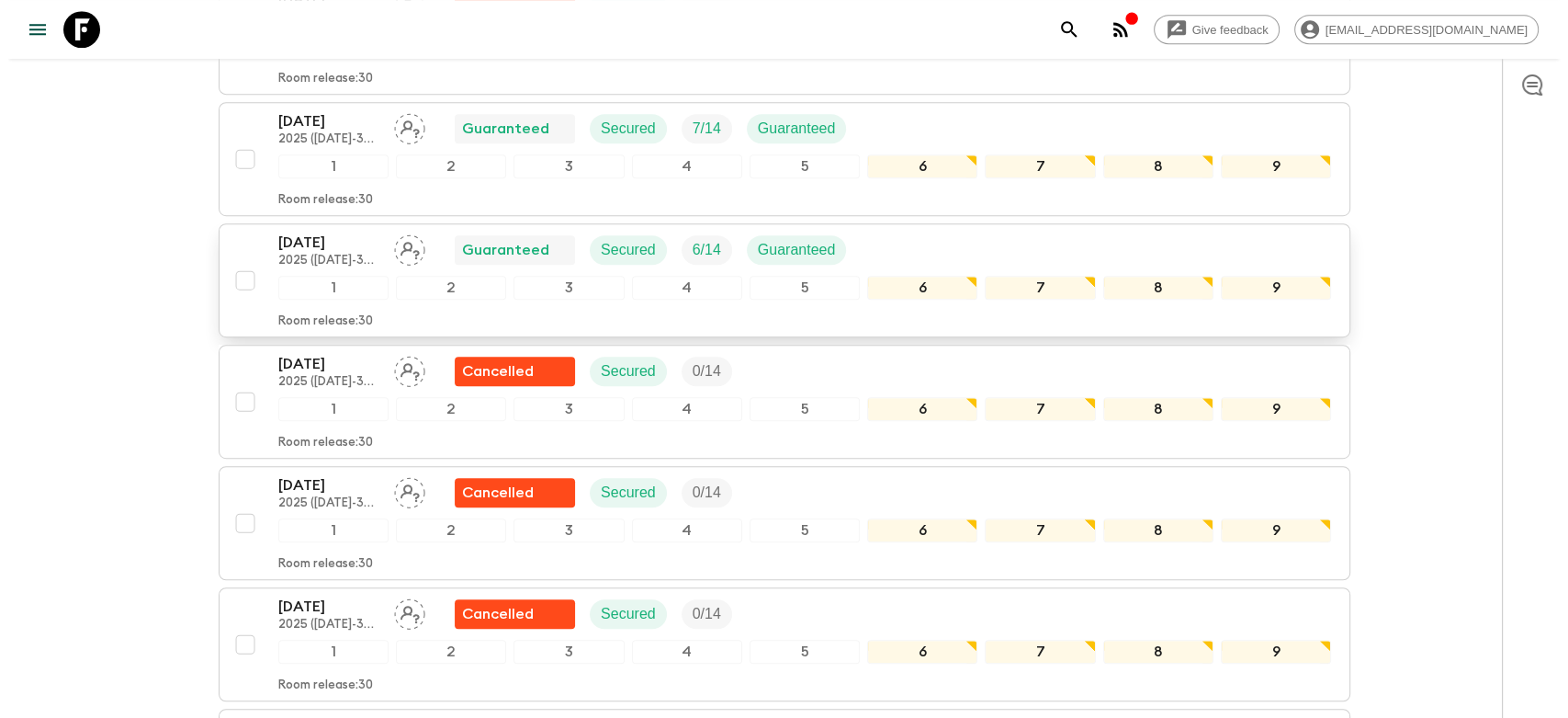
scroll to position [919, 0]
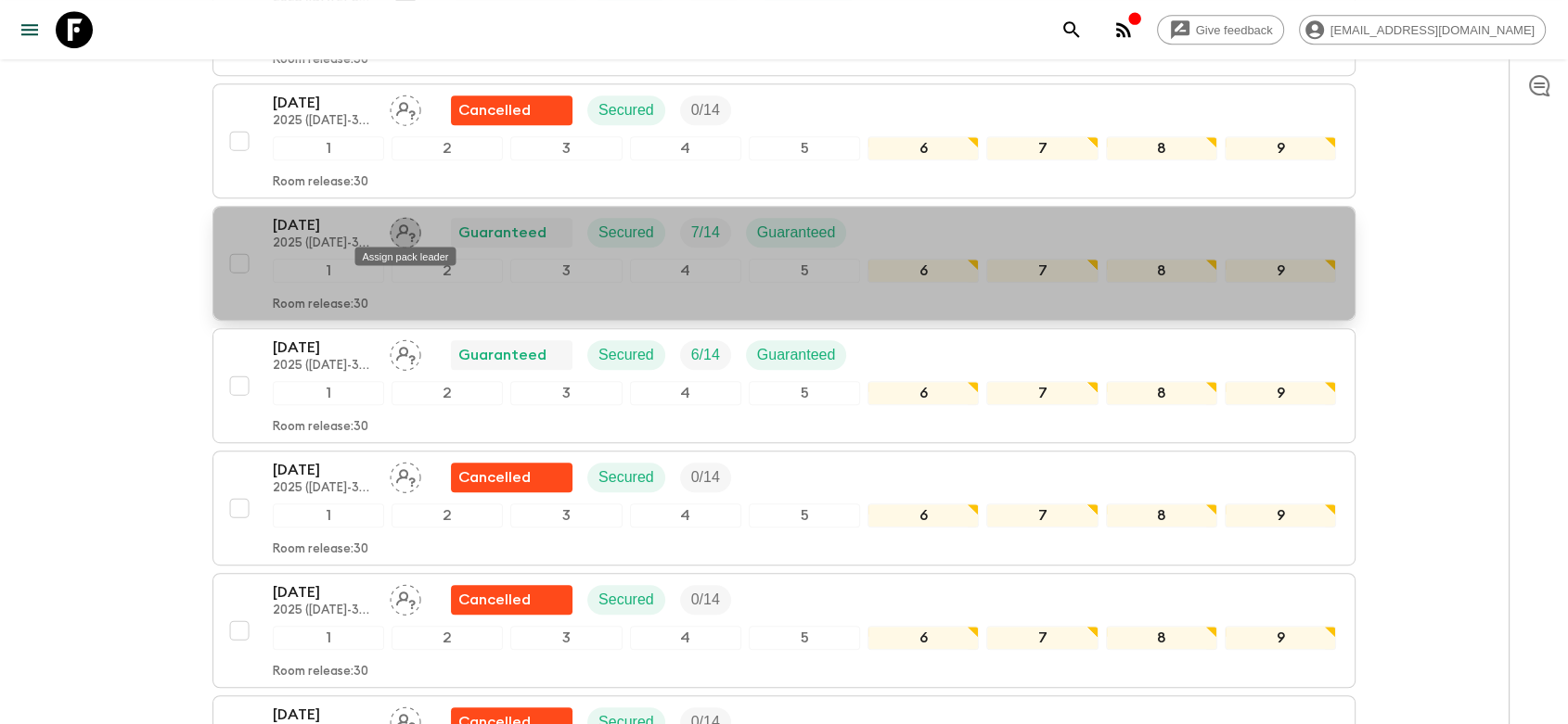
click at [416, 225] on icon "Assign pack leader" at bounding box center [405, 232] width 31 height 31
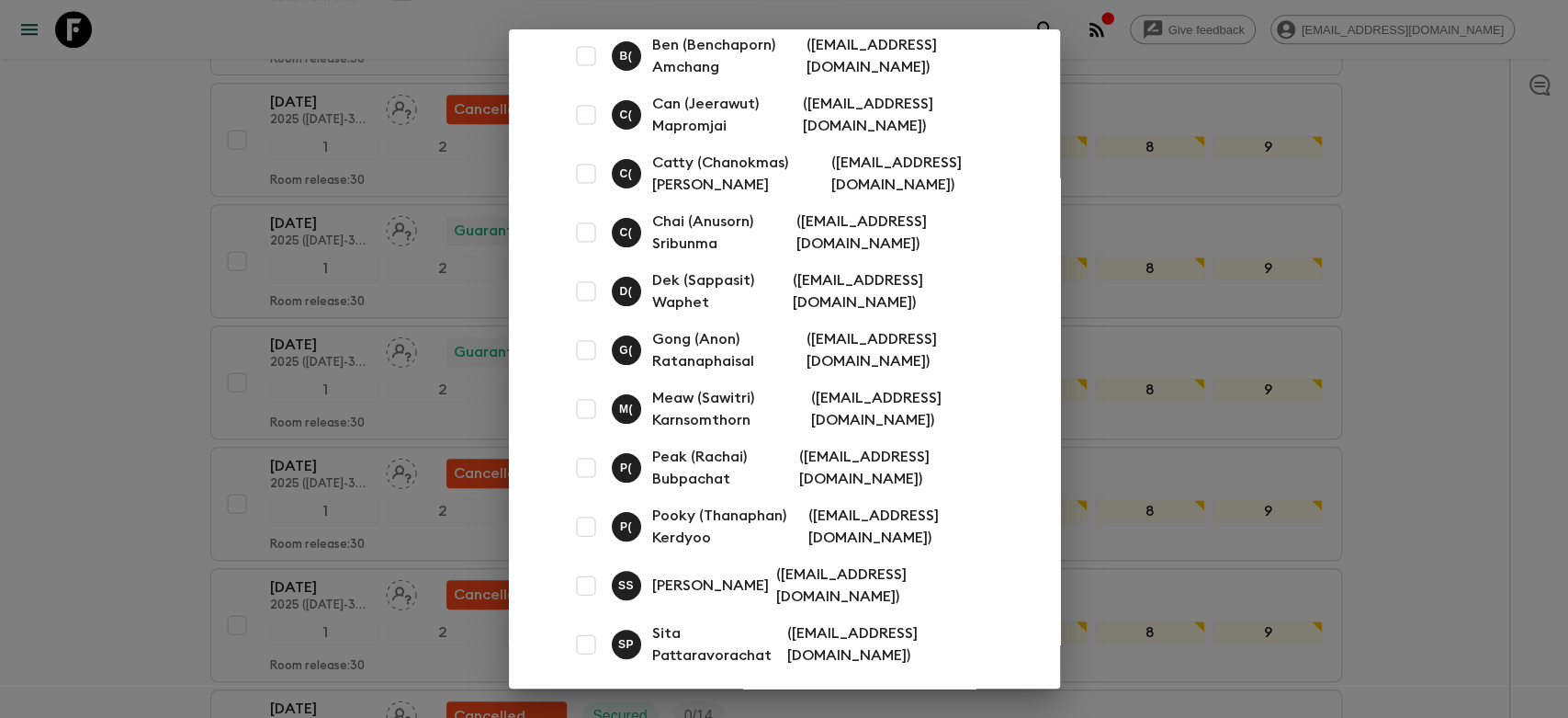
scroll to position [153, 0]
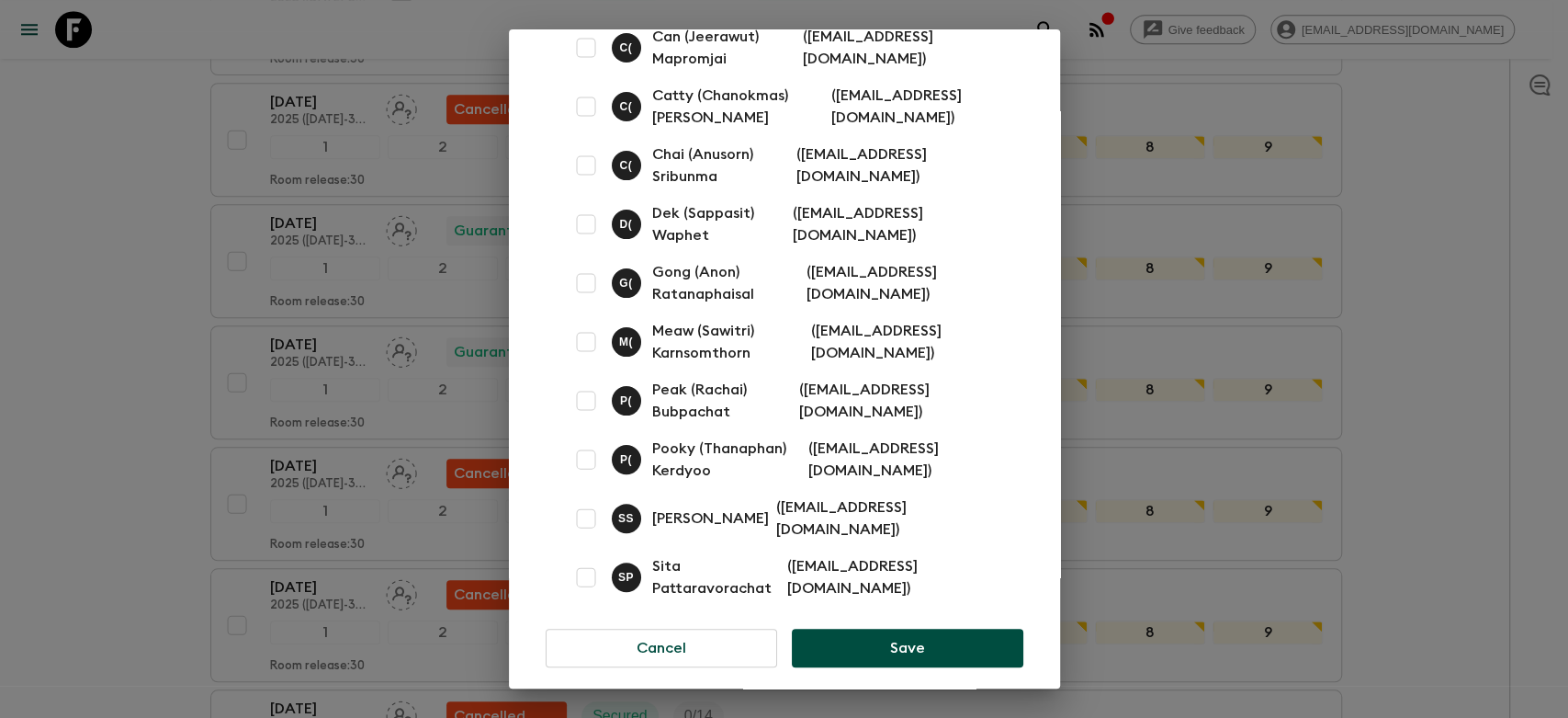
click at [596, 401] on input "checkbox" at bounding box center [586, 400] width 37 height 37
checkbox input "true"
click at [855, 628] on button "Save" at bounding box center [907, 647] width 231 height 39
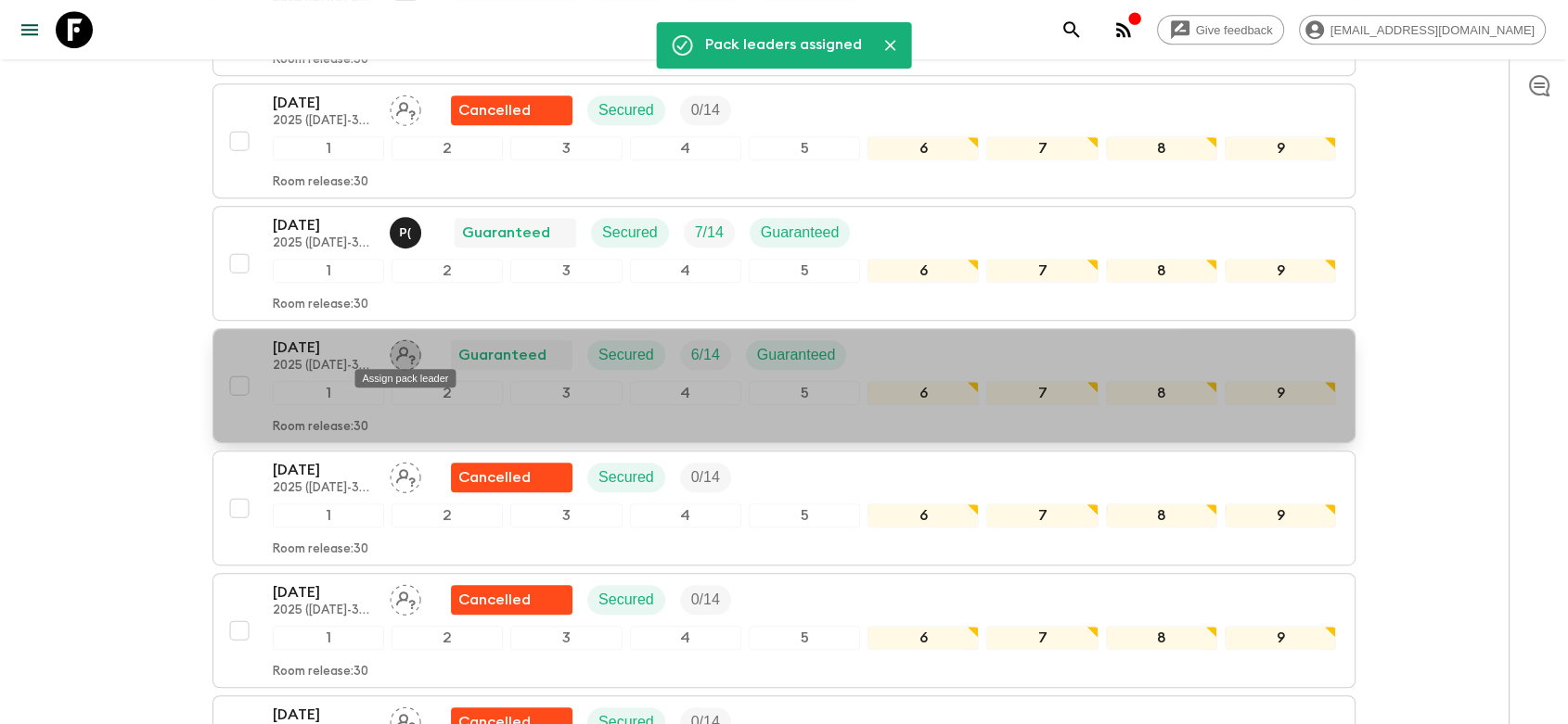
click at [407, 353] on icon "Assign pack leader" at bounding box center [405, 355] width 31 height 31
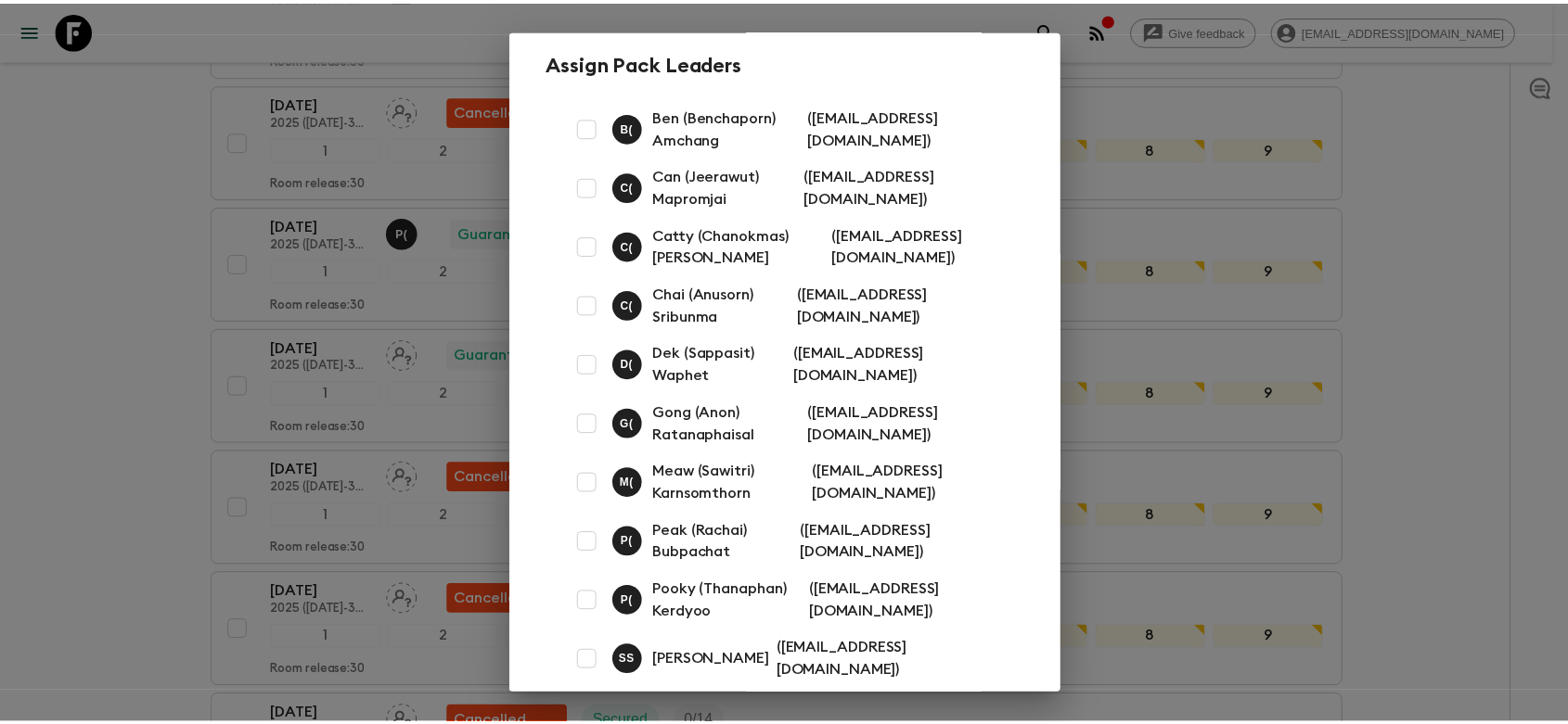
scroll to position [0, 0]
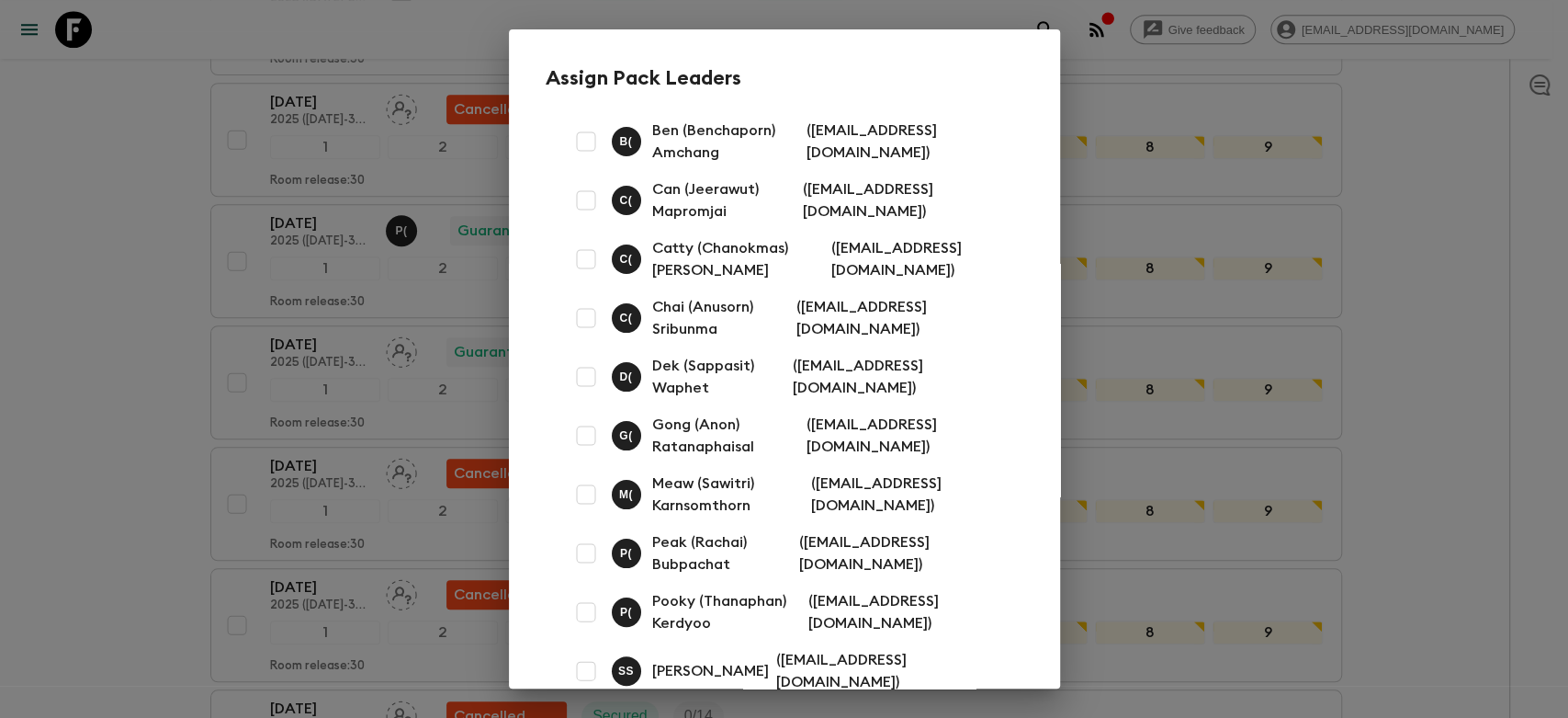
click at [94, 235] on div "Assign Pack Leaders B ( Ben (Benchaporn) Amchang ( [EMAIL_ADDRESS][DOMAIN_NAME]…" at bounding box center [784, 359] width 1568 height 718
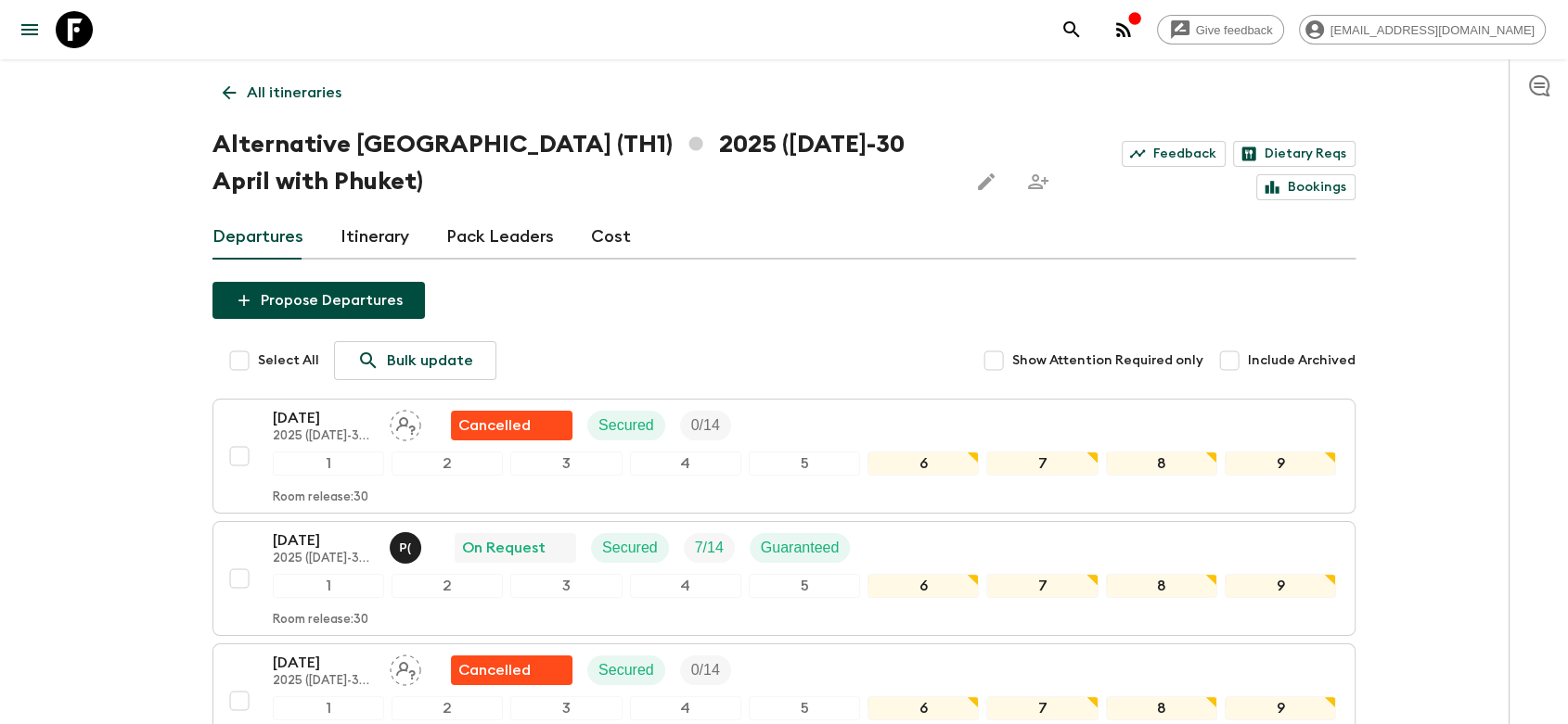
click at [511, 230] on link "Pack Leaders" at bounding box center [500, 237] width 108 height 45
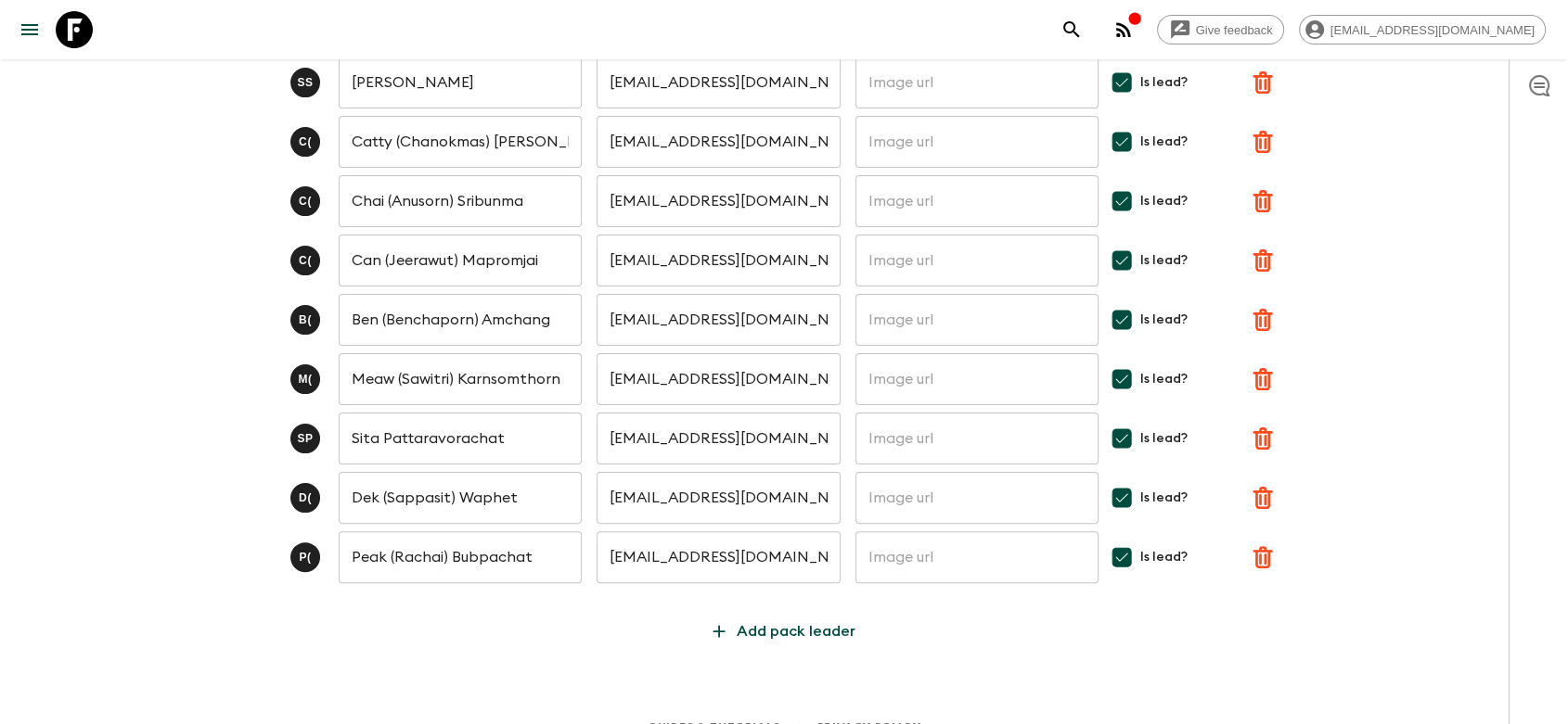
scroll to position [385, 0]
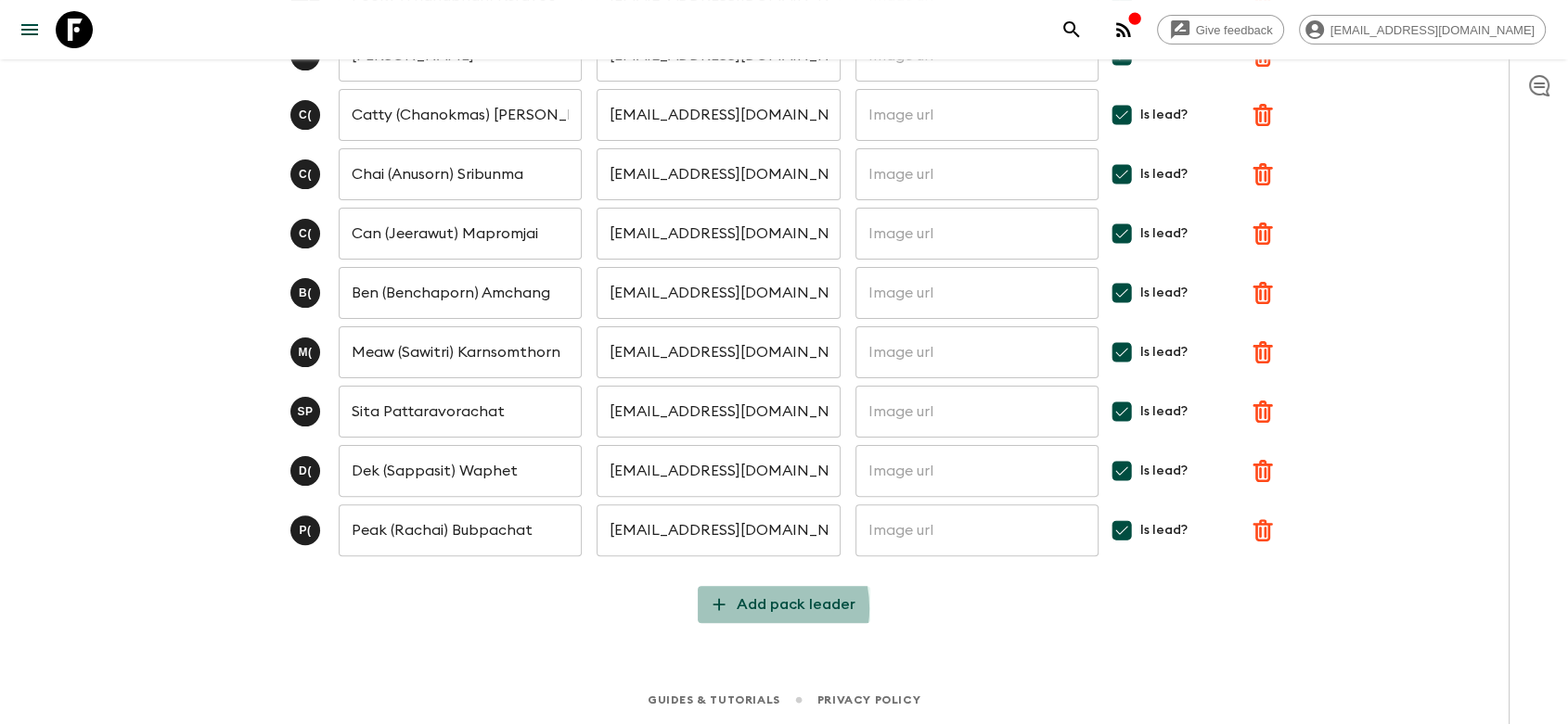
click at [744, 607] on p "Add pack leader" at bounding box center [796, 604] width 119 height 22
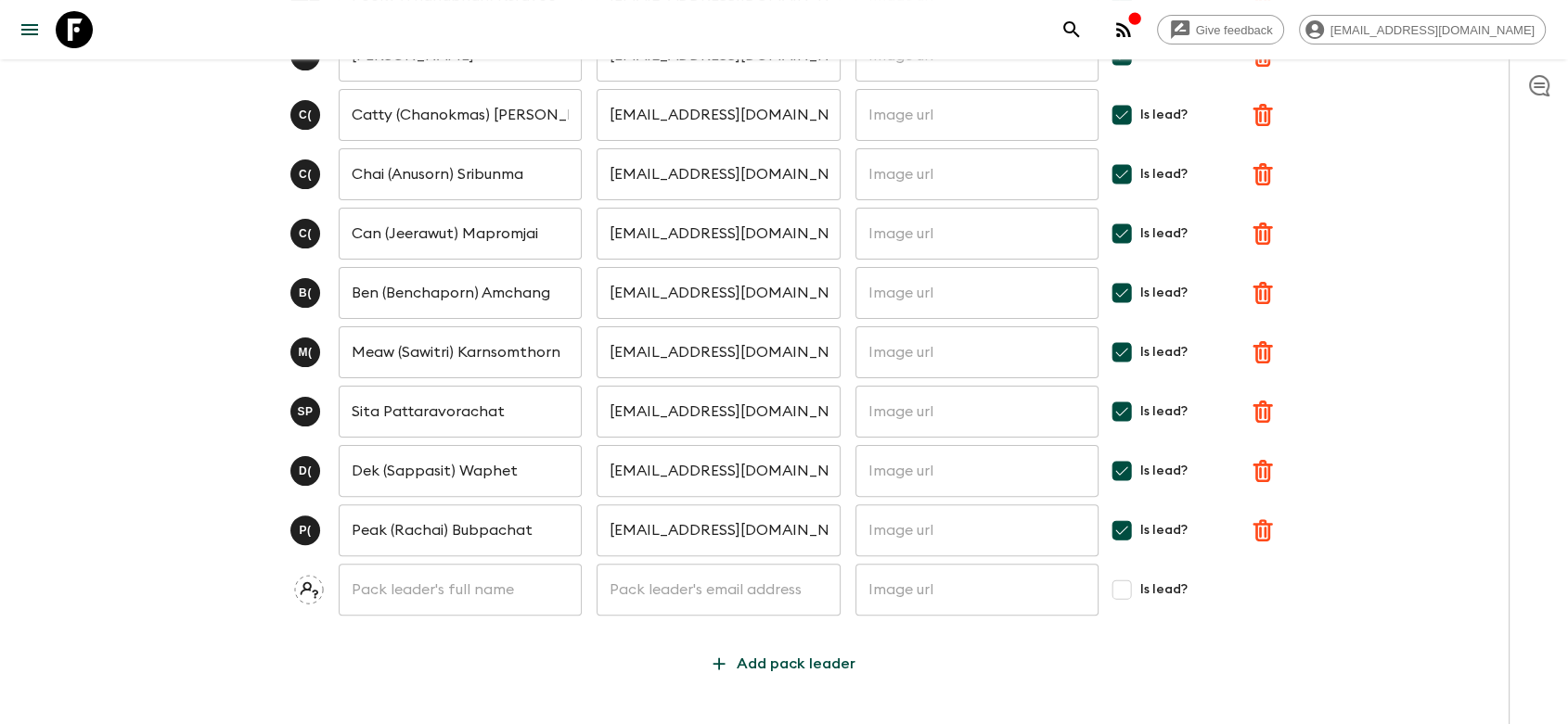
click at [434, 592] on input "text" at bounding box center [460, 589] width 243 height 52
type input "น"
type input "o"
paste input "Jiraphan [PERSON_NAME]"
click at [448, 584] on input "Oat ([PERSON_NAME]" at bounding box center [460, 589] width 243 height 52
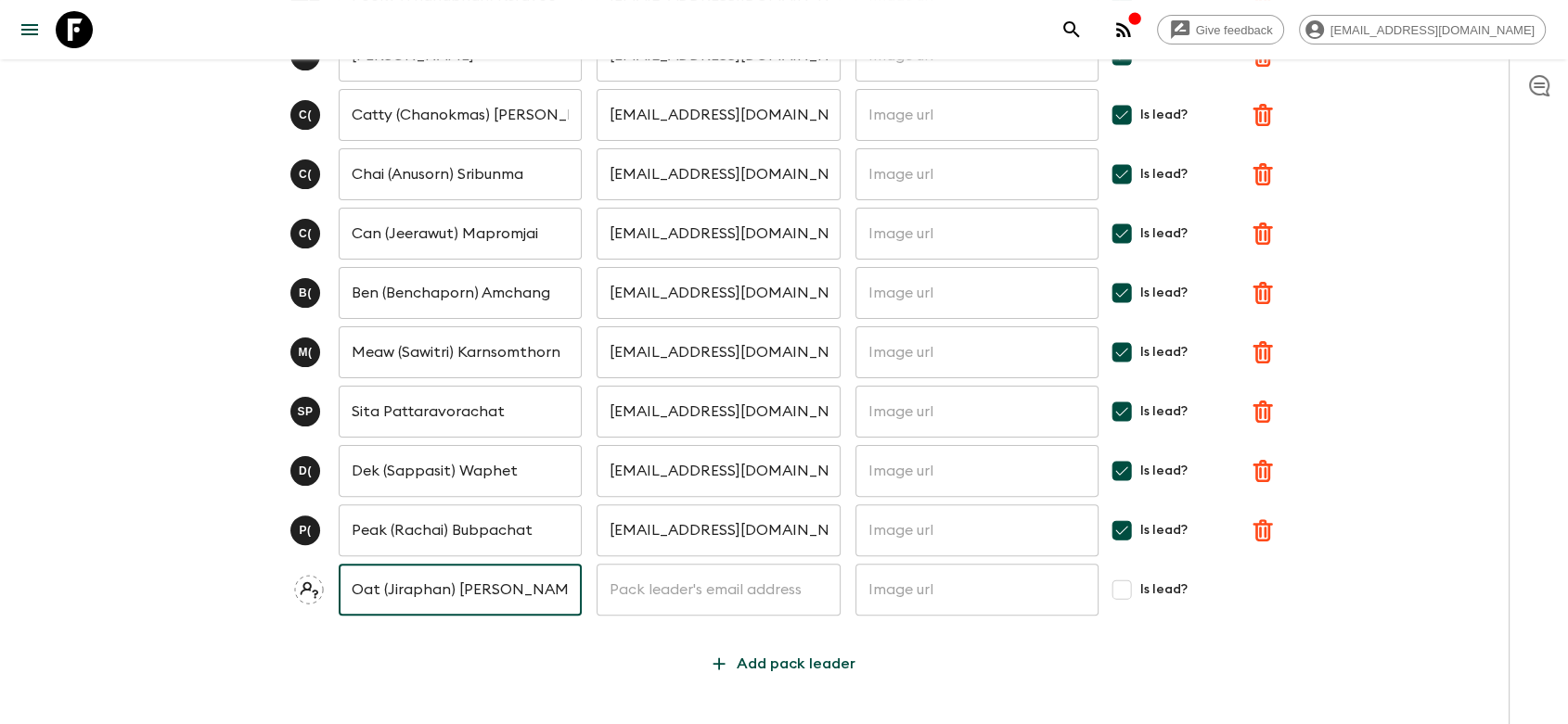
type input "Oat (Jiraphan) [PERSON_NAME]"
click at [665, 583] on input "text" at bounding box center [718, 589] width 243 height 52
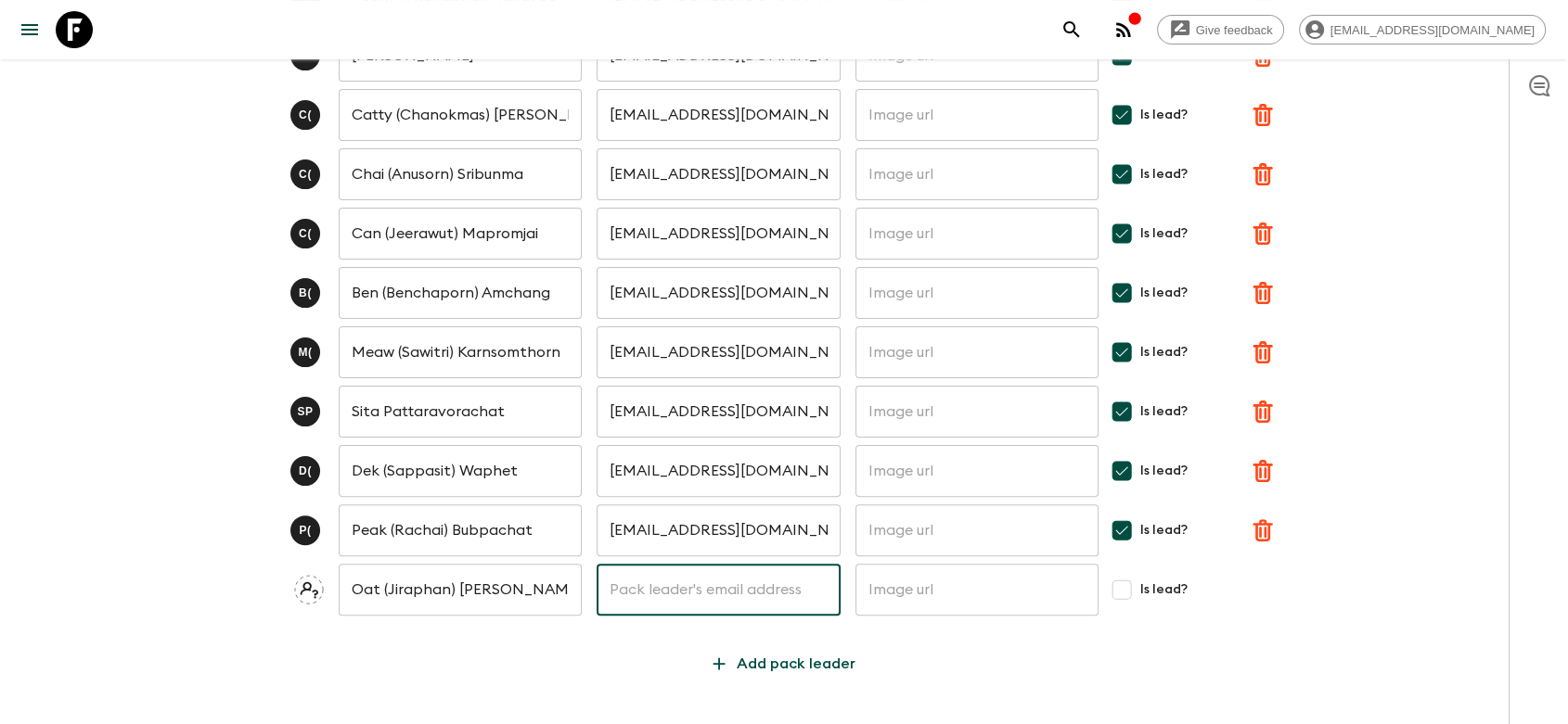
paste input "[EMAIL_ADDRESS][DOMAIN_NAME]"
click at [623, 596] on input "[EMAIL_ADDRESS][DOMAIN_NAME]" at bounding box center [718, 589] width 243 height 52
type input "[EMAIL_ADDRESS][DOMAIN_NAME]"
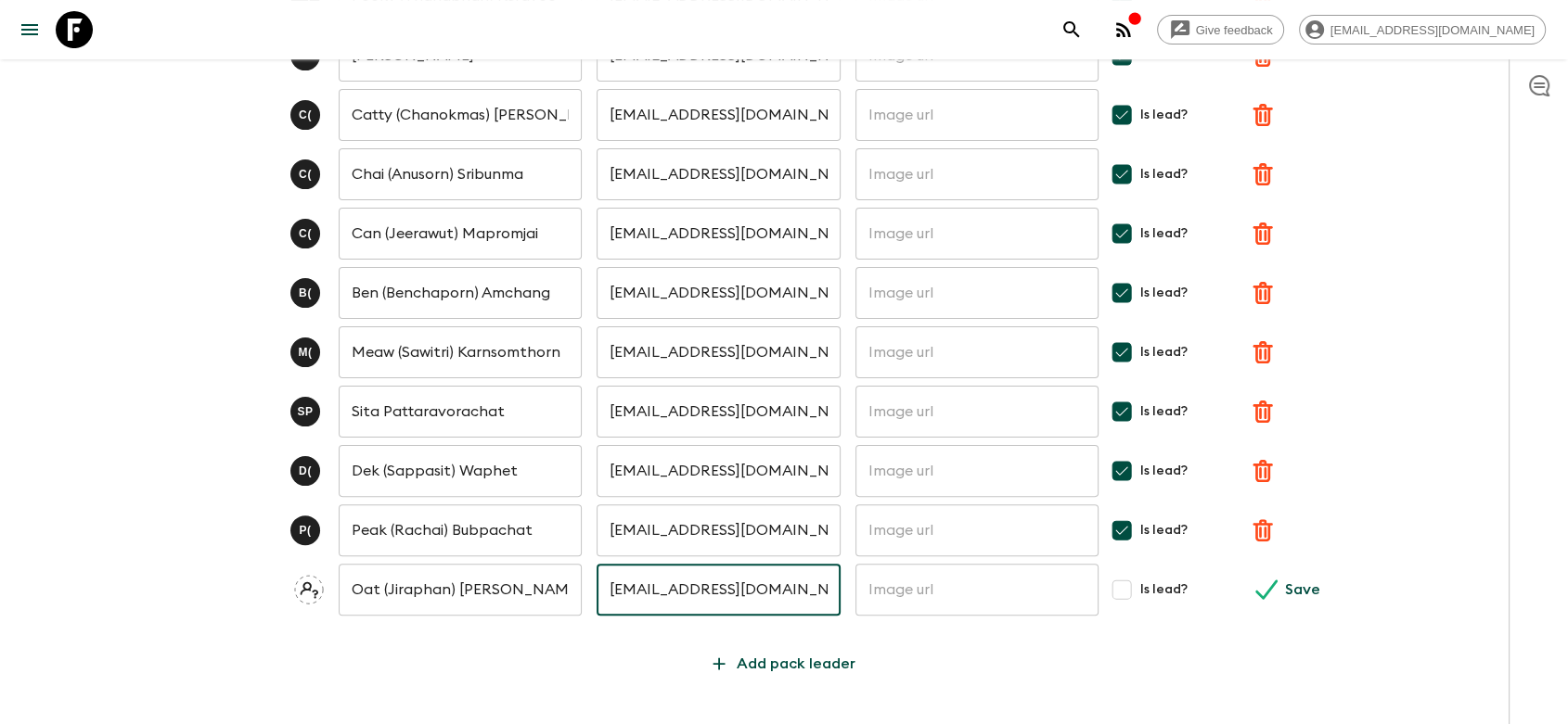
click at [1121, 588] on input "Is lead?" at bounding box center [1121, 589] width 37 height 37
checkbox input "true"
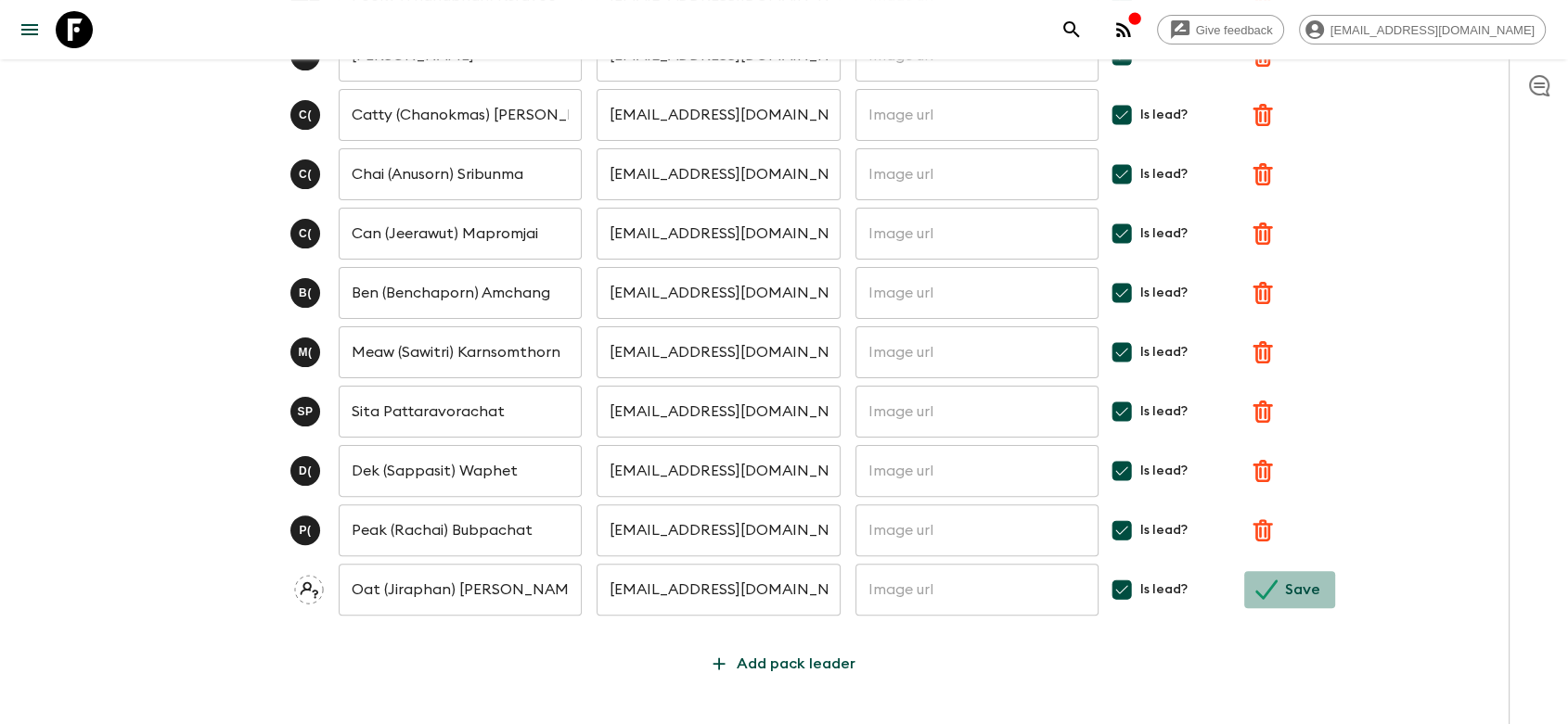
click at [1268, 590] on icon "submit" at bounding box center [1265, 589] width 22 height 19
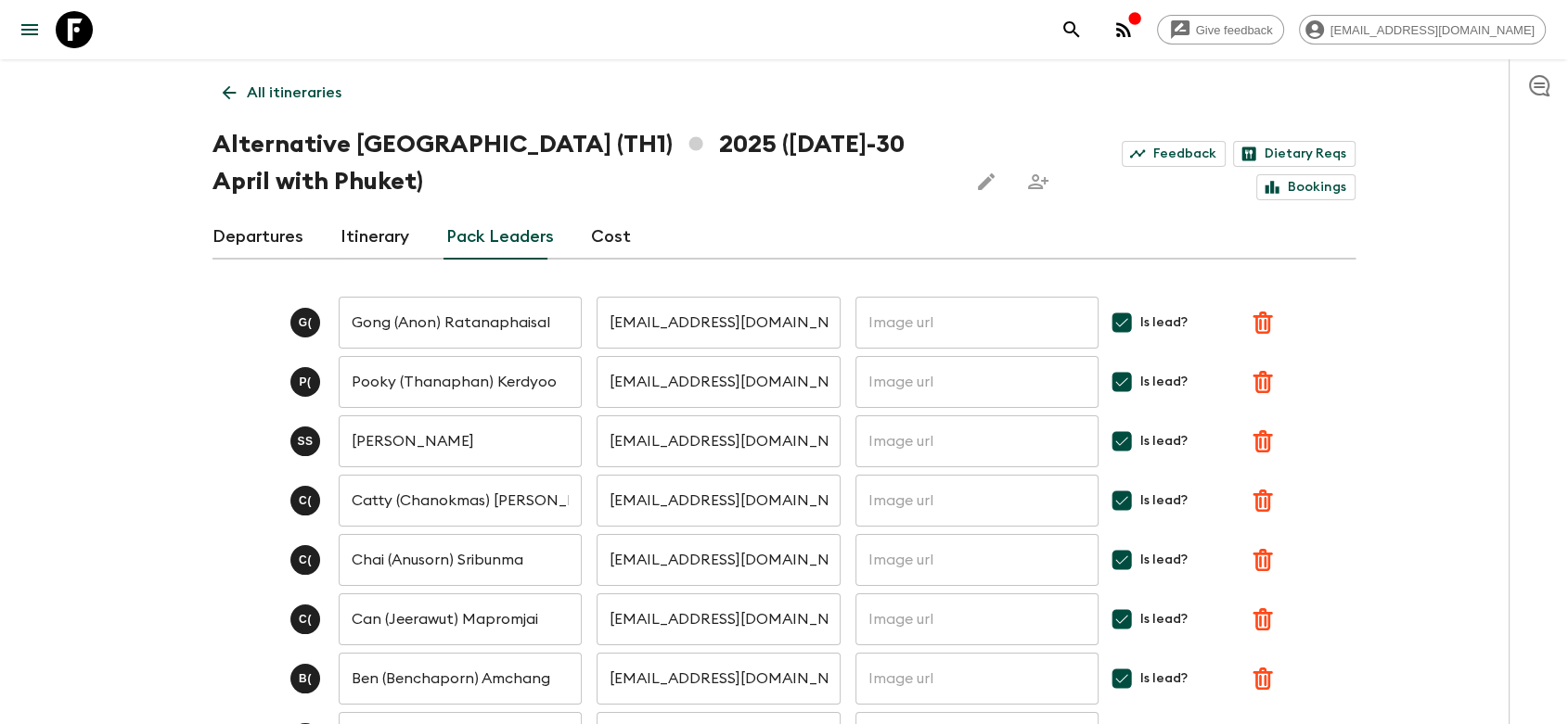
click at [280, 230] on link "Departures" at bounding box center [257, 237] width 90 height 45
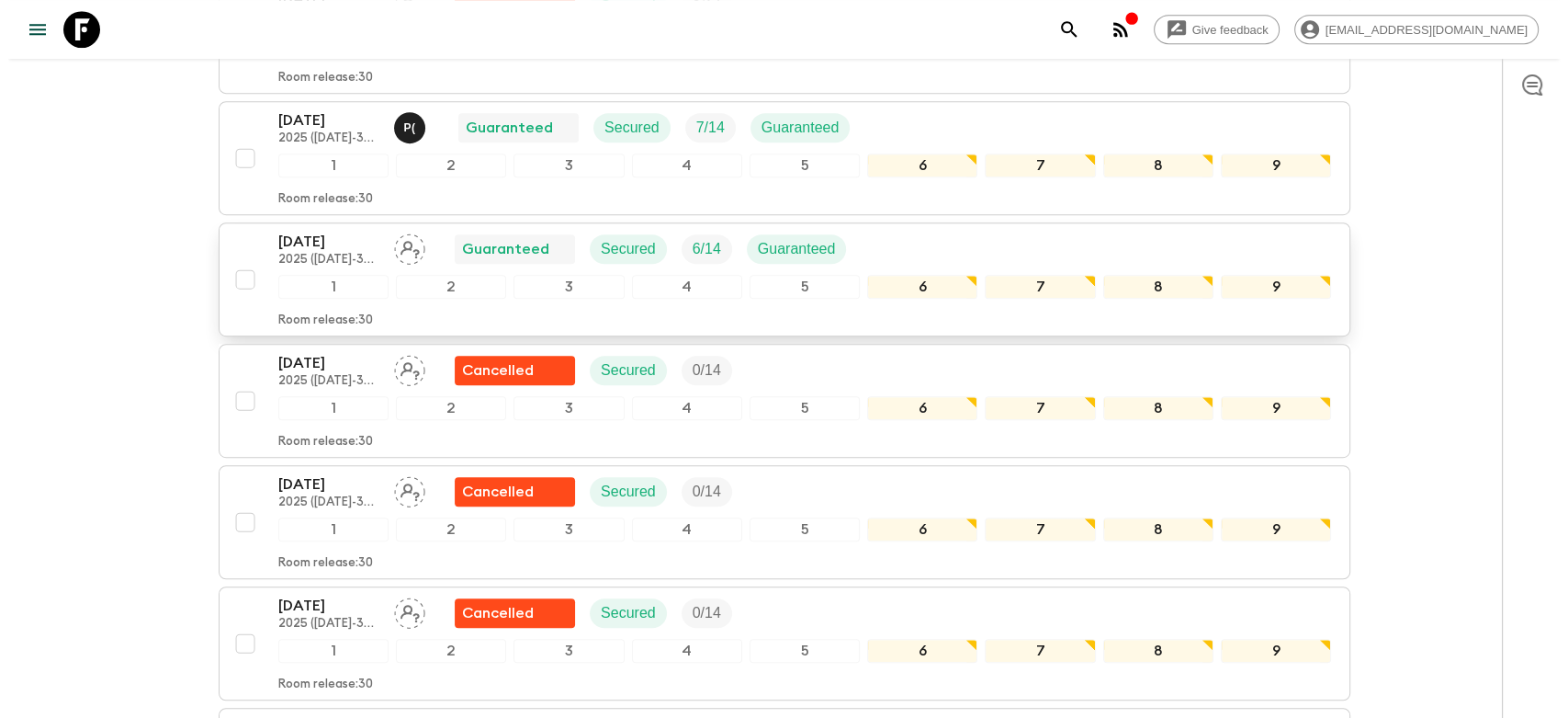
scroll to position [1022, 0]
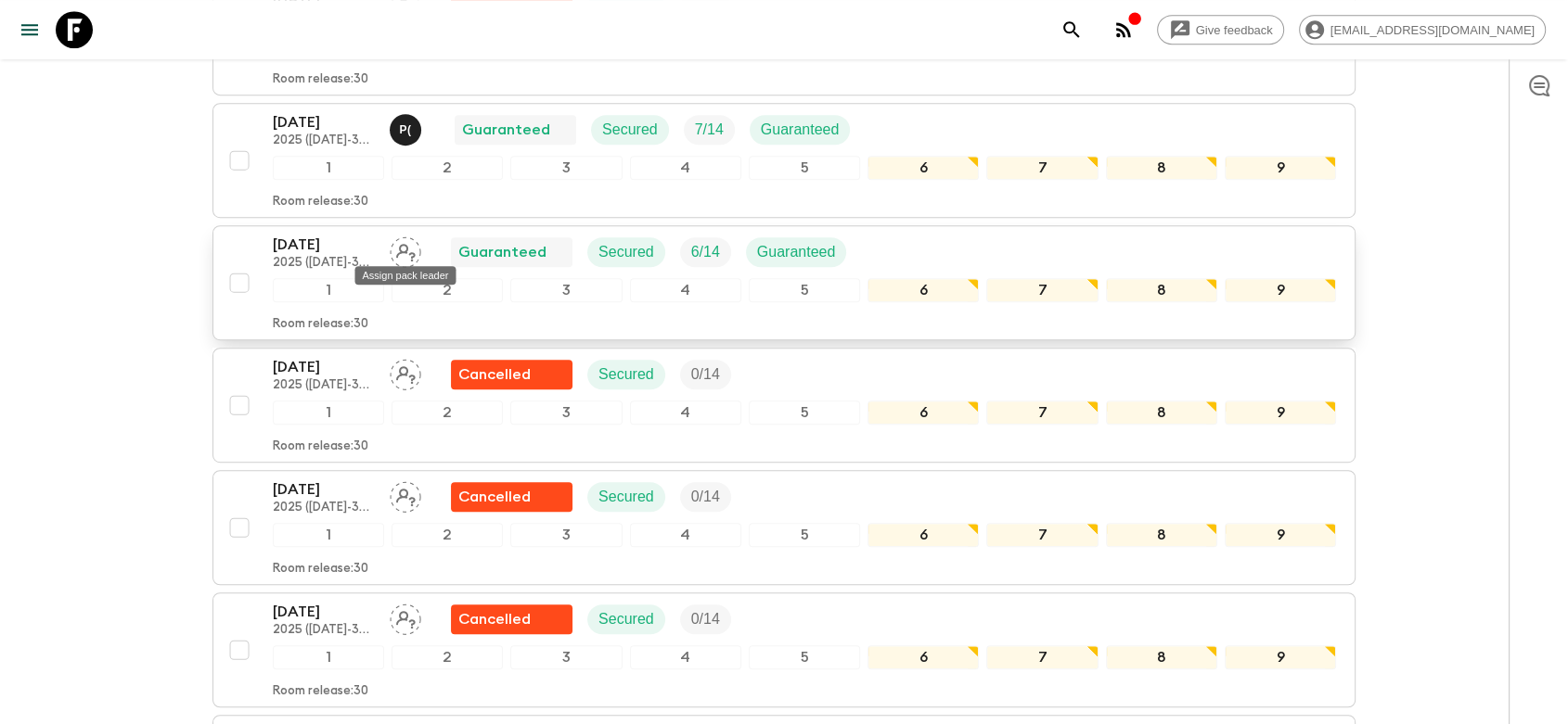
click at [404, 243] on icon "Assign pack leader" at bounding box center [405, 251] width 31 height 31
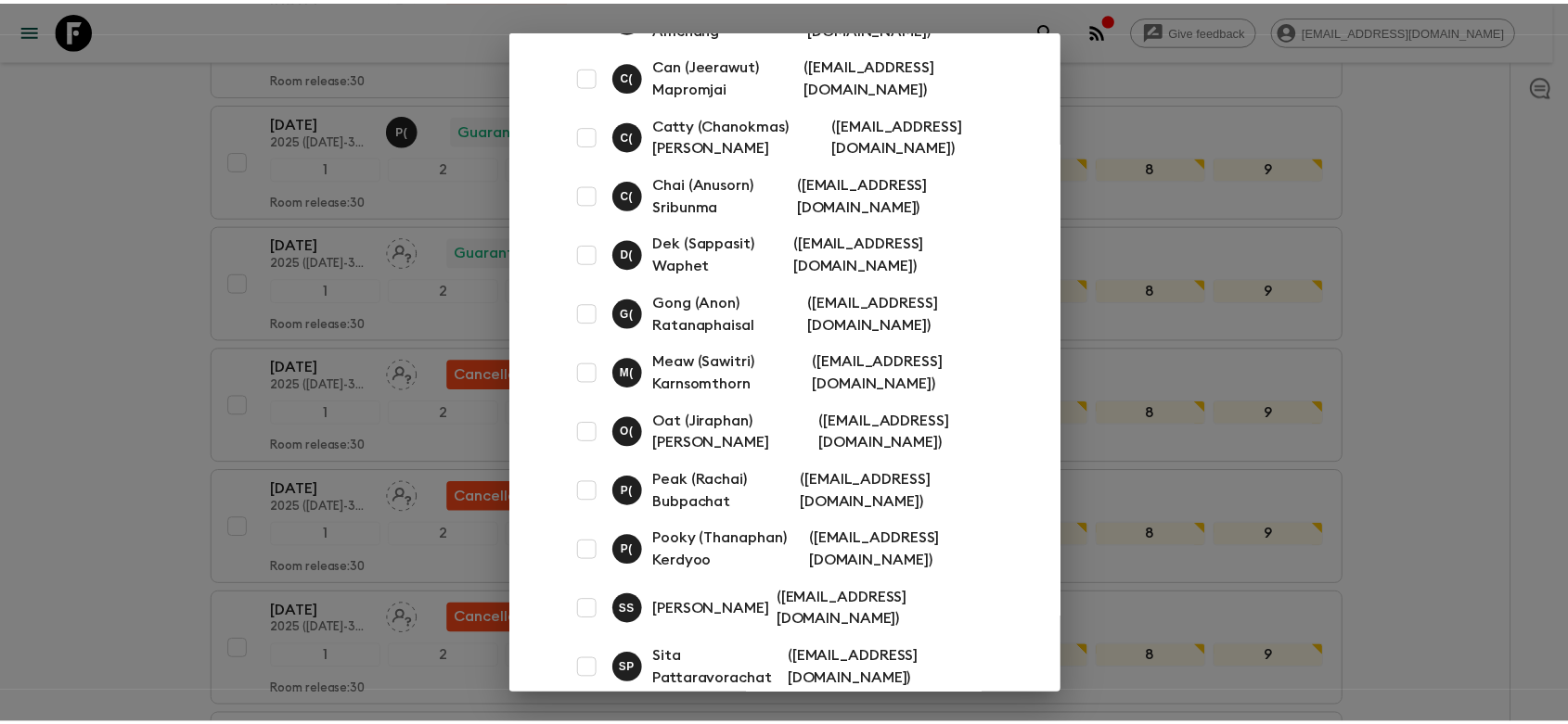
scroll to position [213, 0]
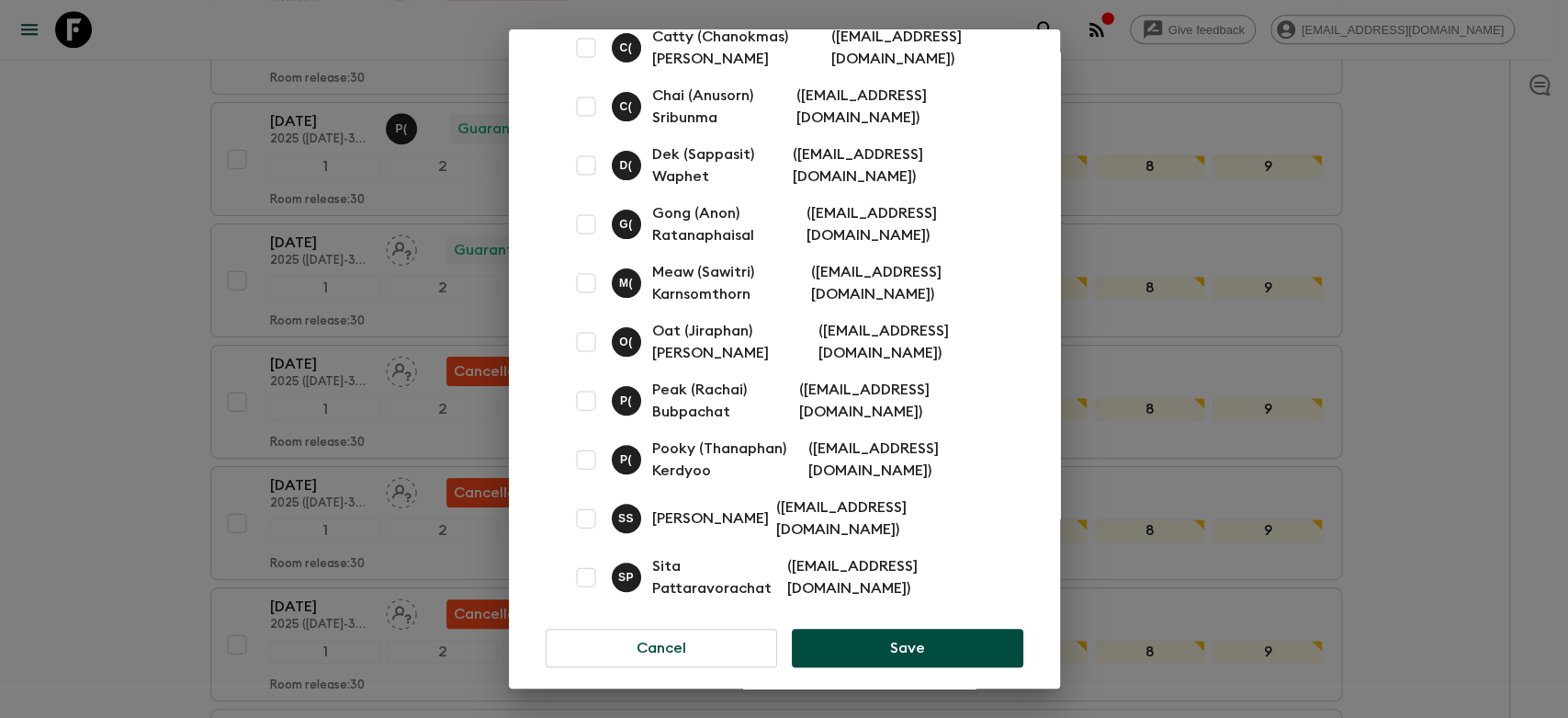
click at [586, 343] on input "checkbox" at bounding box center [586, 342] width 37 height 37
checkbox input "true"
click at [890, 628] on button "Save" at bounding box center [907, 647] width 231 height 39
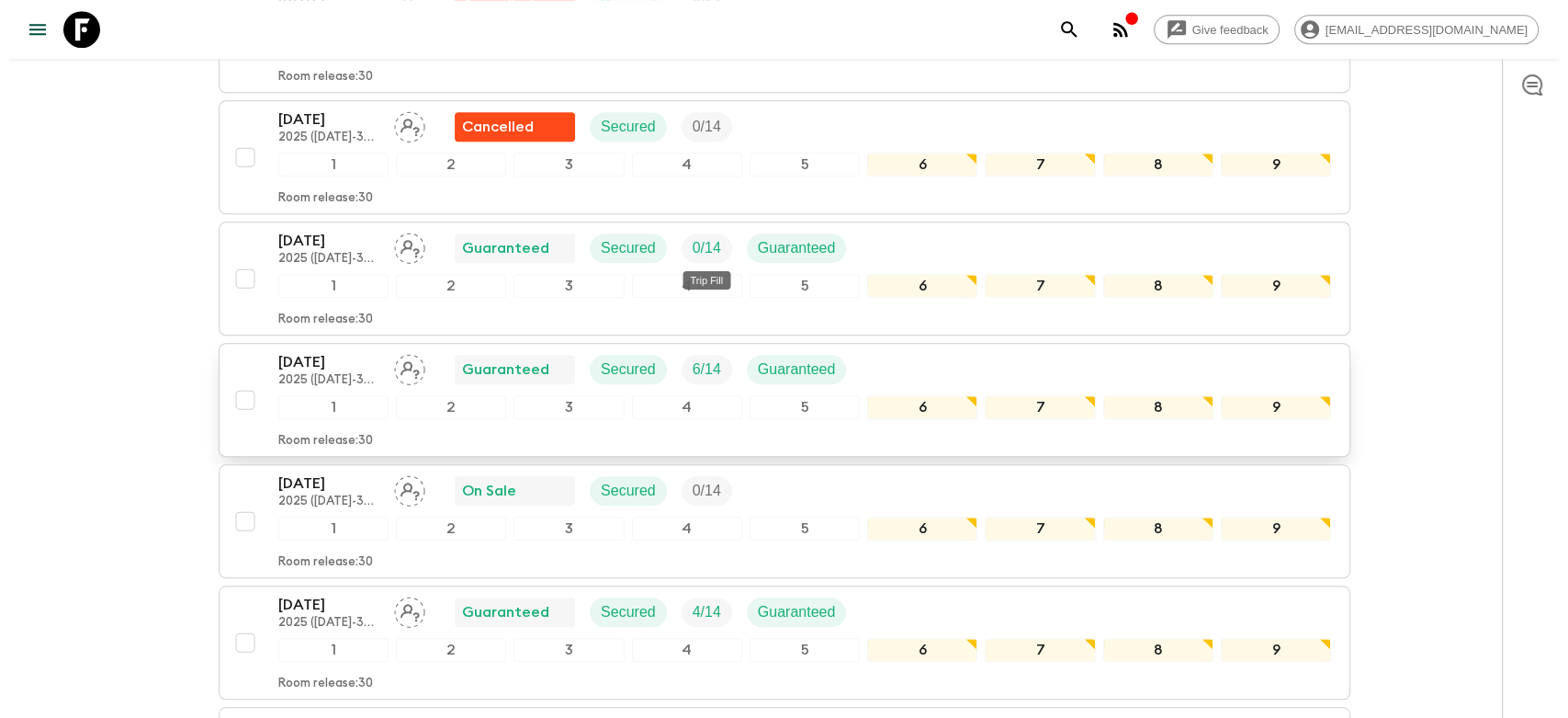
scroll to position [1531, 0]
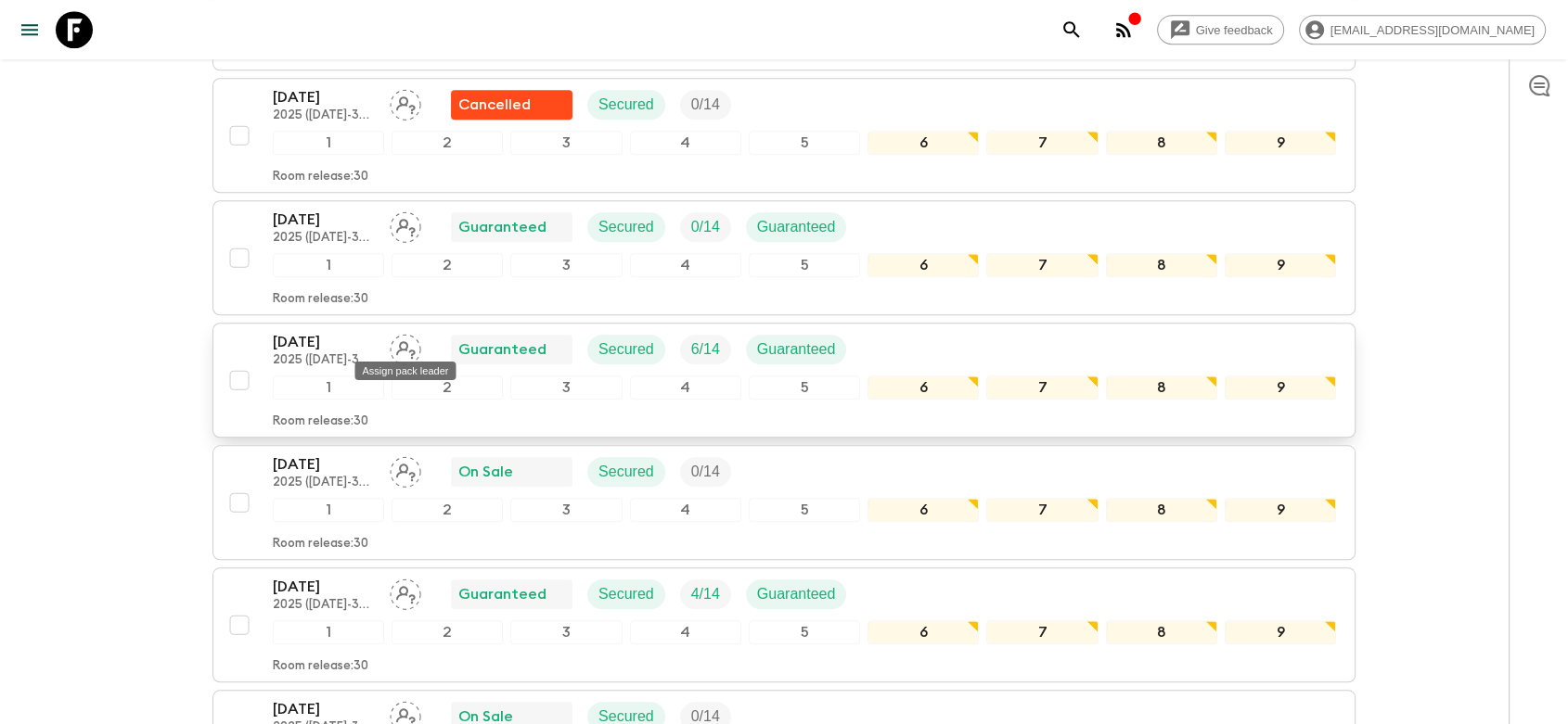
click at [396, 340] on icon "Assign pack leader" at bounding box center [405, 349] width 31 height 31
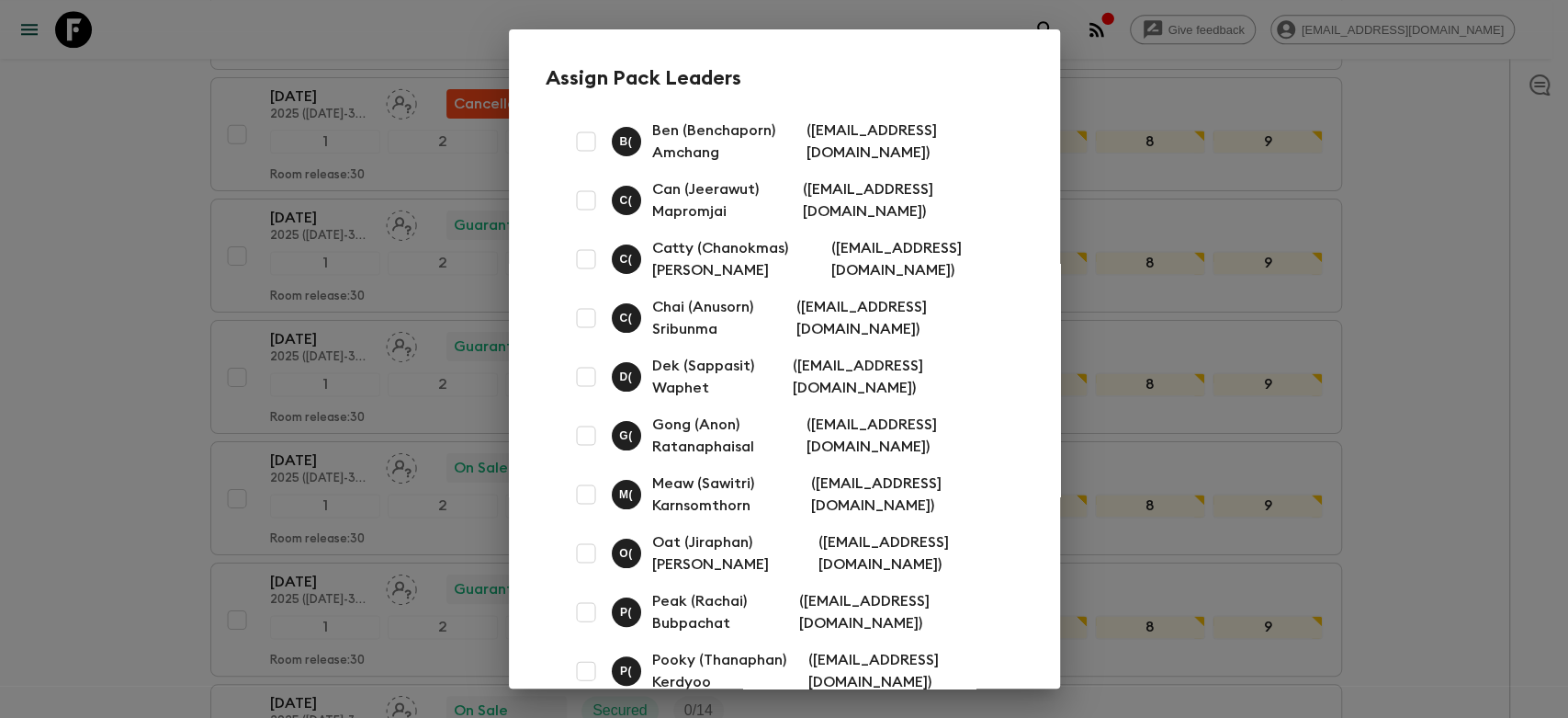
click at [586, 204] on input "checkbox" at bounding box center [586, 200] width 37 height 37
checkbox input "true"
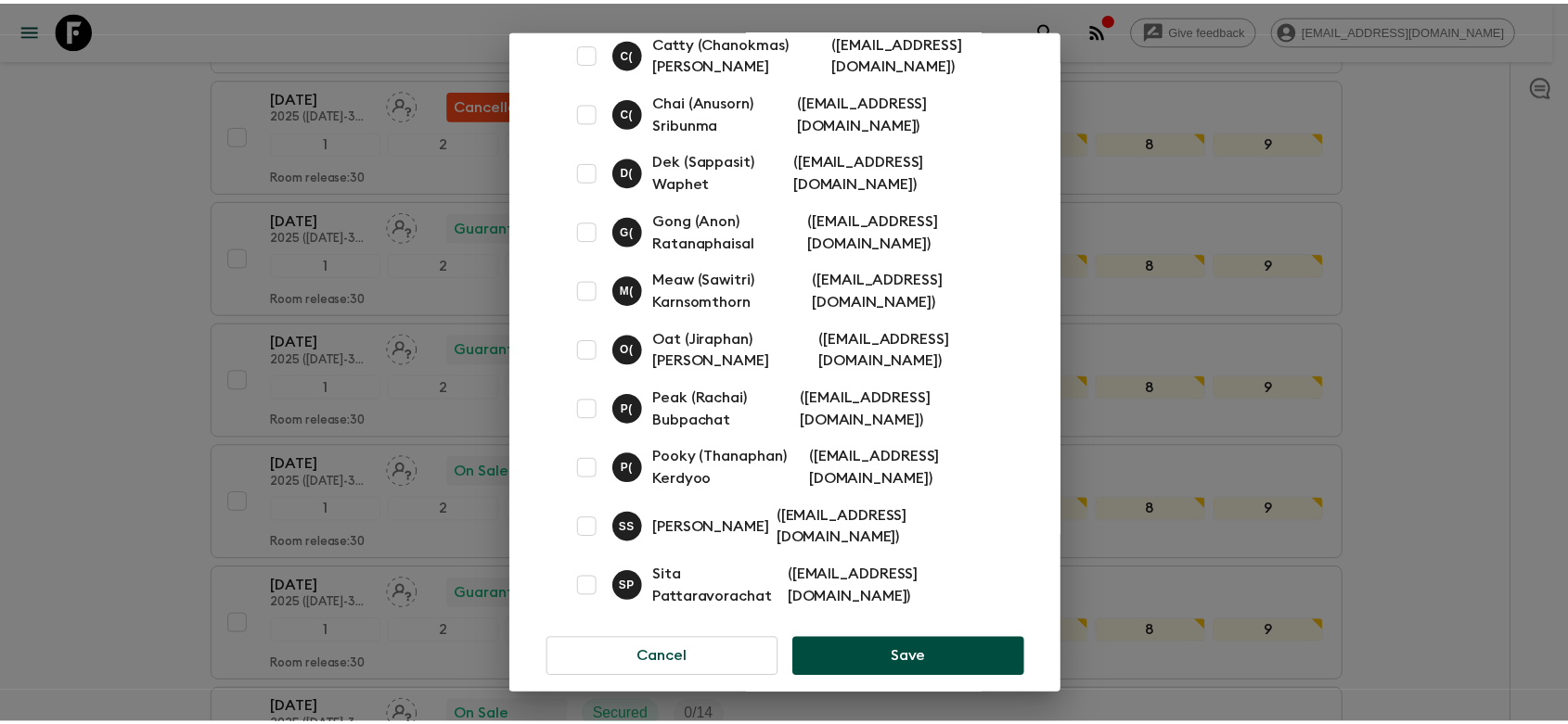
scroll to position [213, 0]
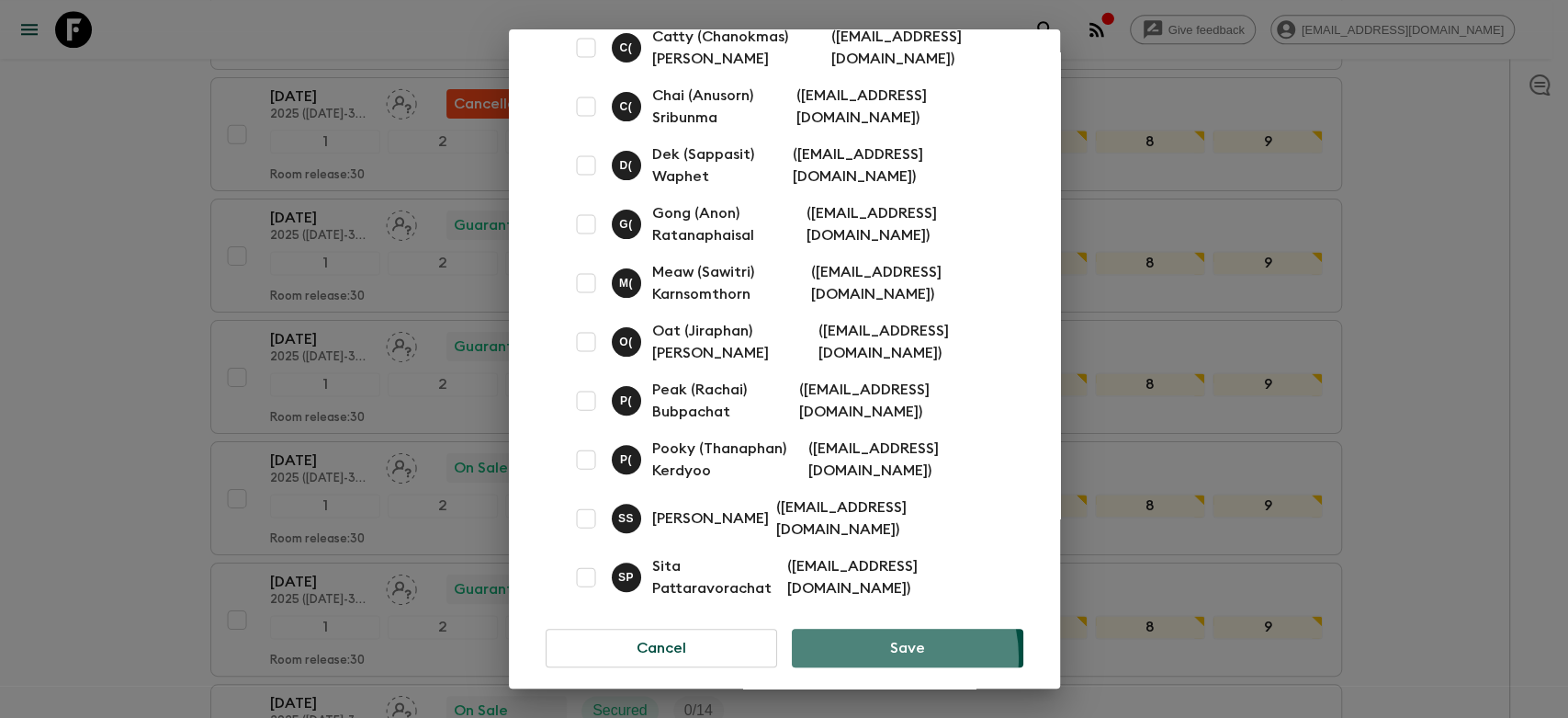
click at [870, 643] on button "Save" at bounding box center [907, 647] width 231 height 39
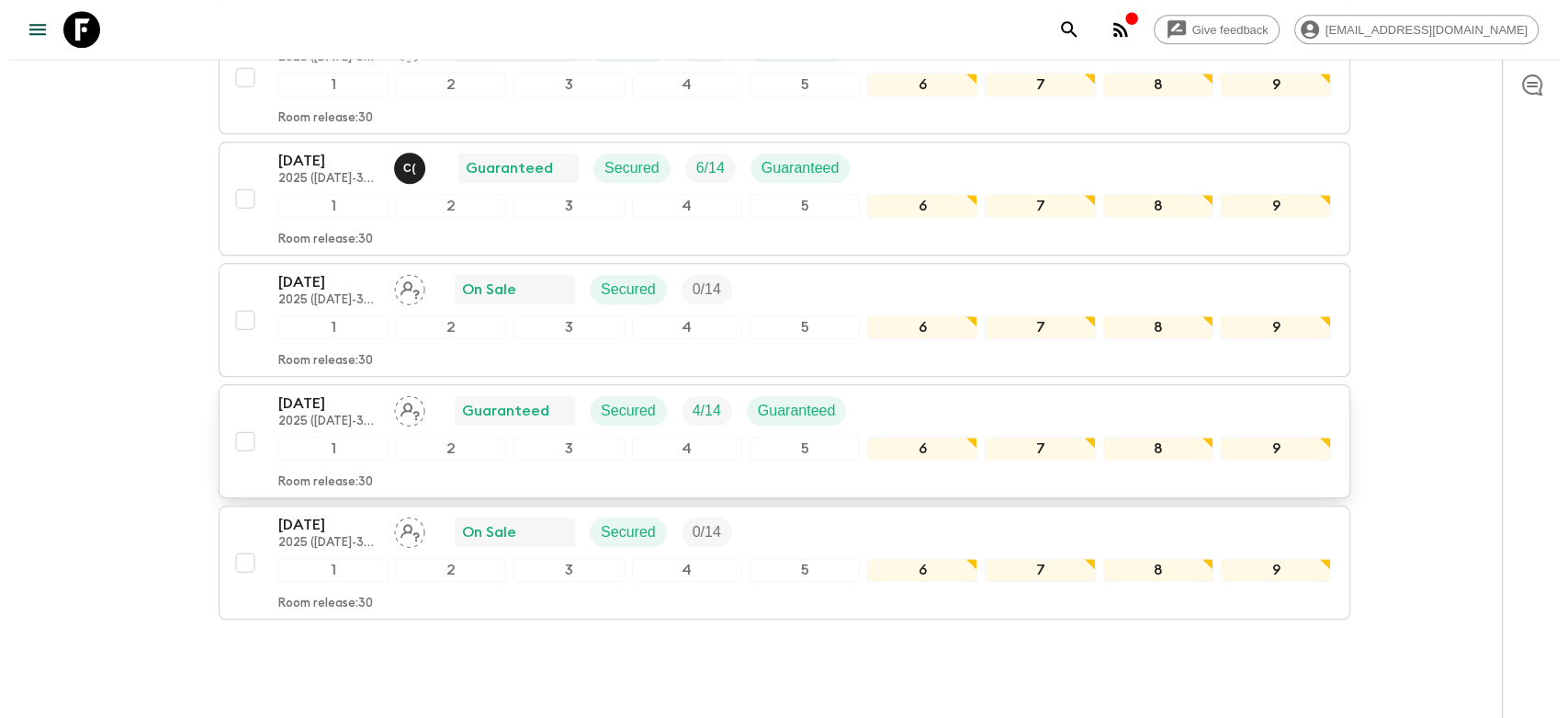
scroll to position [1736, 0]
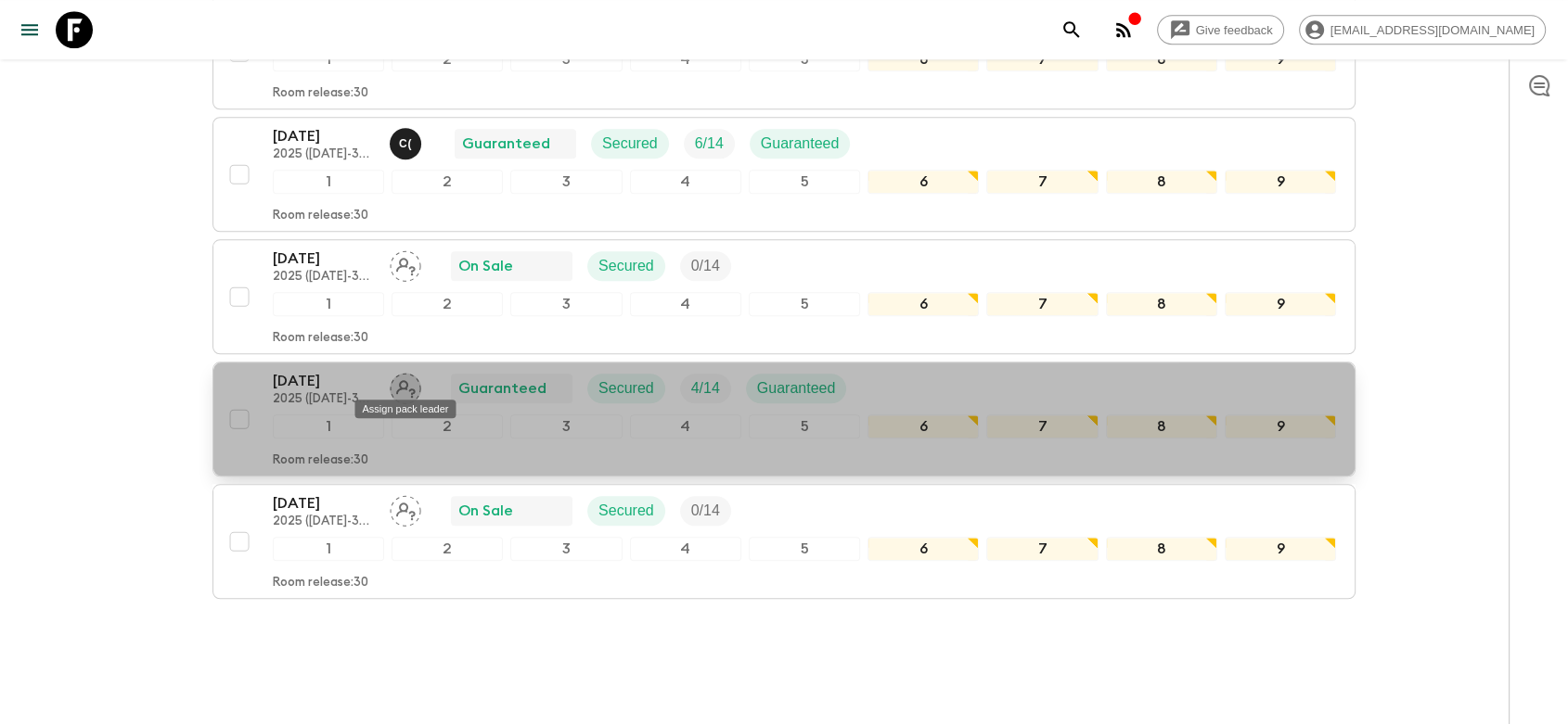
click at [405, 381] on icon "Assign pack leader" at bounding box center [406, 388] width 19 height 18
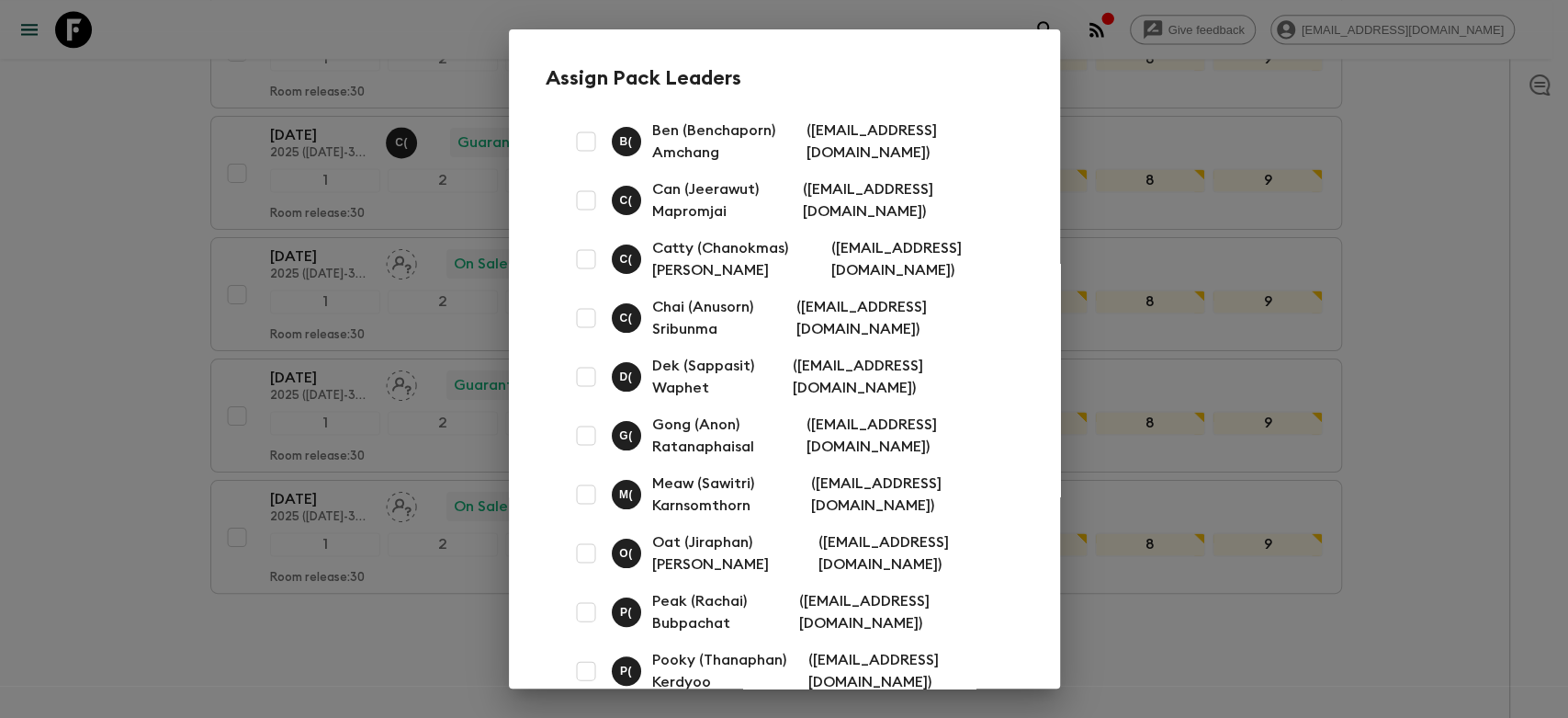
click at [580, 433] on input "checkbox" at bounding box center [586, 435] width 37 height 37
checkbox input "true"
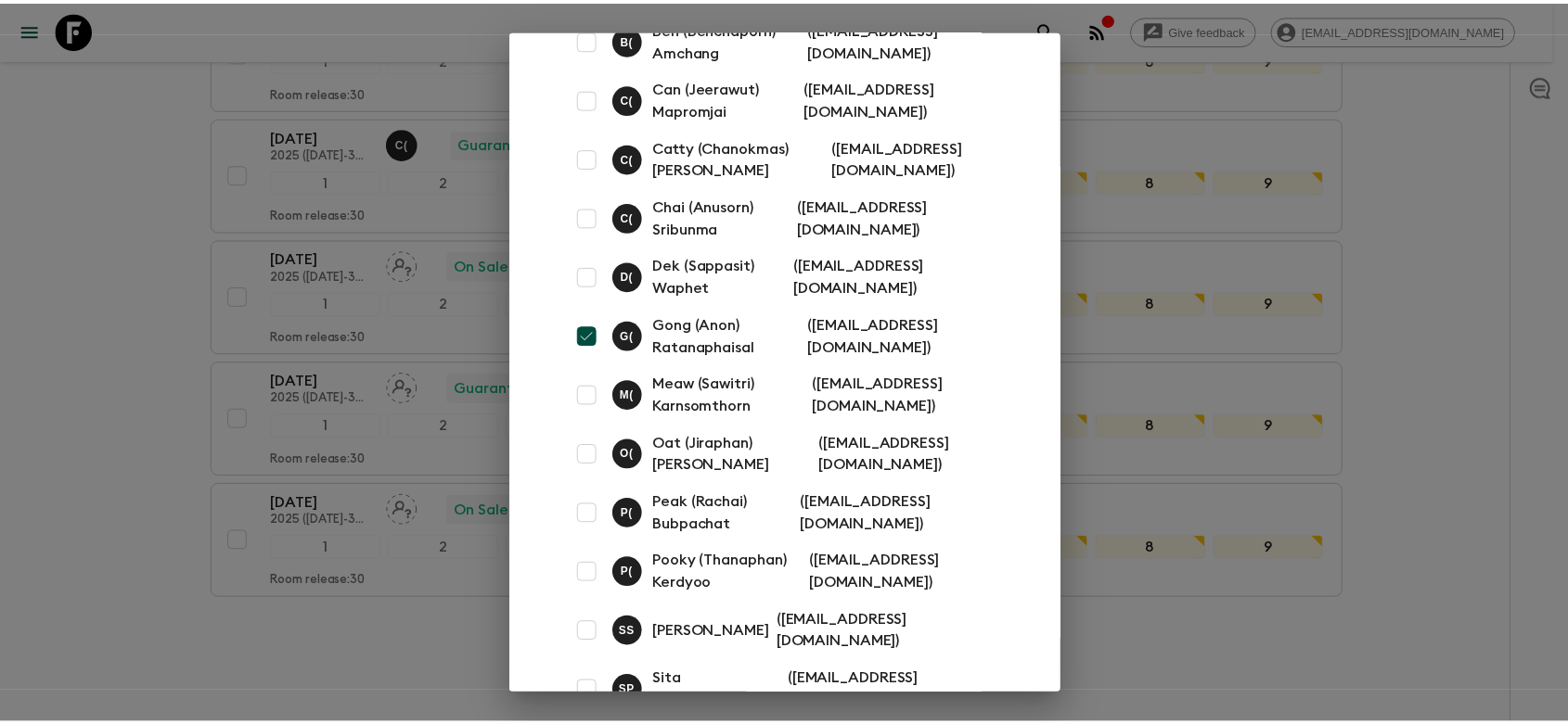
scroll to position [213, 0]
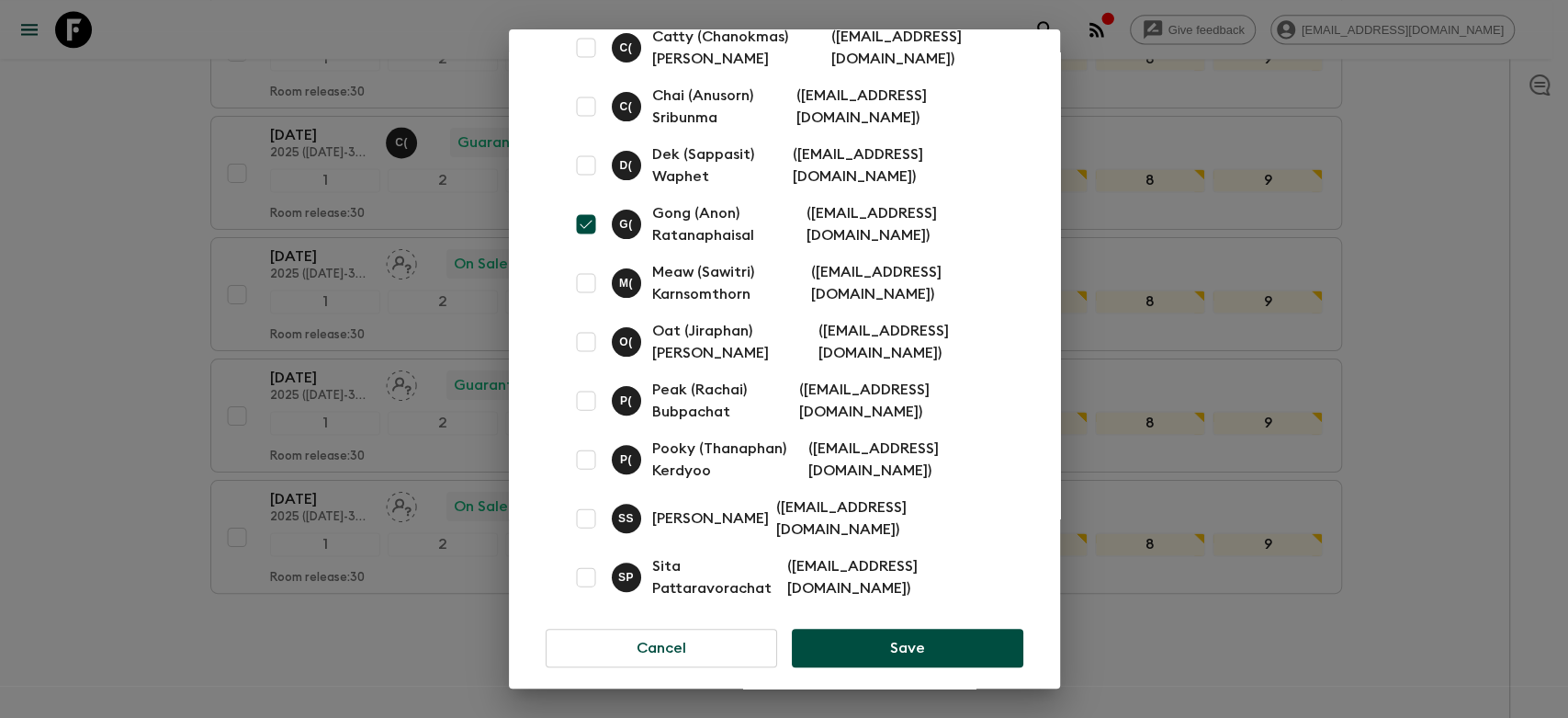
click at [850, 628] on button "Save" at bounding box center [907, 647] width 231 height 39
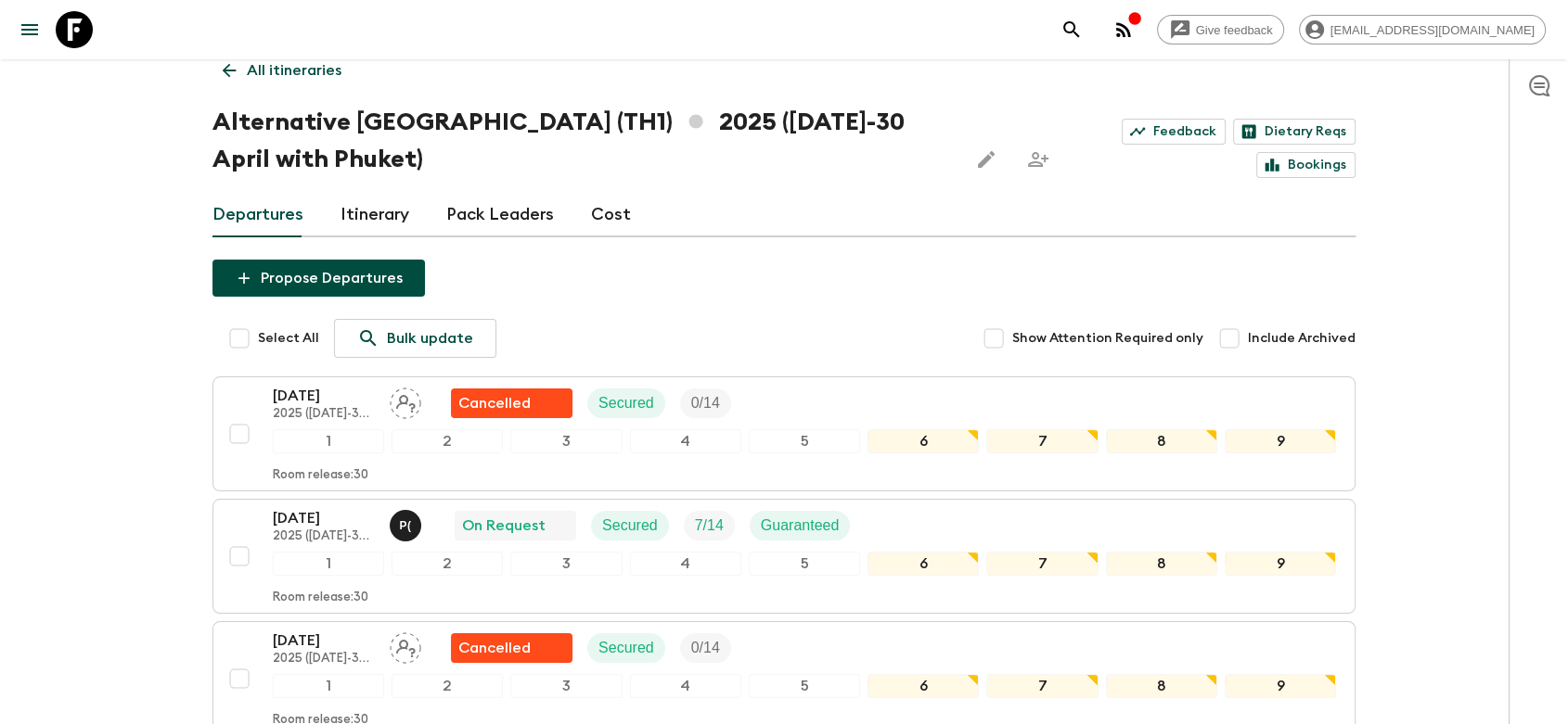
scroll to position [0, 0]
